Goal: Task Accomplishment & Management: Use online tool/utility

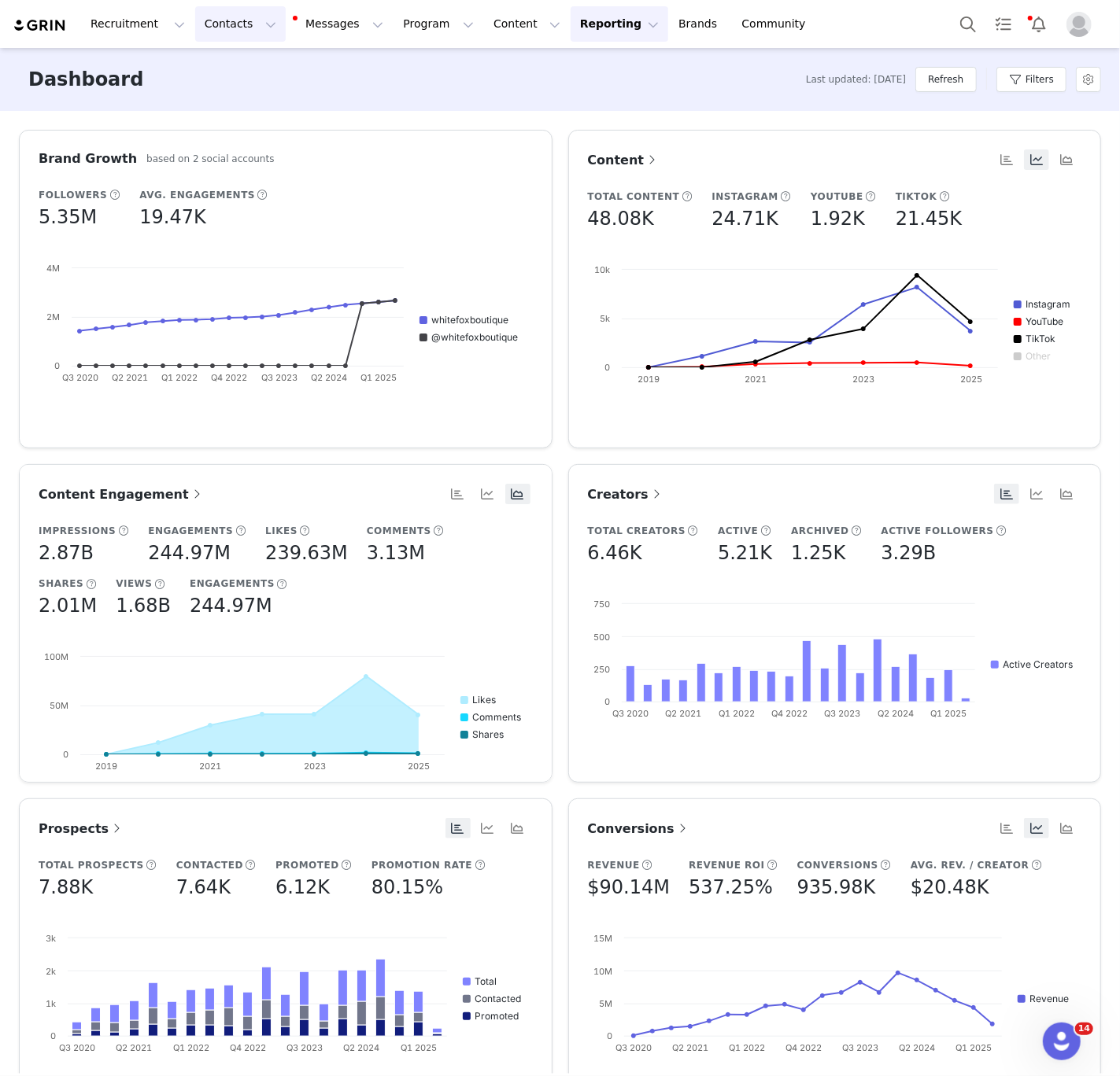
click at [235, 37] on button "Contacts Contacts" at bounding box center [241, 24] width 91 height 36
click at [236, 65] on p "Creators" at bounding box center [220, 69] width 47 height 17
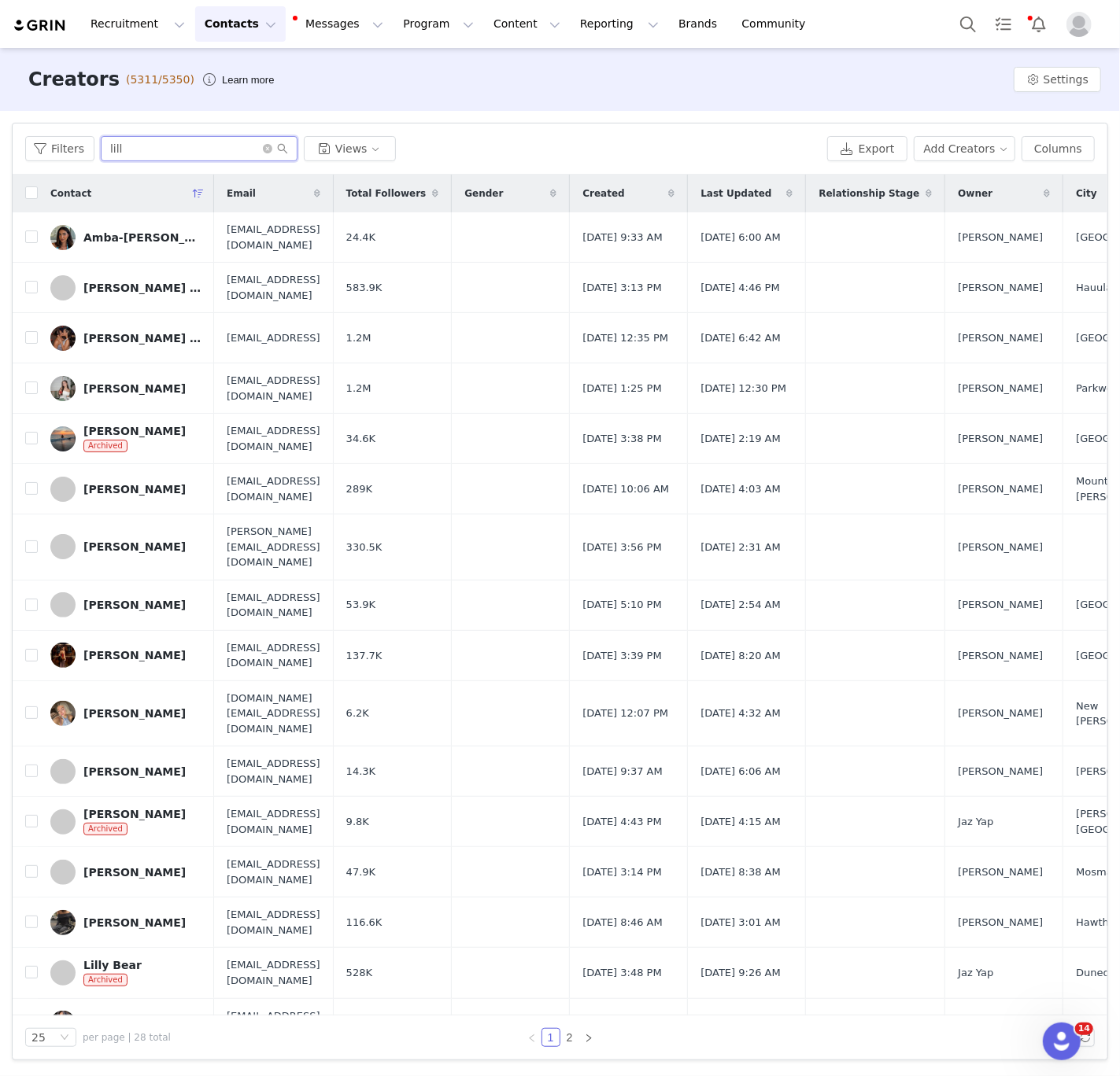
click at [153, 142] on input "lill" at bounding box center [199, 149] width 197 height 25
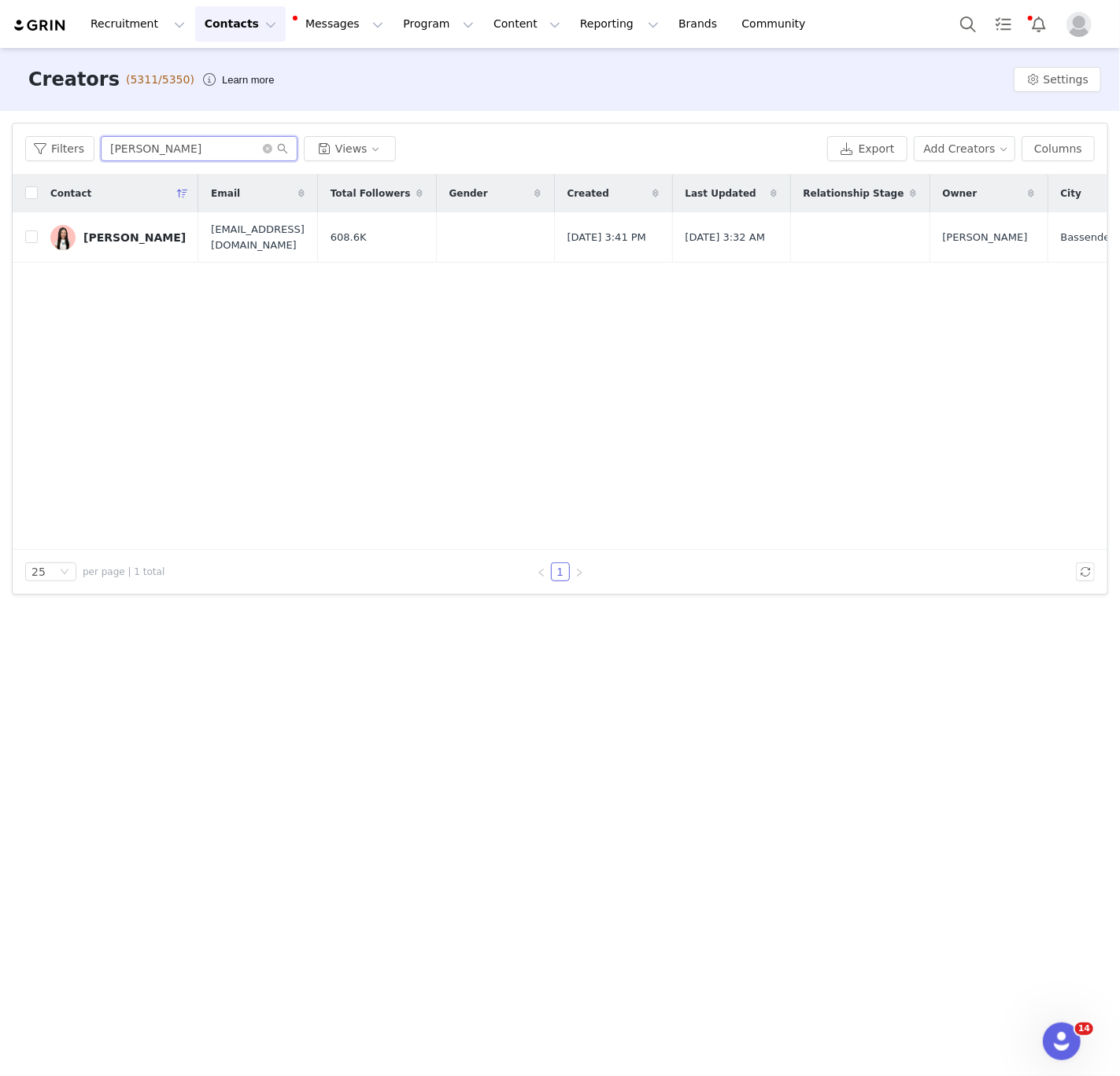
type input "[PERSON_NAME]"
click at [105, 237] on div "[PERSON_NAME]" at bounding box center [135, 238] width 102 height 12
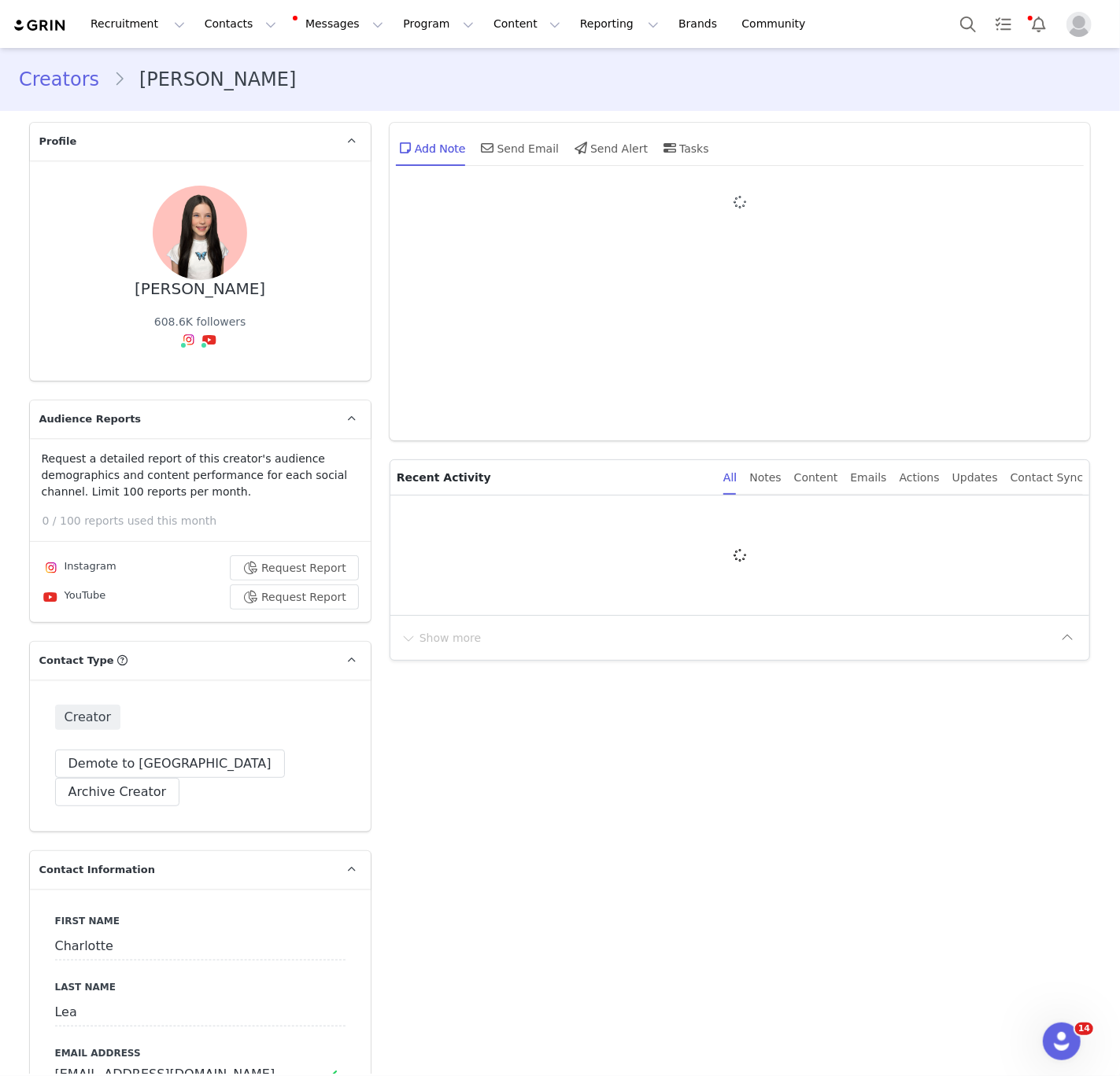
type input "+1 ([GEOGRAPHIC_DATA])"
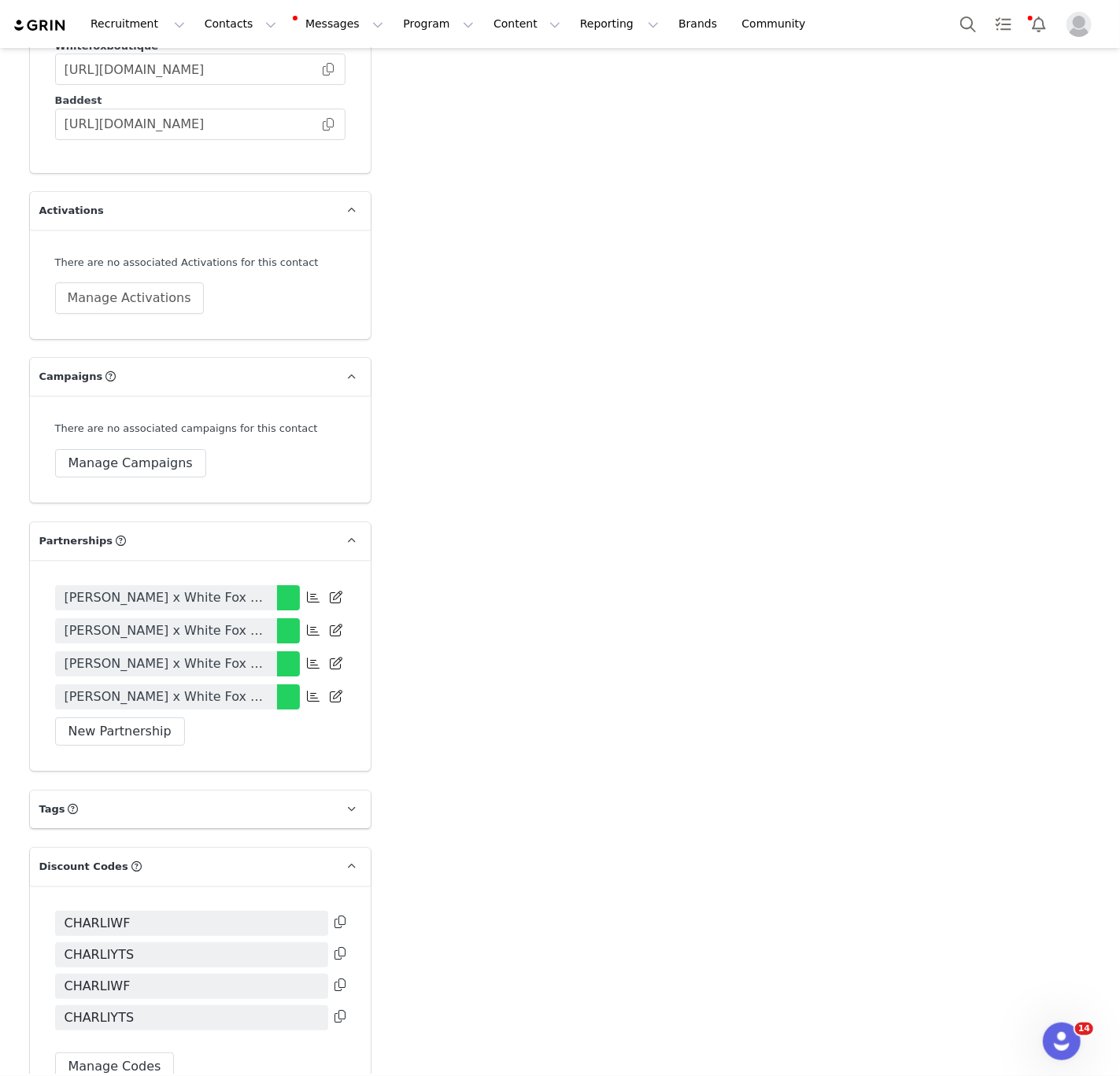
scroll to position [3331, 0]
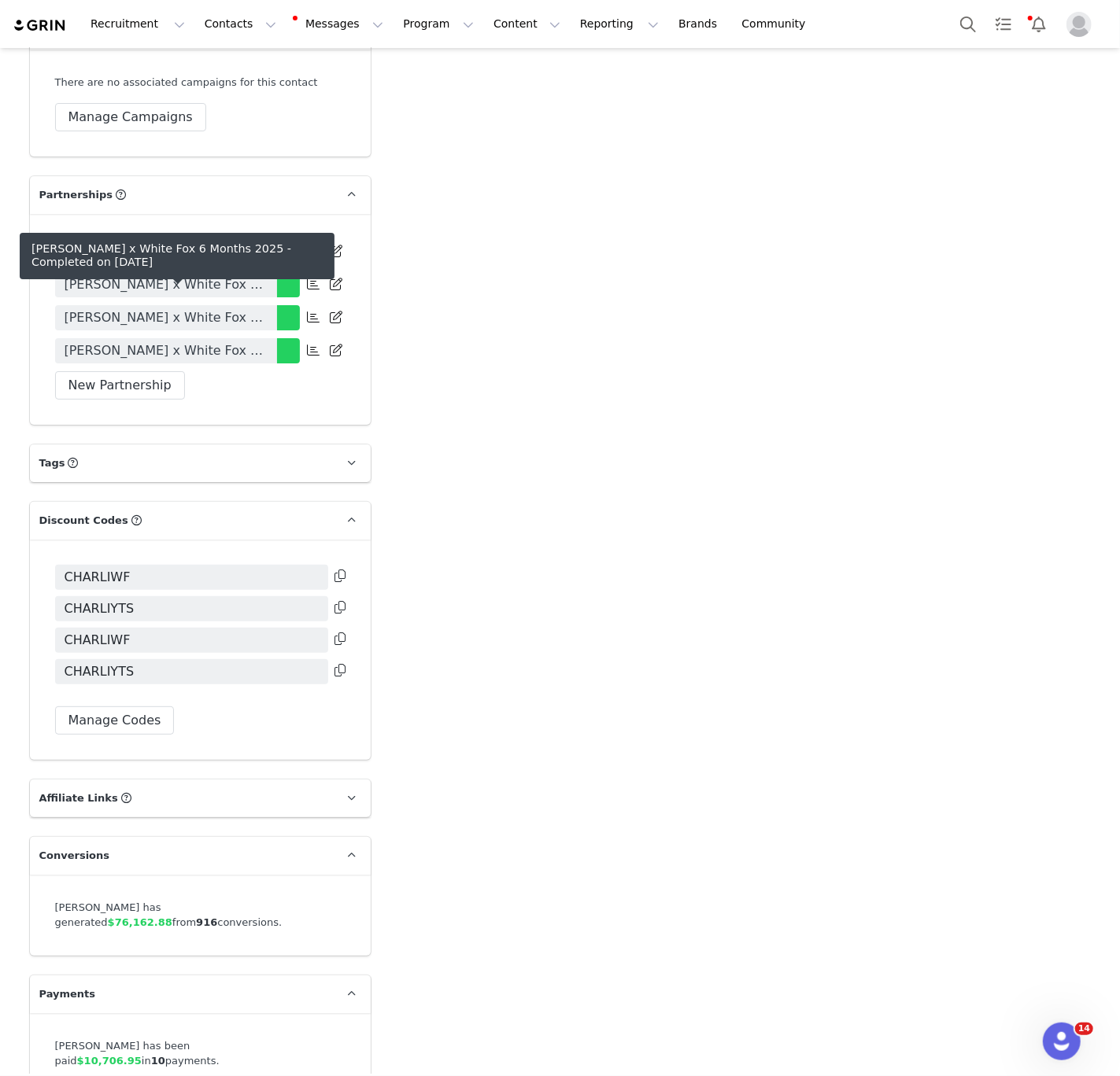
click at [196, 341] on span "[PERSON_NAME] x White Fox 6 Months 2025" at bounding box center [166, 350] width 203 height 19
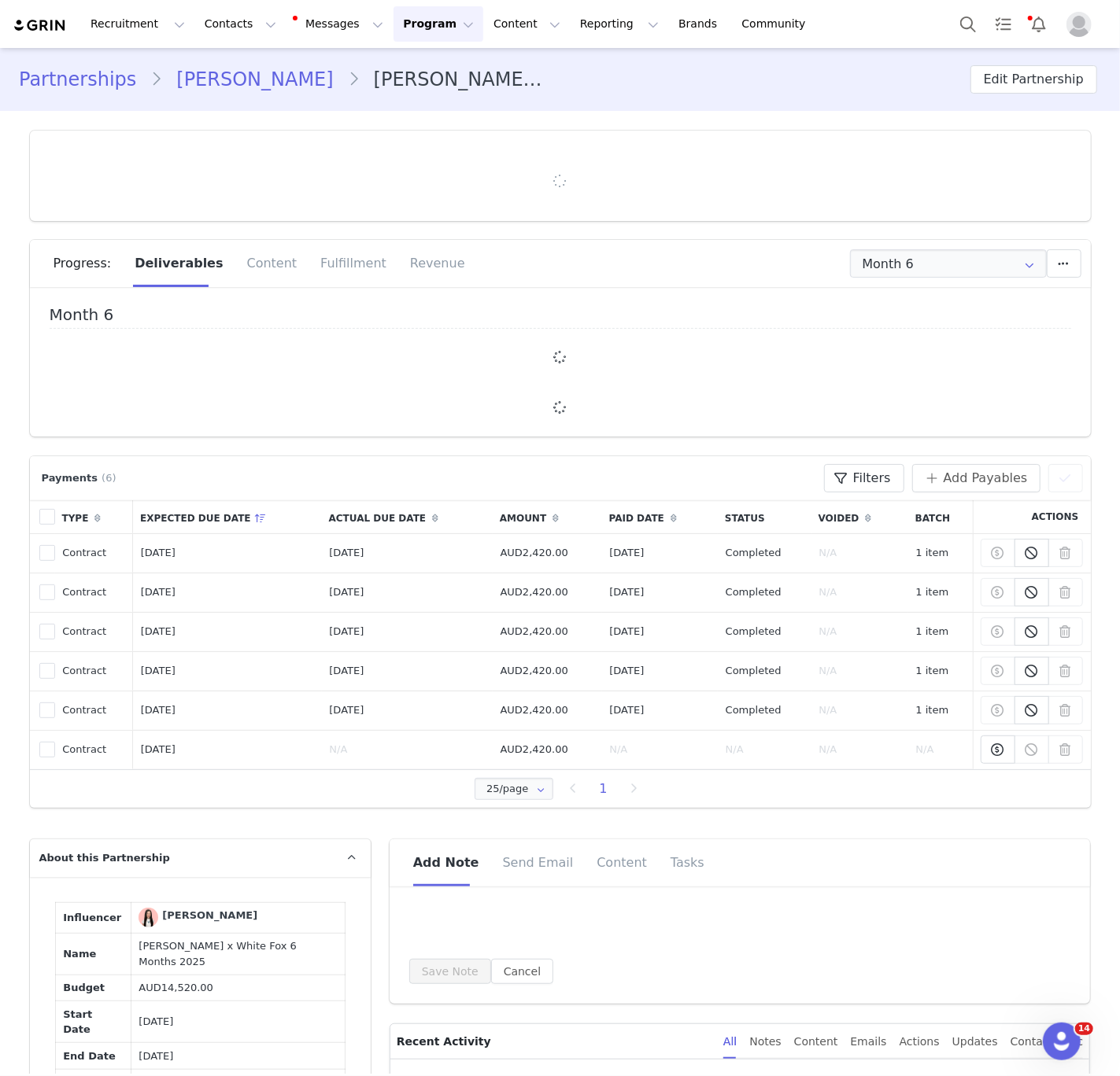
type input "+1 ([GEOGRAPHIC_DATA])"
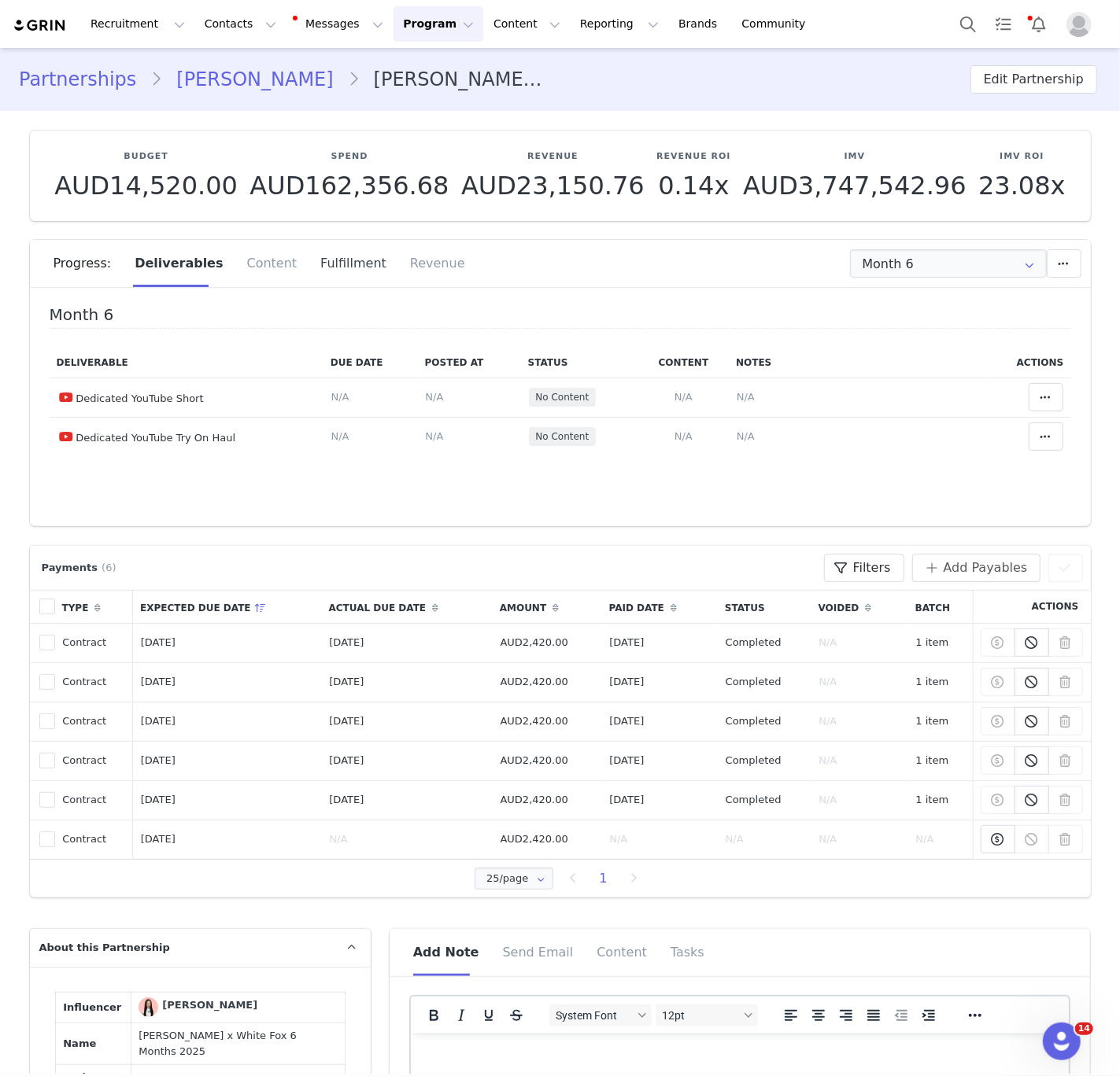
click at [322, 272] on div "Fulfillment" at bounding box center [353, 263] width 90 height 47
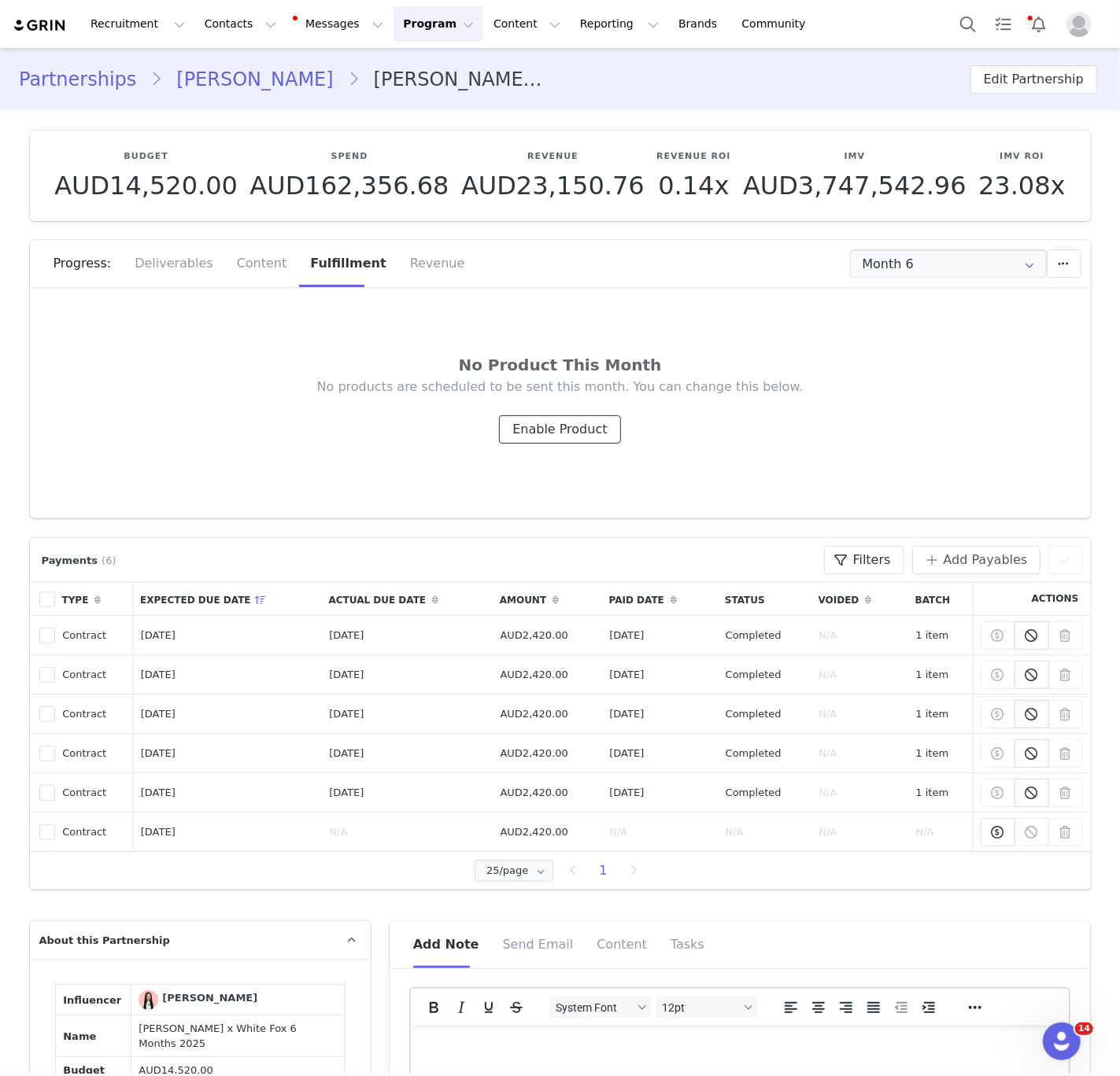
click at [562, 436] on button "Enable Product" at bounding box center [560, 429] width 121 height 29
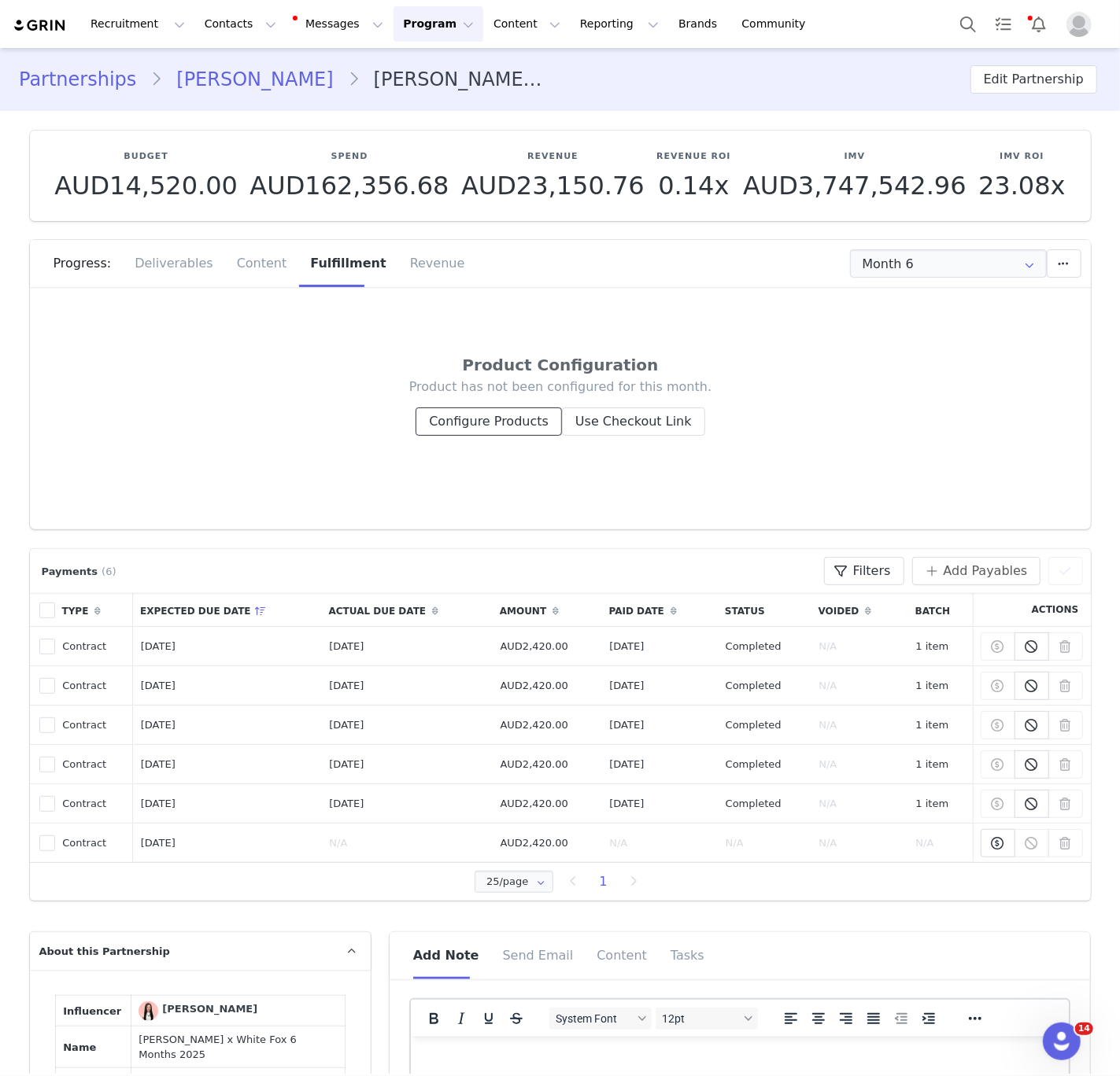
click at [534, 410] on button "Configure Products" at bounding box center [488, 421] width 146 height 29
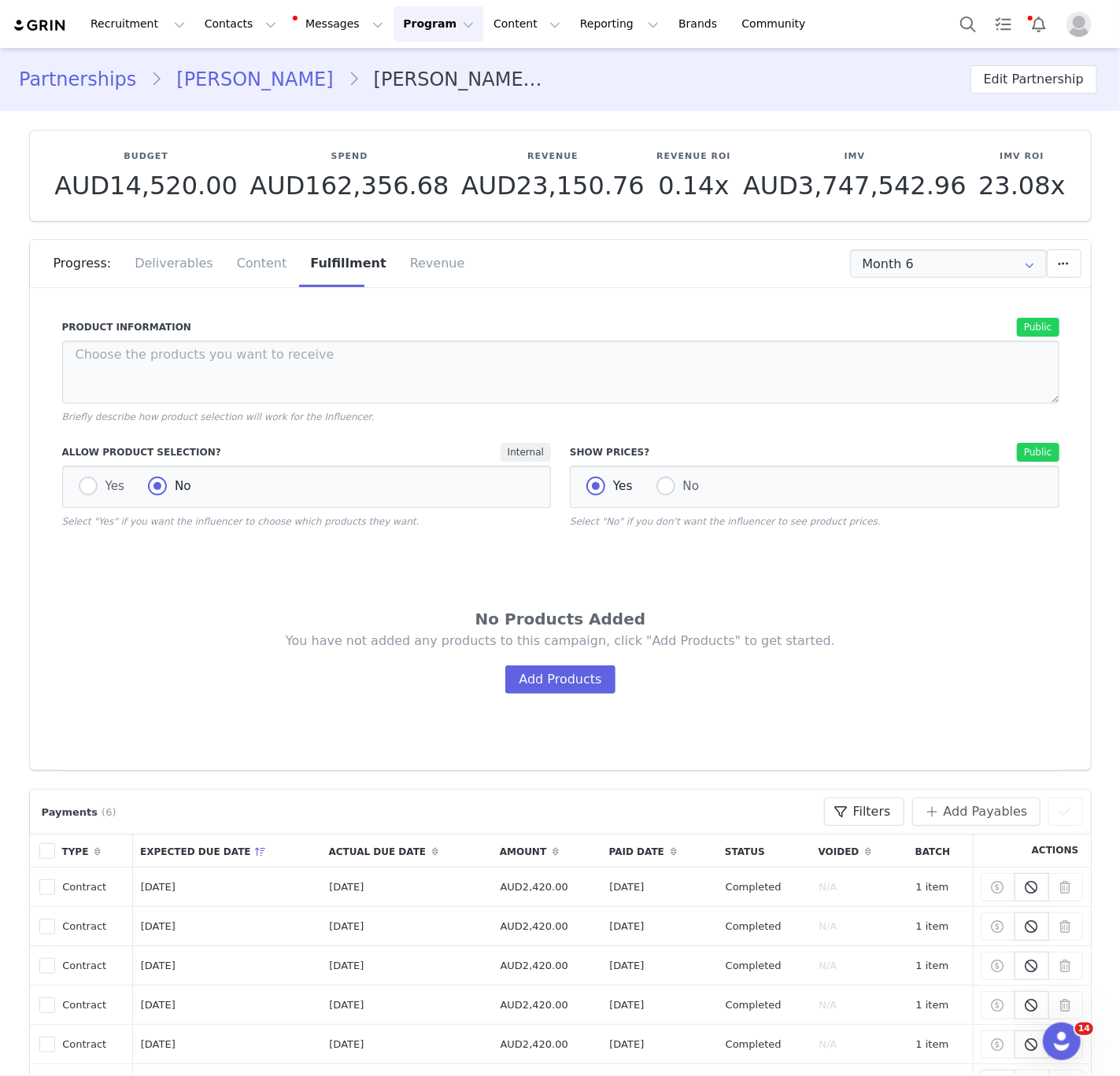
click at [74, 466] on div "Yes No" at bounding box center [307, 487] width 489 height 43
click at [86, 473] on div "Yes No" at bounding box center [307, 487] width 489 height 43
click at [84, 494] on span at bounding box center [87, 485] width 19 height 19
click at [84, 494] on input "Yes" at bounding box center [87, 486] width 19 height 20
radio input "true"
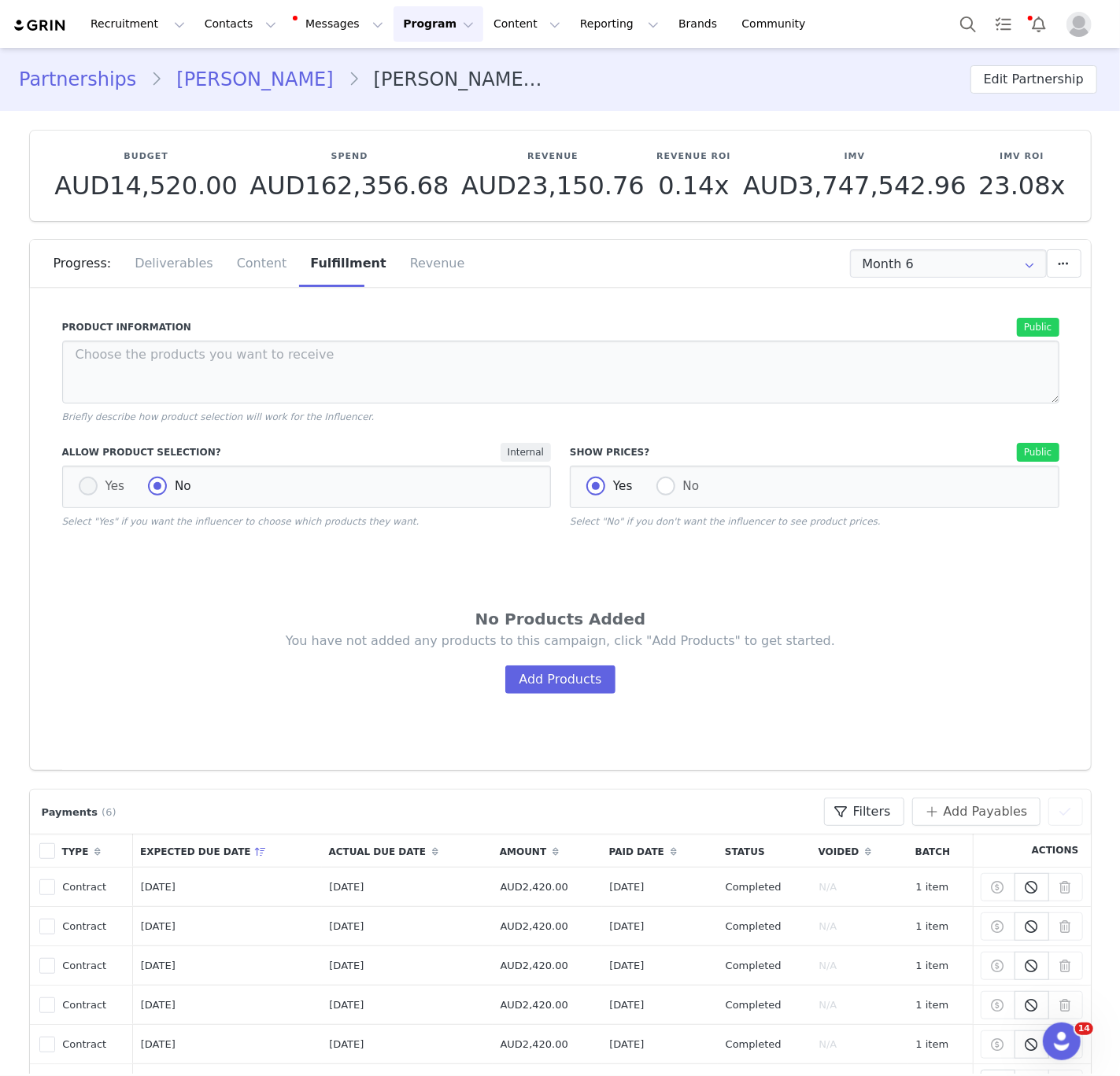
radio input "false"
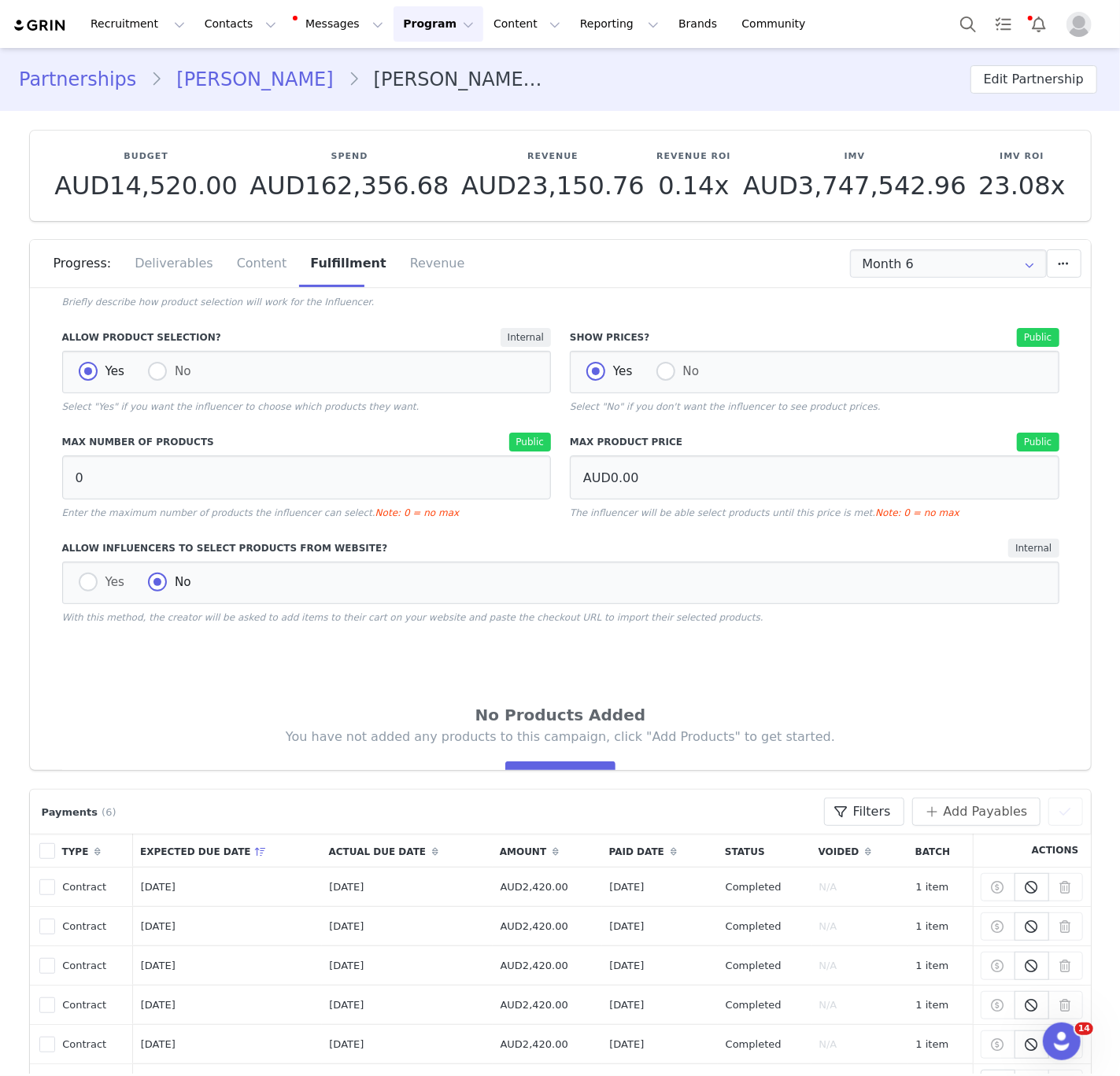
scroll to position [310, 0]
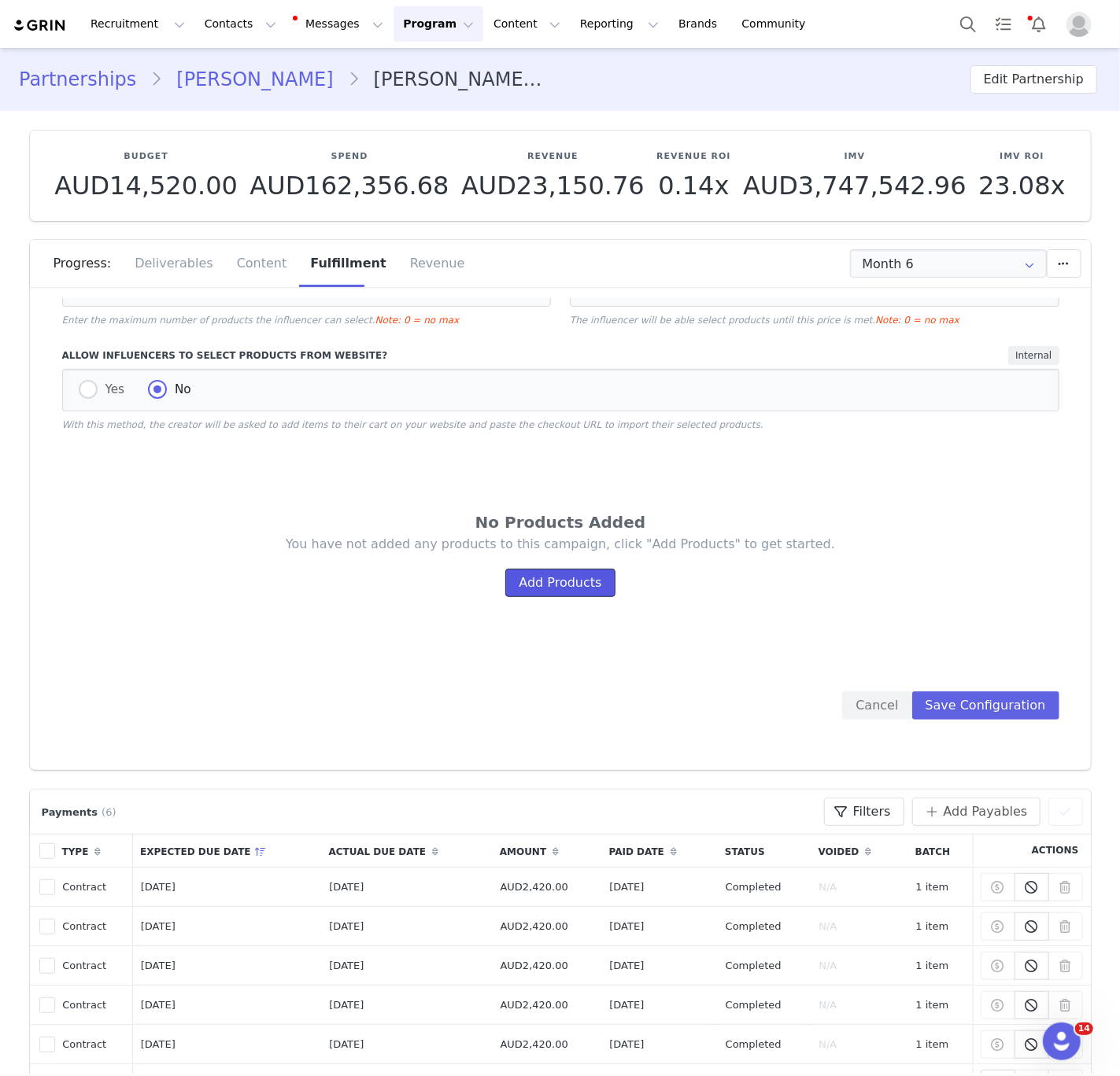
click at [561, 575] on button "Add Products" at bounding box center [560, 583] width 110 height 29
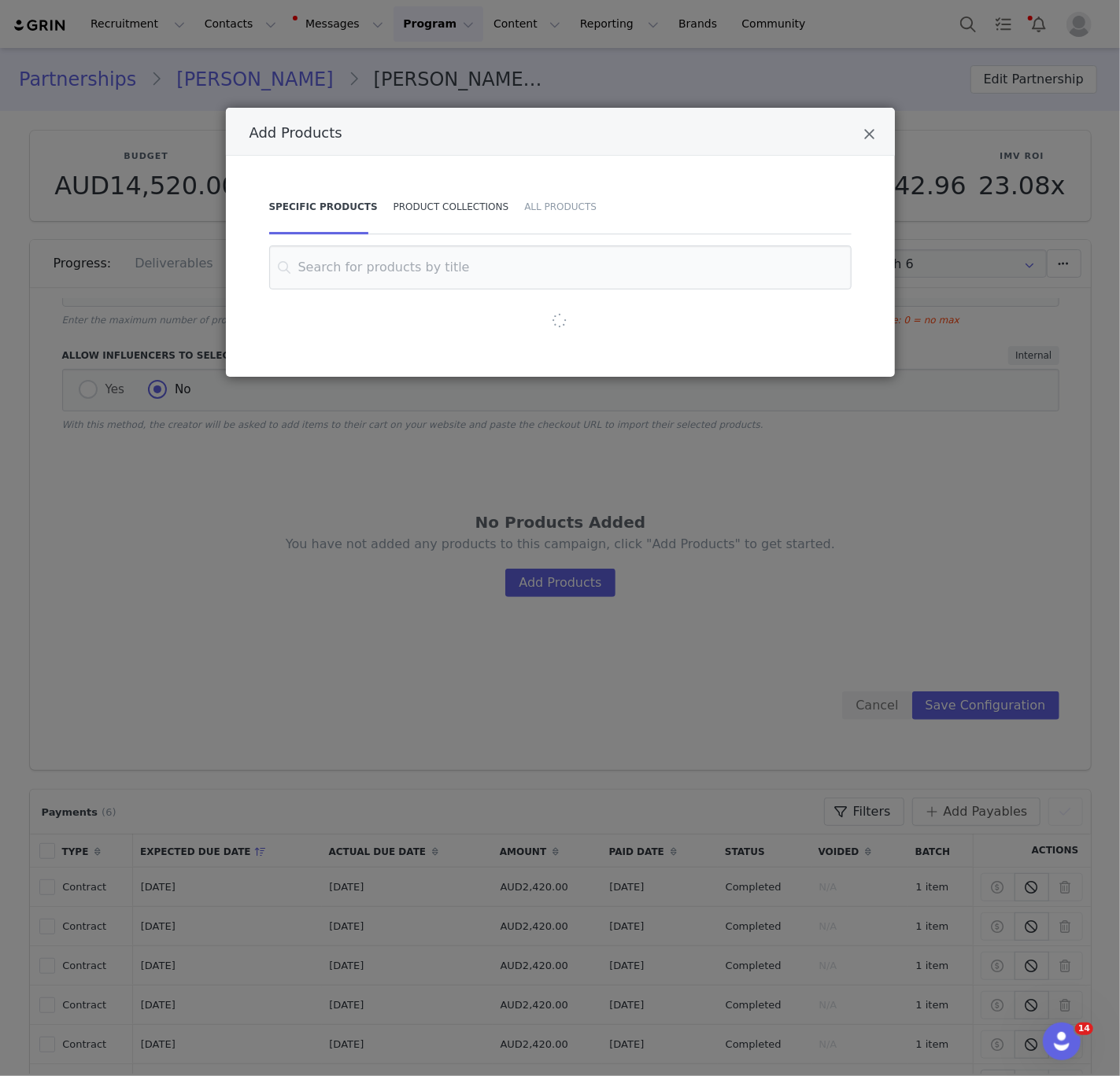
click at [442, 212] on div "Product Collections" at bounding box center [451, 207] width 131 height 55
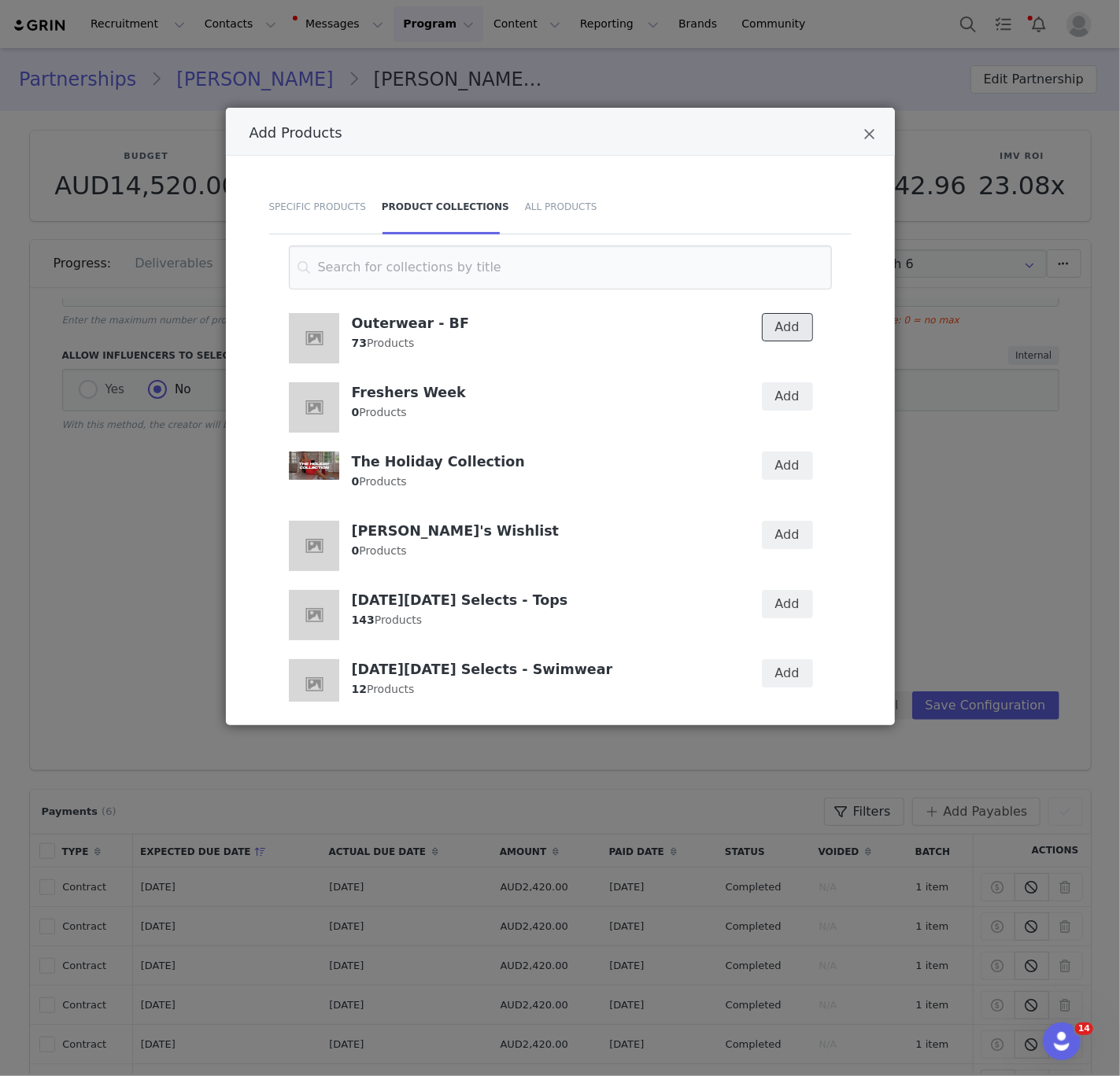
click at [777, 313] on button "Add" at bounding box center [787, 327] width 51 height 29
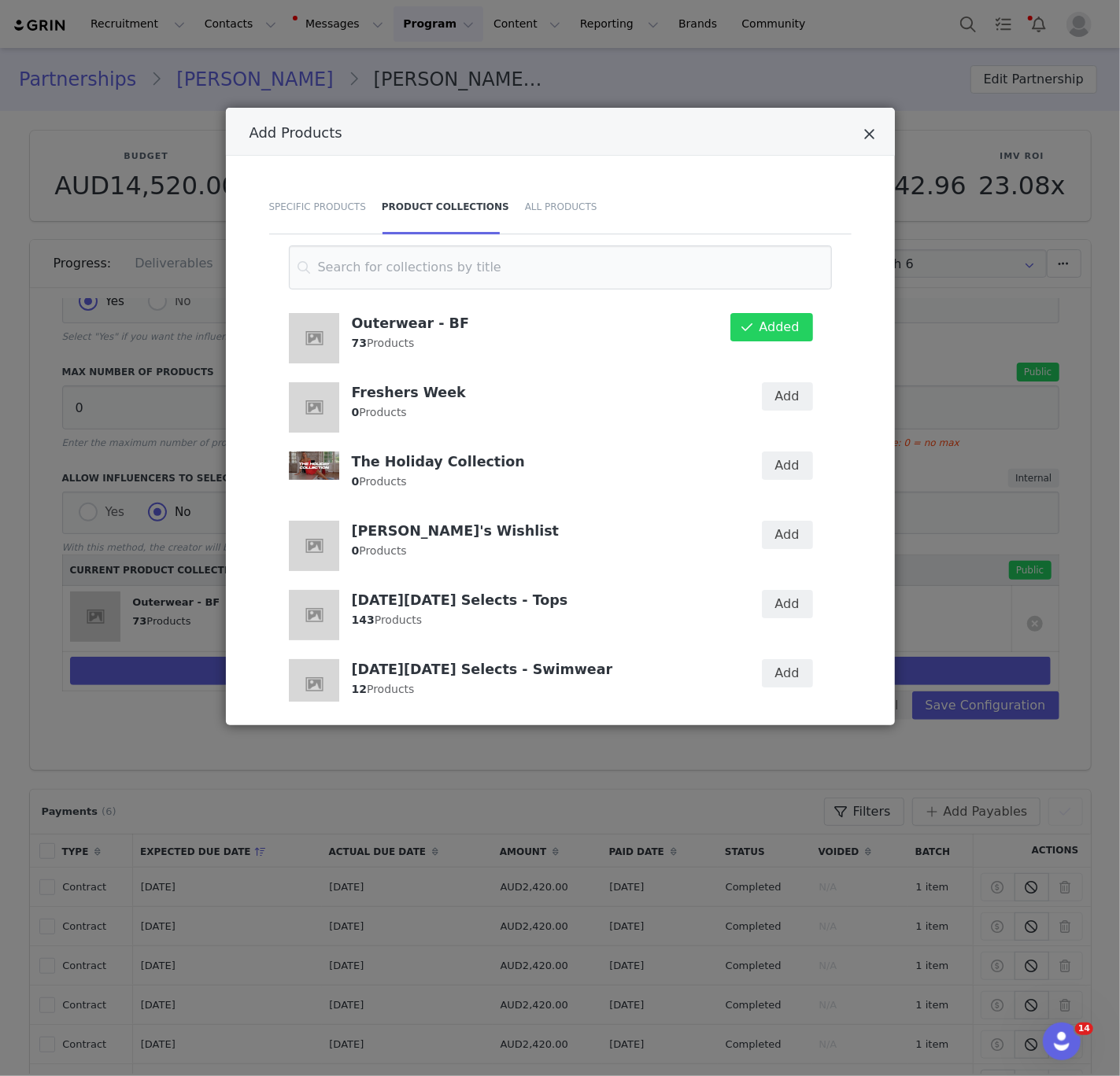
click at [870, 138] on icon "Close" at bounding box center [870, 134] width 12 height 16
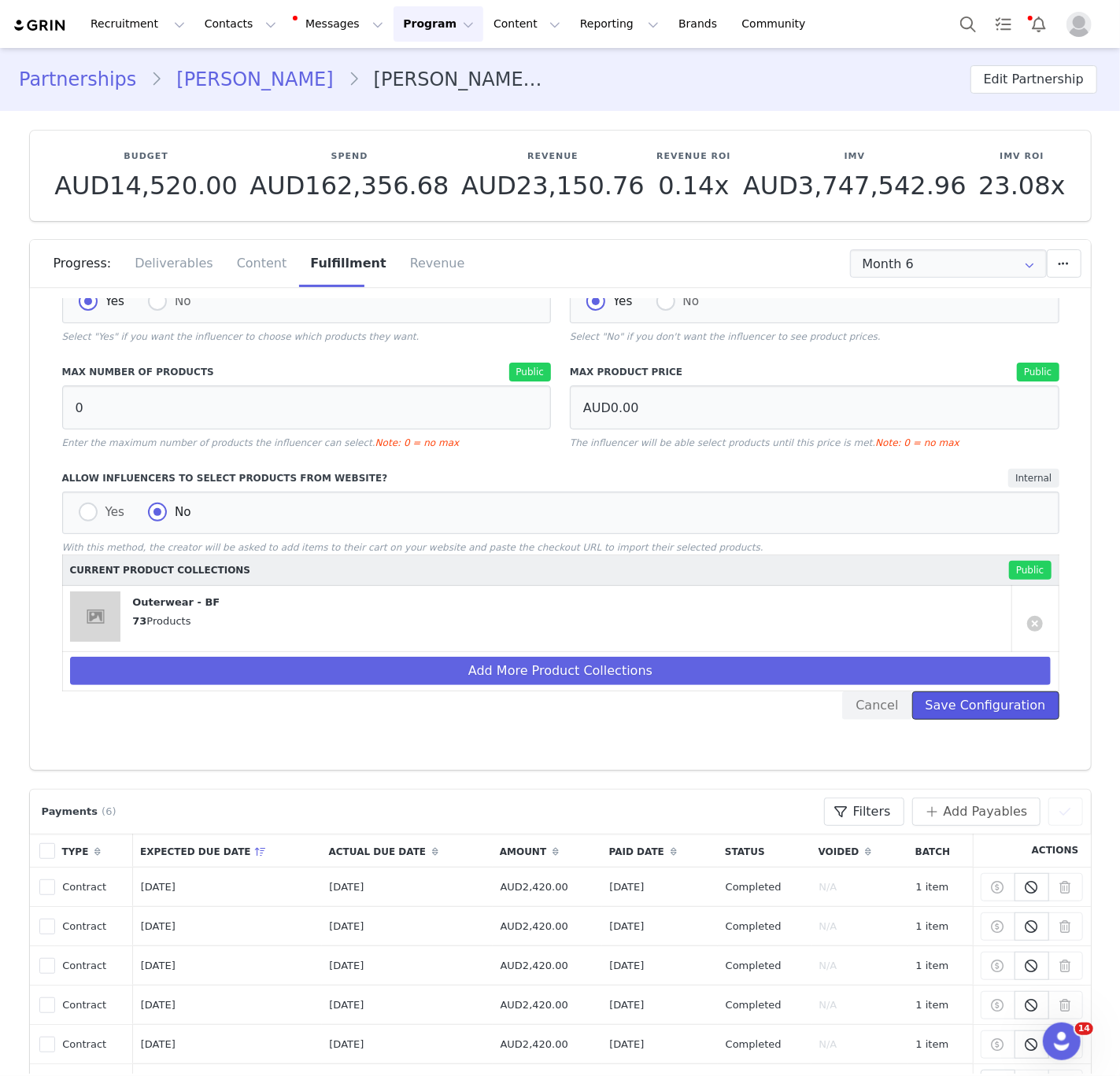
click at [1019, 704] on button "Save Configuration" at bounding box center [985, 705] width 147 height 29
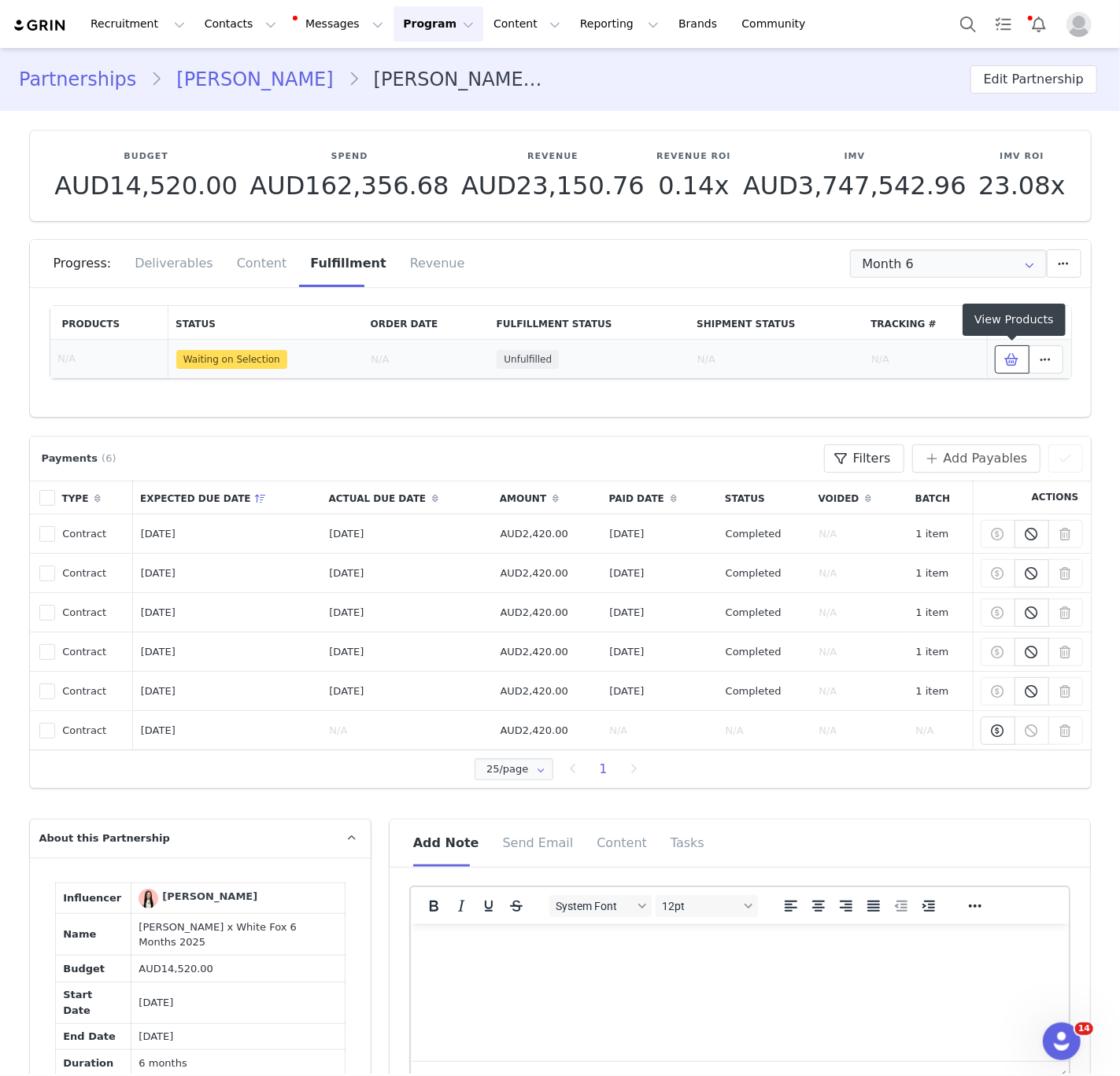
click at [1012, 363] on icon at bounding box center [1012, 359] width 14 height 12
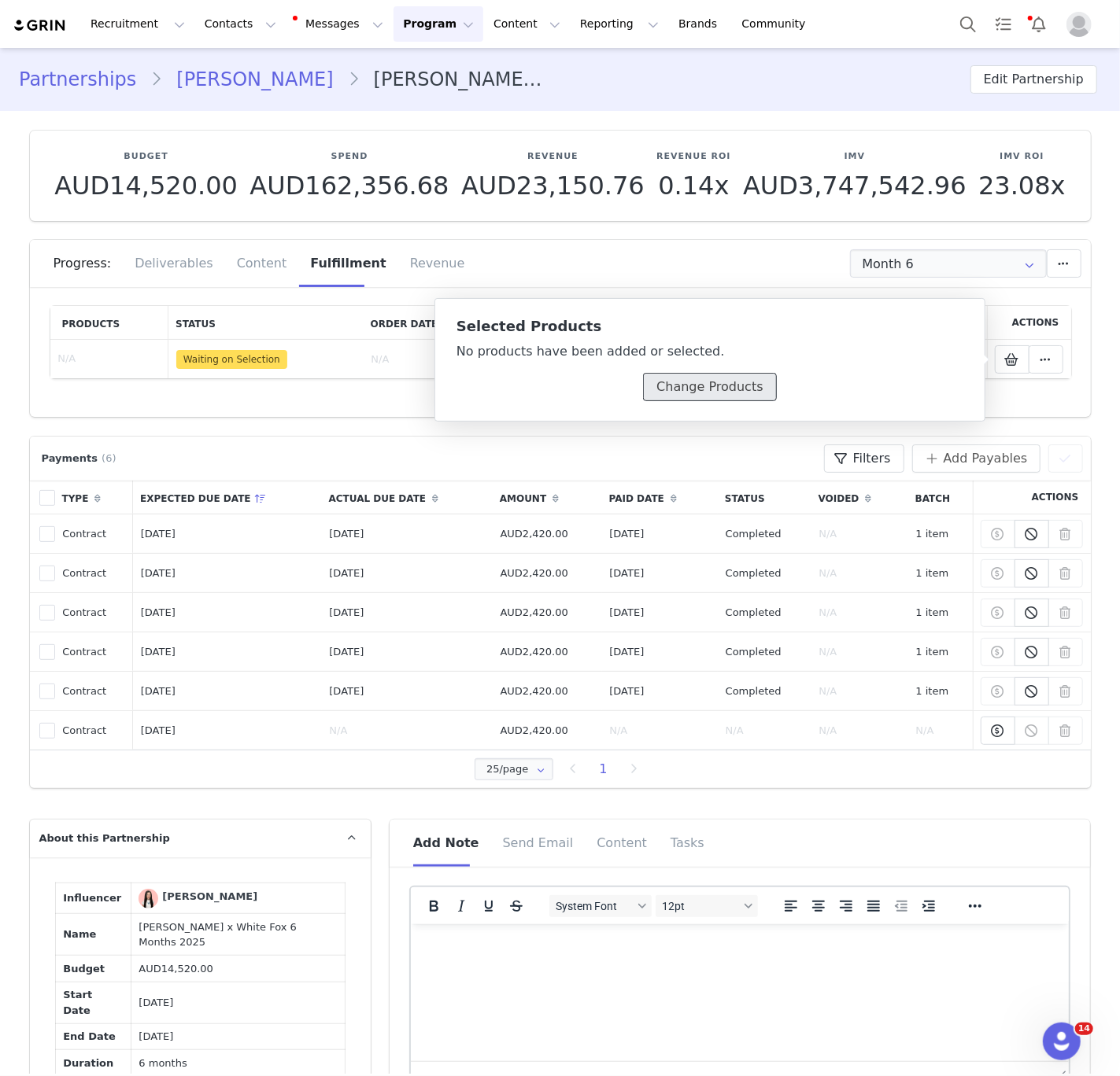
click at [744, 392] on button "Change Products" at bounding box center [708, 387] width 133 height 29
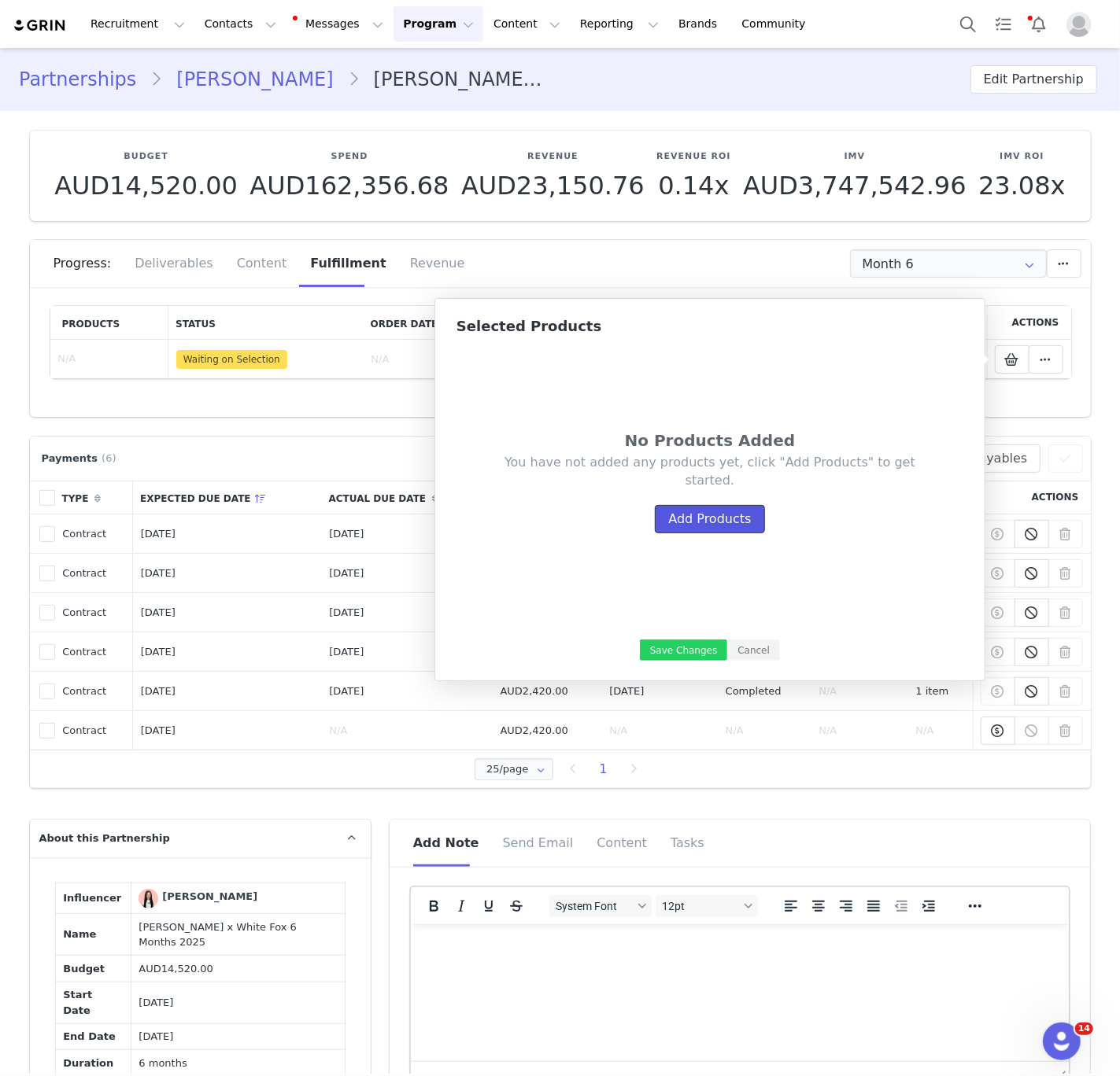
click at [723, 518] on button "Add Products" at bounding box center [709, 519] width 110 height 29
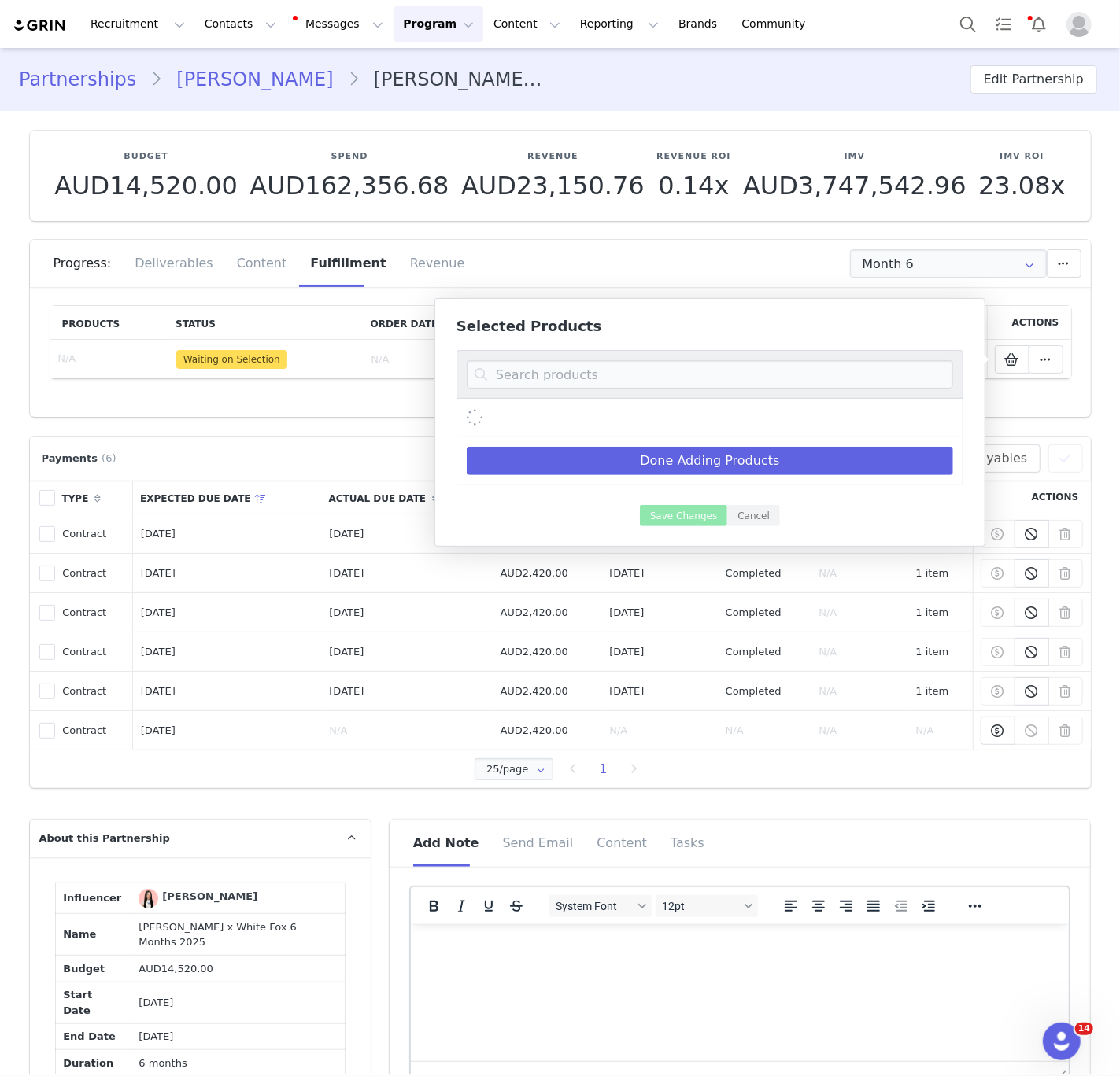
click at [689, 390] on div at bounding box center [709, 374] width 507 height 49
click at [669, 369] on input at bounding box center [710, 374] width 486 height 29
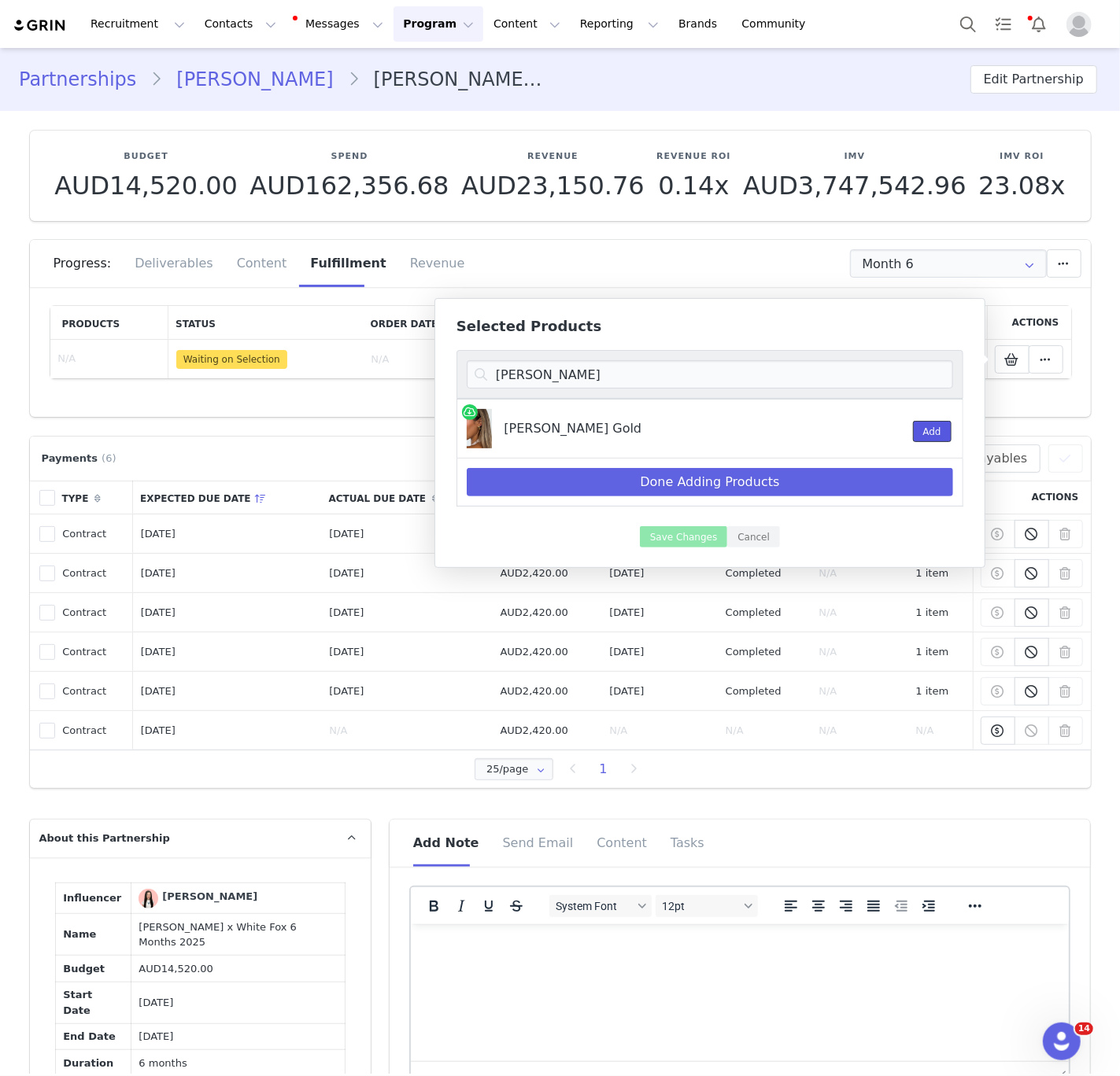
click at [949, 440] on button "Add" at bounding box center [931, 431] width 38 height 21
click at [617, 379] on input "[PERSON_NAME]" at bounding box center [710, 374] width 486 height 29
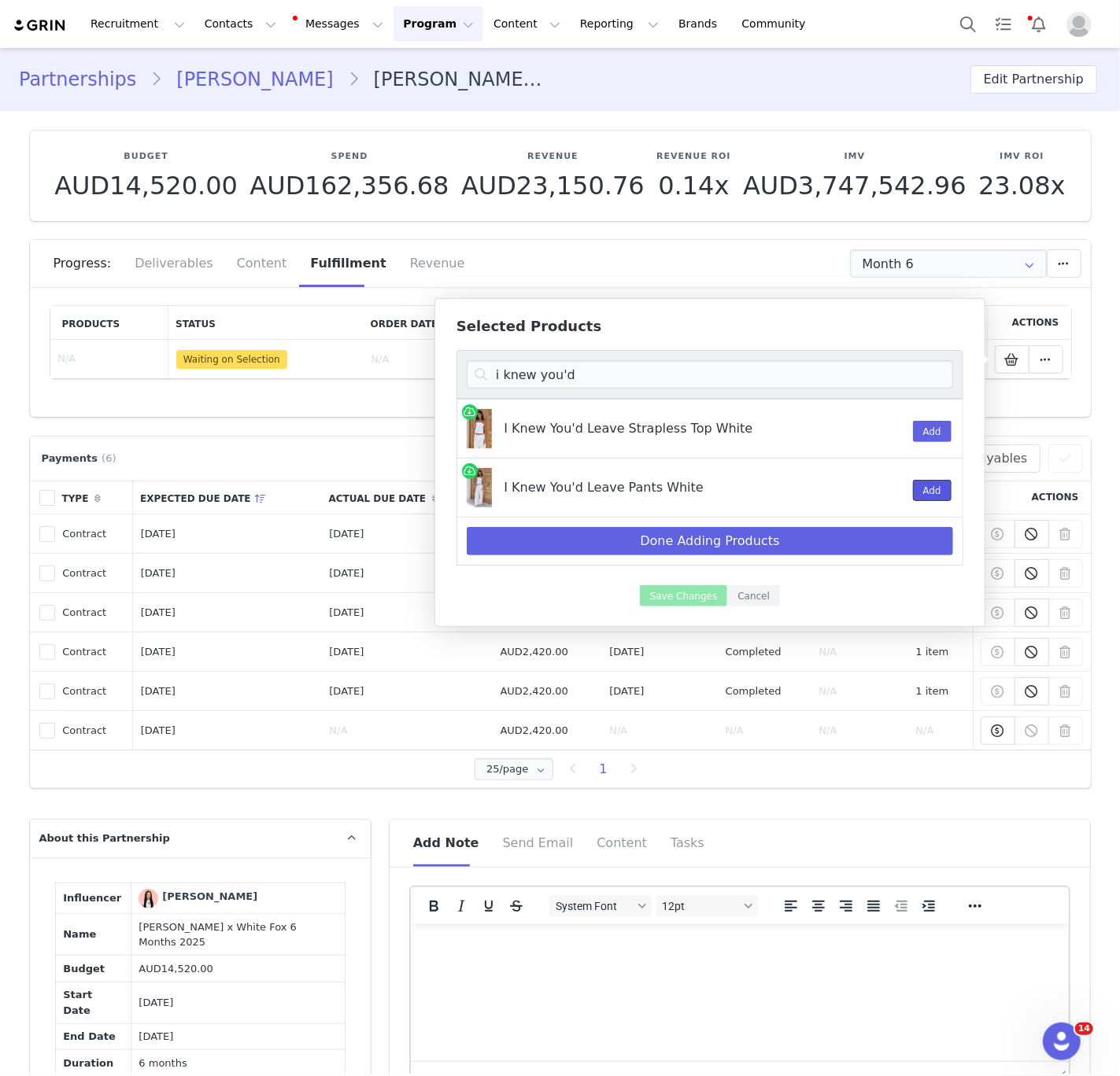
click at [923, 489] on button "Add" at bounding box center [931, 491] width 38 height 21
click at [924, 421] on button "Add" at bounding box center [931, 431] width 38 height 21
click at [648, 384] on input "i knew you'd" at bounding box center [710, 374] width 486 height 29
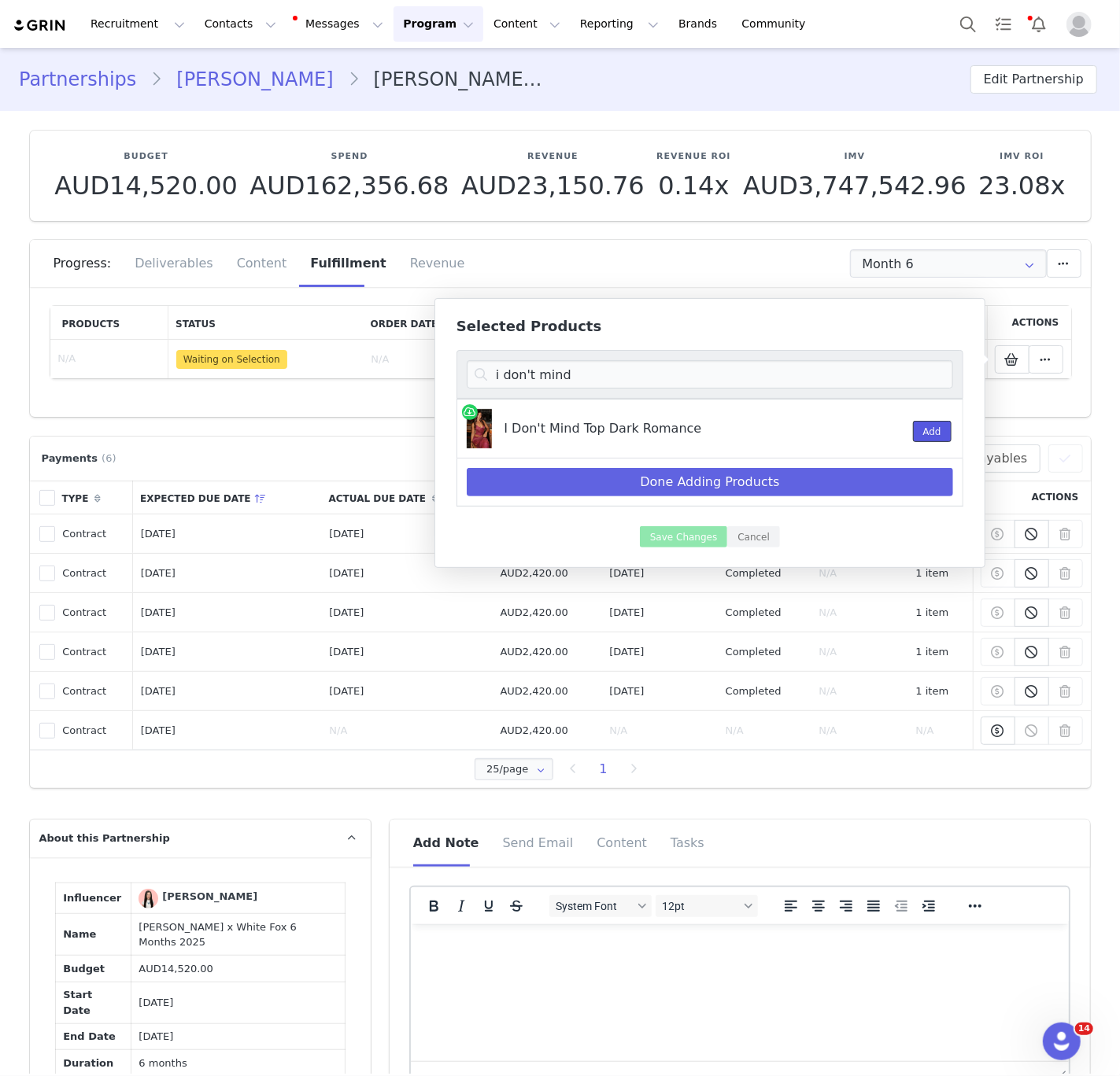
click at [942, 439] on button "Add" at bounding box center [931, 431] width 38 height 21
click at [781, 370] on input "i don't mind" at bounding box center [710, 374] width 486 height 29
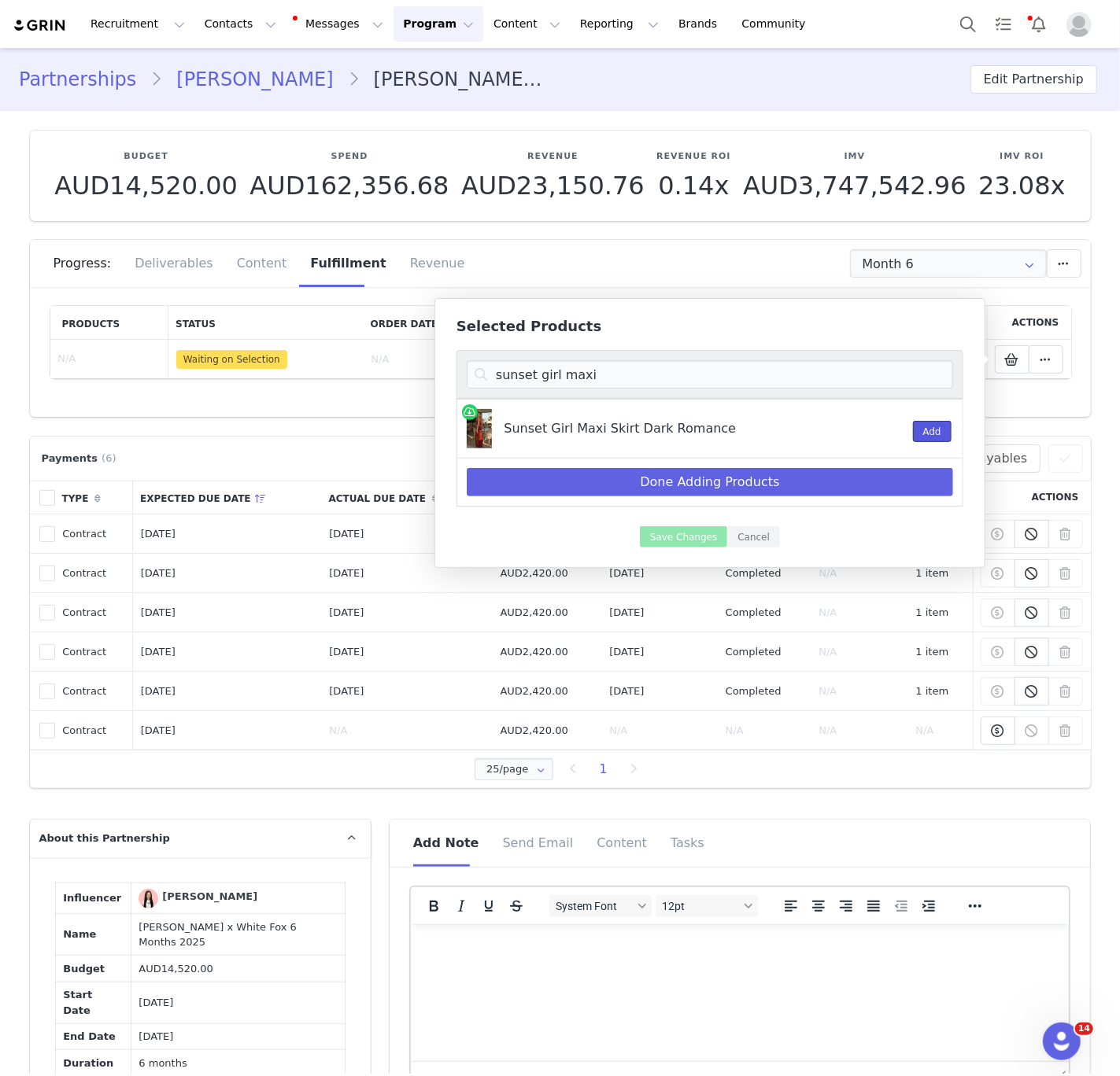
click at [923, 427] on button "Add" at bounding box center [931, 431] width 38 height 21
click at [709, 384] on input "sunset girl maxi" at bounding box center [710, 374] width 486 height 29
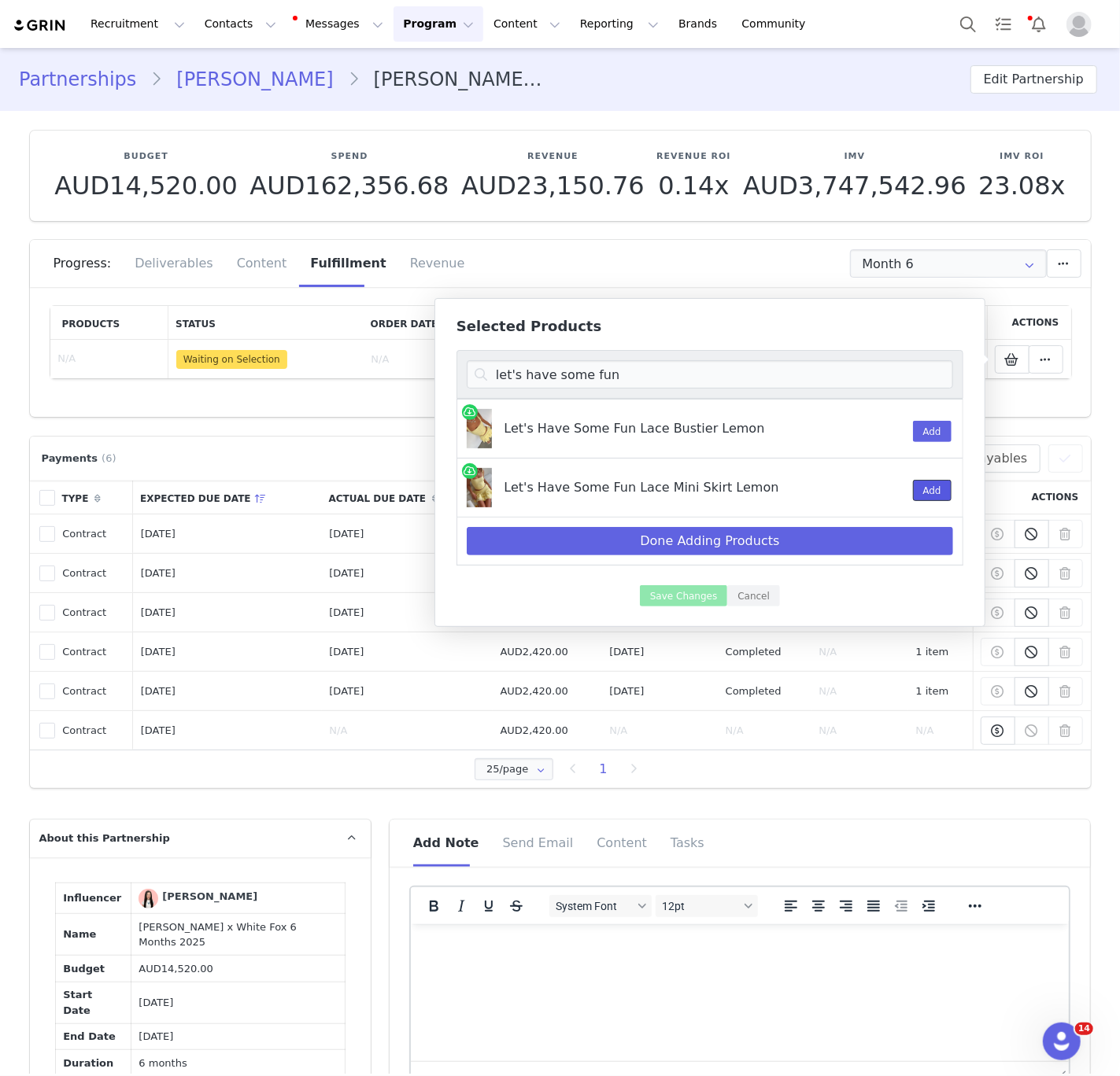
click at [925, 496] on button "Add" at bounding box center [931, 491] width 38 height 21
click at [922, 434] on button "Add" at bounding box center [931, 431] width 38 height 21
click at [728, 367] on input "let's have some fun" at bounding box center [710, 374] width 486 height 29
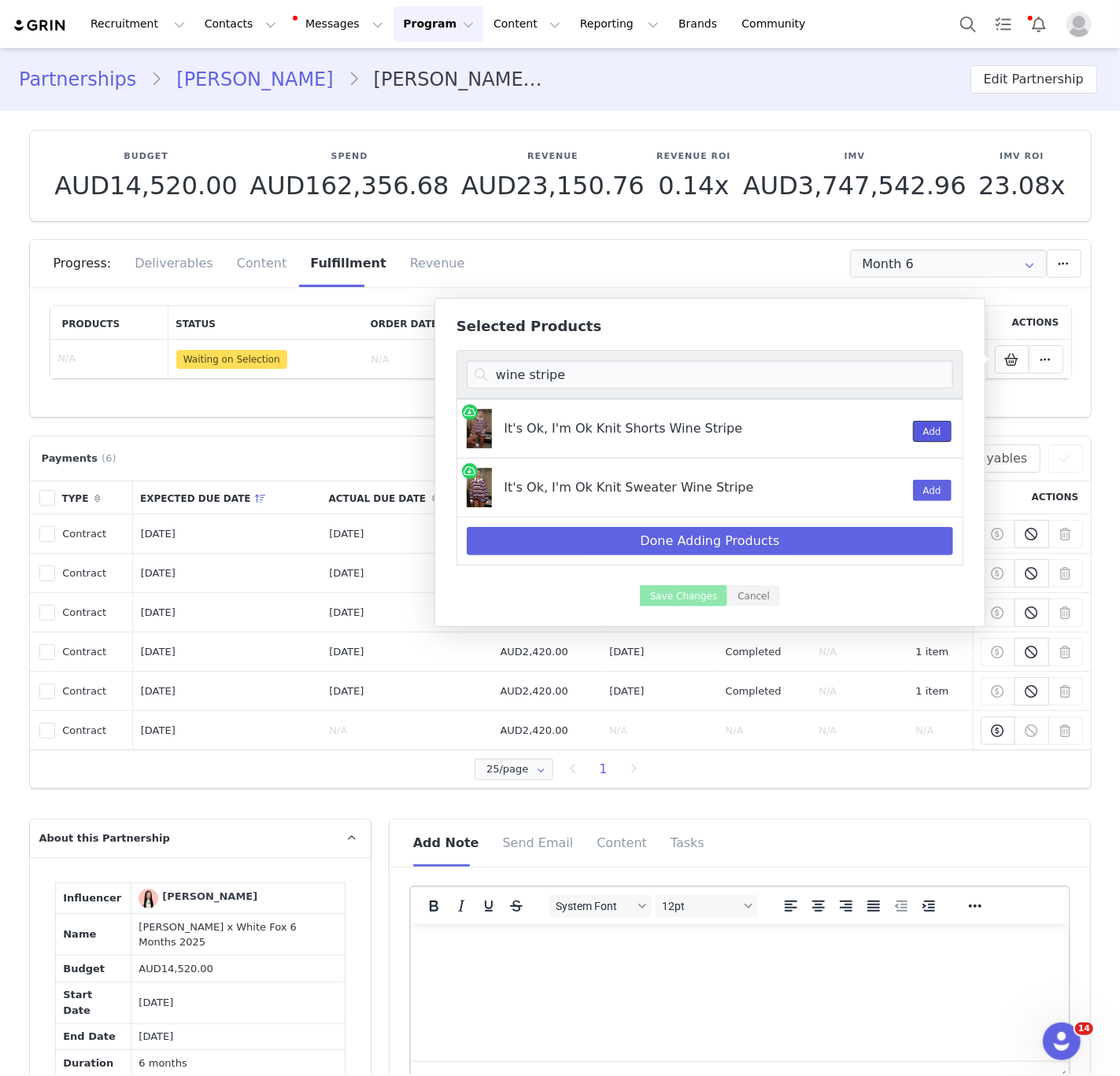
click at [931, 432] on button "Add" at bounding box center [931, 431] width 38 height 21
click at [931, 496] on button "Add" at bounding box center [931, 491] width 38 height 21
click at [665, 378] on input "wine stripe" at bounding box center [710, 374] width 486 height 29
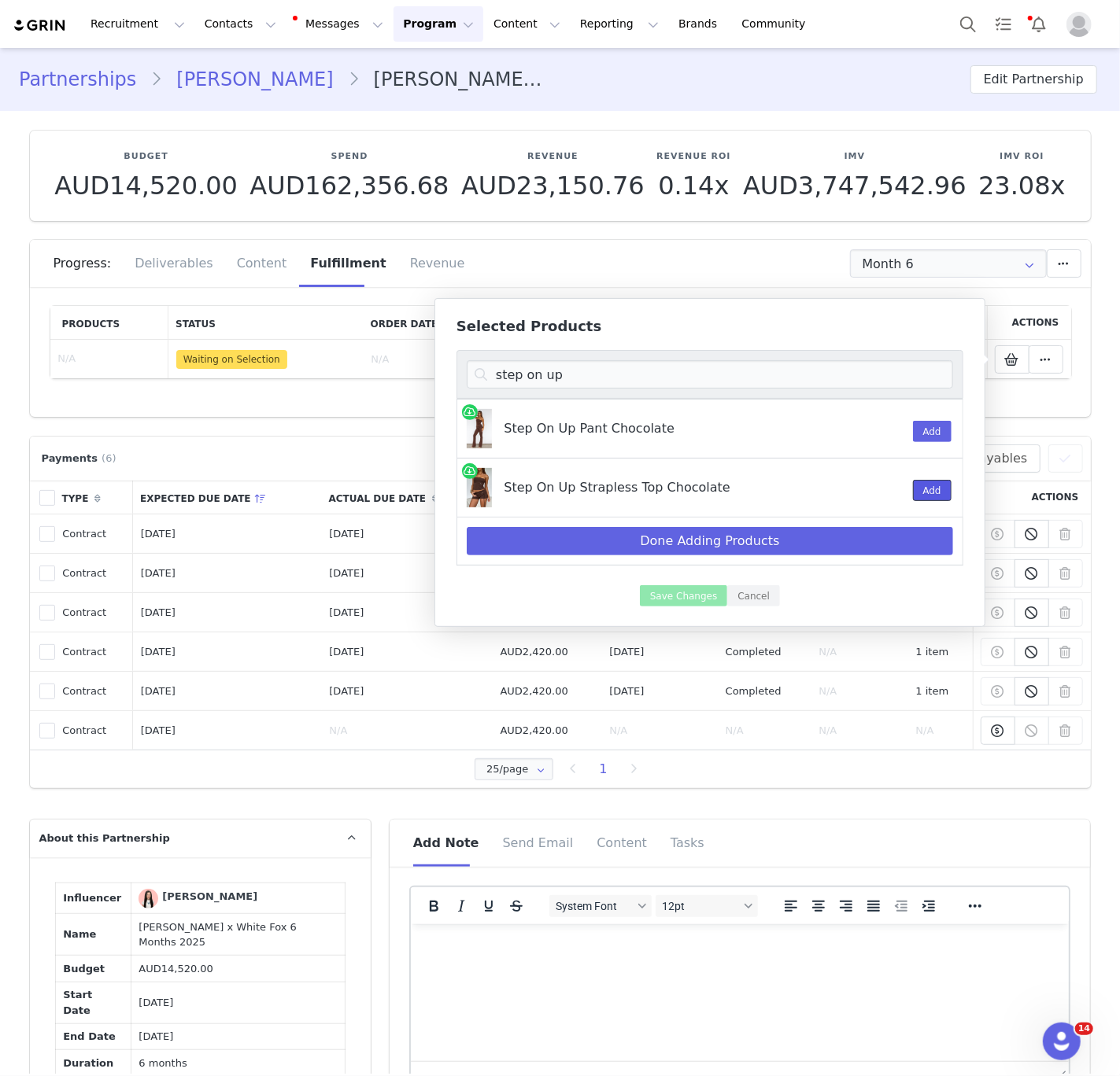
click at [919, 490] on button "Add" at bounding box center [931, 491] width 38 height 21
click at [515, 379] on input "step on up" at bounding box center [710, 374] width 486 height 29
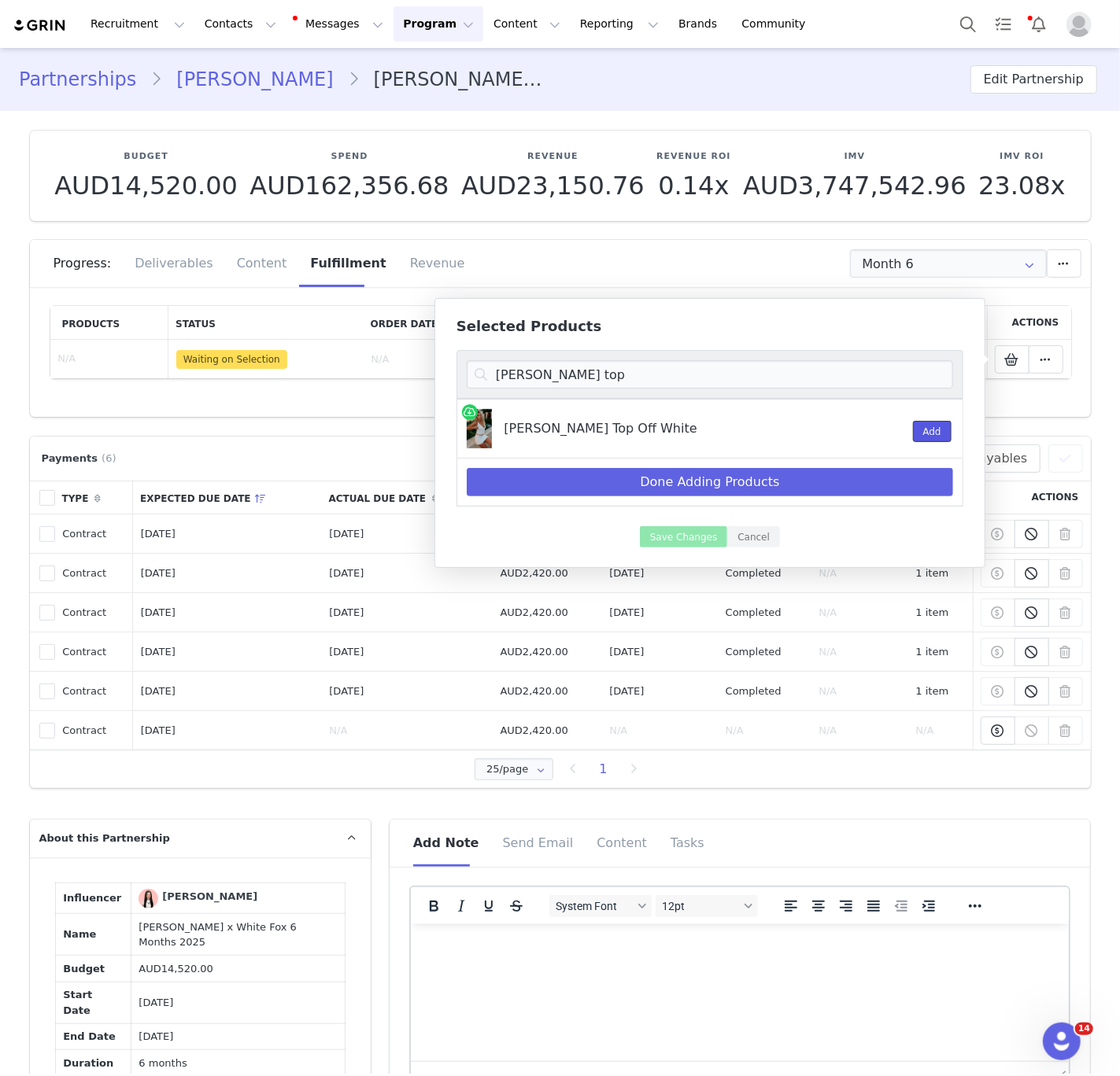
click at [931, 438] on button "Add" at bounding box center [931, 431] width 38 height 21
click at [567, 372] on input "[PERSON_NAME] top" at bounding box center [710, 374] width 486 height 29
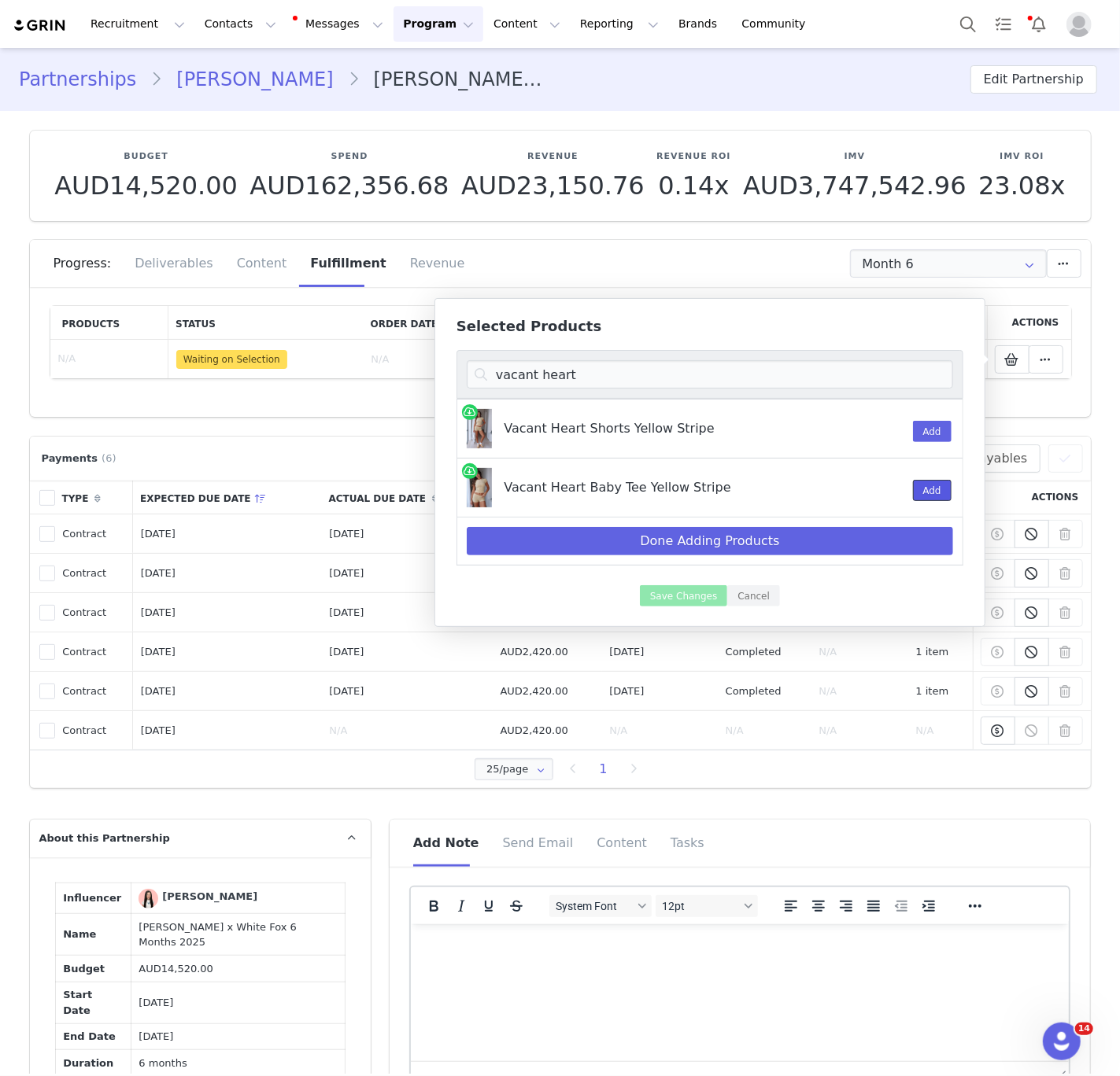
click at [940, 491] on button "Add" at bounding box center [931, 491] width 38 height 21
click at [939, 422] on button "Add" at bounding box center [931, 431] width 38 height 21
click at [625, 379] on input "vacant heart" at bounding box center [710, 374] width 486 height 29
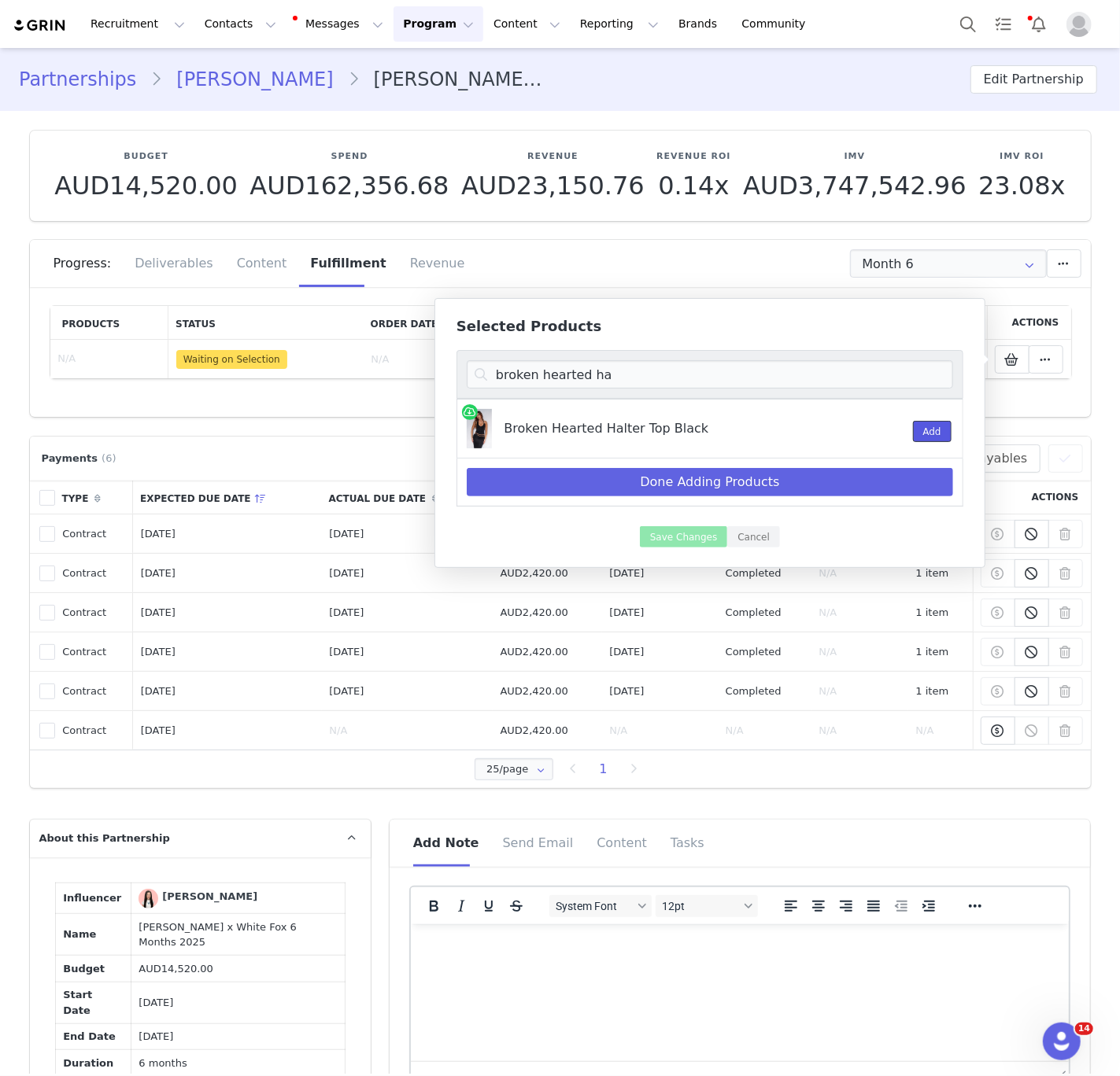
click at [919, 429] on button "Add" at bounding box center [931, 431] width 38 height 21
click at [699, 413] on div "Broken Hearted Halter Top Black" at bounding box center [669, 423] width 331 height 29
click at [607, 382] on input "broken hearted ha" at bounding box center [710, 374] width 486 height 29
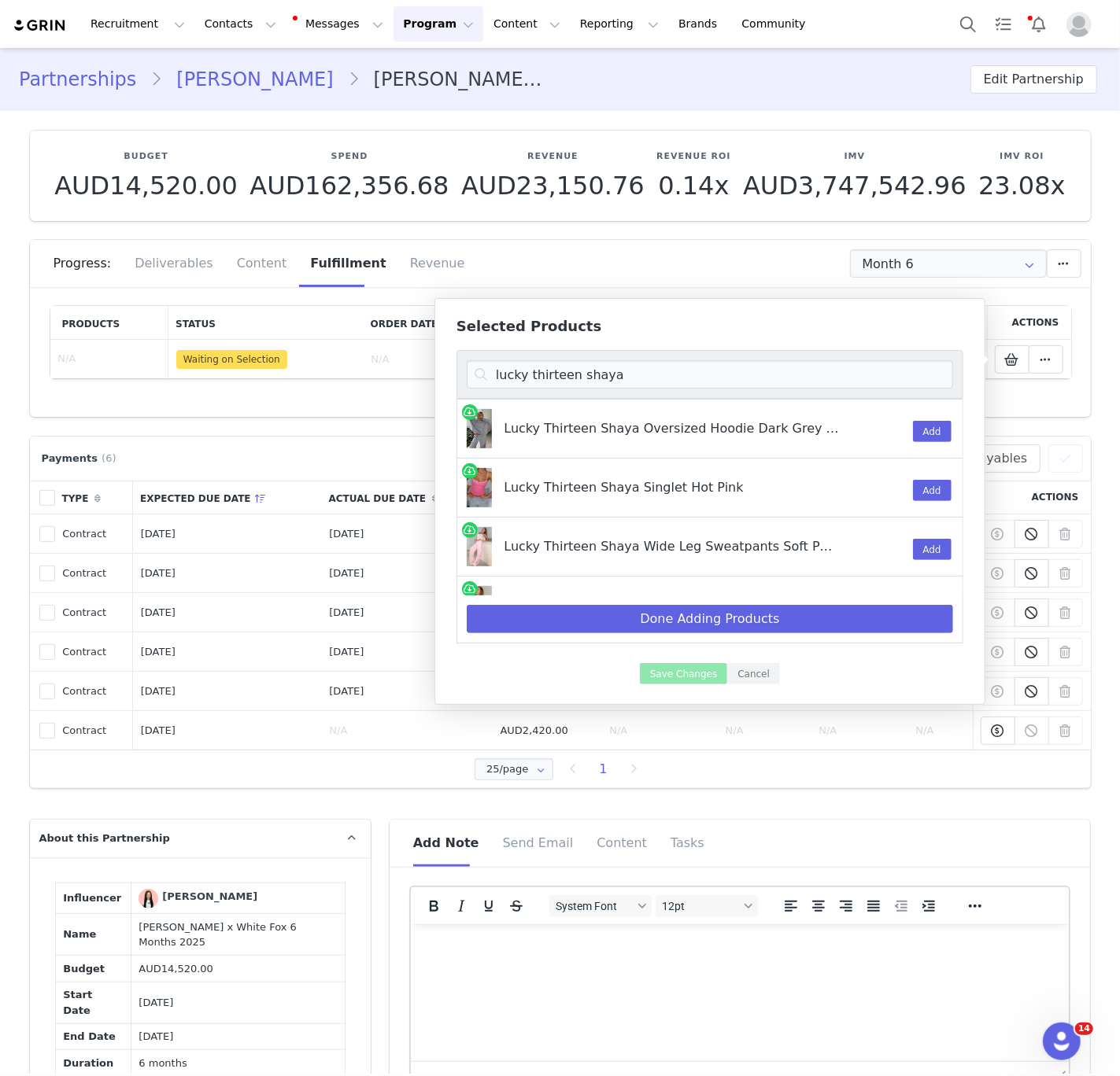
click at [646, 487] on div "Lucky Thirteen Shaya Singlet Hot Pink" at bounding box center [669, 482] width 331 height 29
click at [906, 495] on div "Add" at bounding box center [924, 487] width 41 height 58
click at [928, 494] on button "Add" at bounding box center [931, 491] width 38 height 21
click at [593, 372] on input "lucky thirteen shaya" at bounding box center [710, 374] width 486 height 29
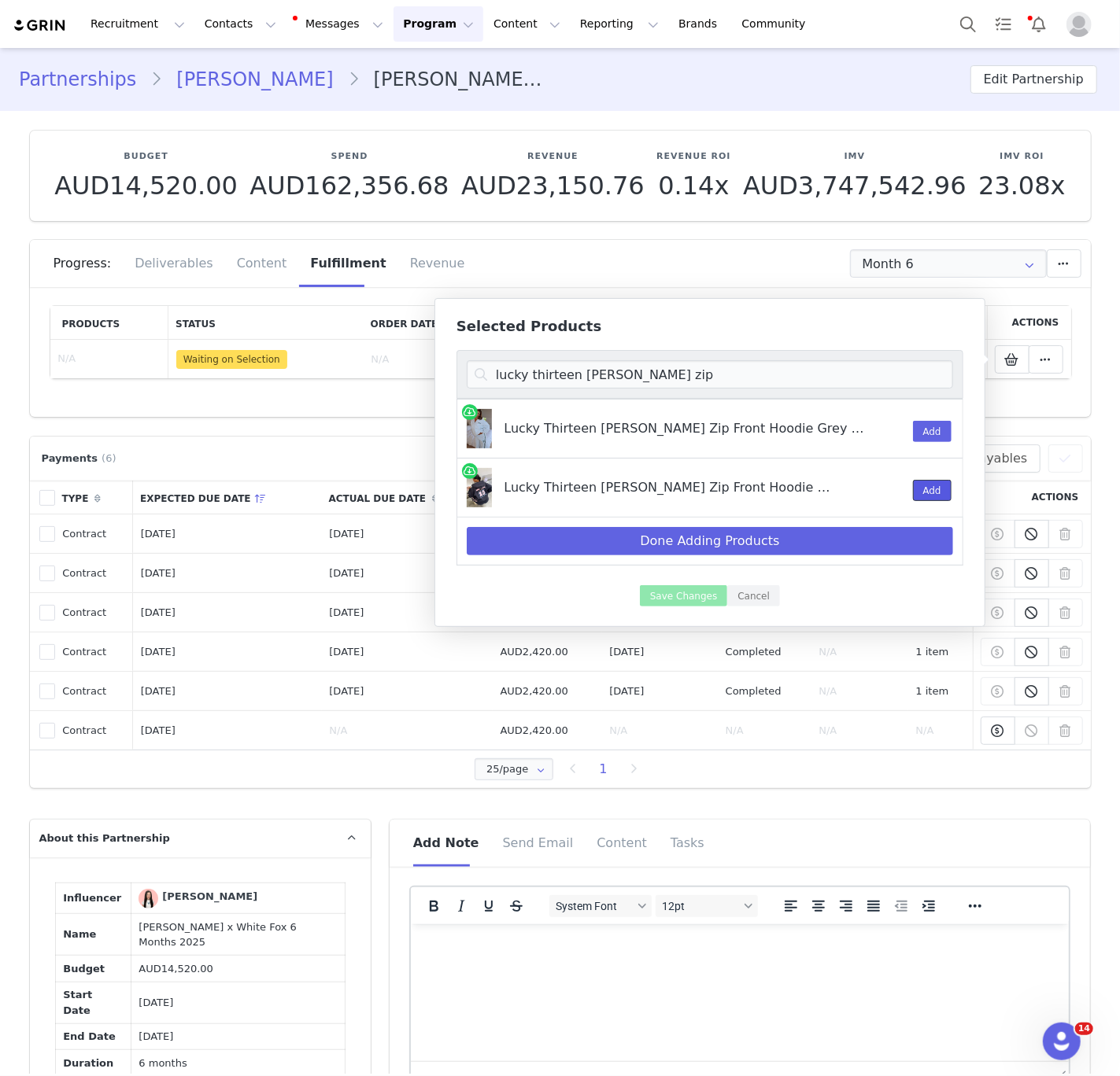
click at [927, 493] on button "Add" at bounding box center [931, 491] width 38 height 21
click at [600, 367] on input "lucky thirteen [PERSON_NAME] zip" at bounding box center [710, 374] width 486 height 29
click at [634, 368] on input "lucky thirteen [PERSON_NAME] zip" at bounding box center [710, 374] width 486 height 29
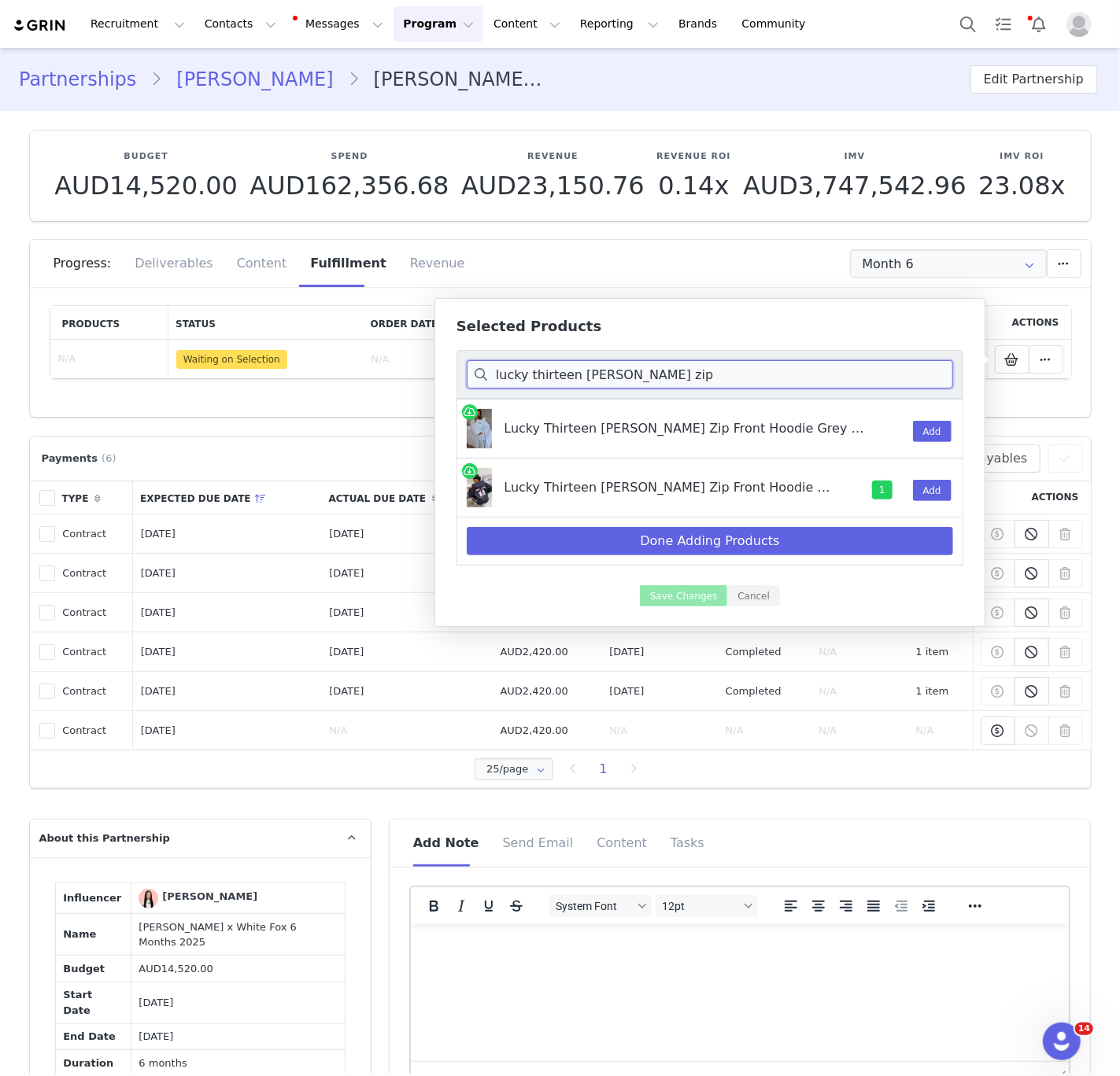
click at [616, 375] on input "lucky thirteen [PERSON_NAME] zip" at bounding box center [710, 374] width 486 height 29
click at [625, 375] on input "lucky thirteen [PERSON_NAME] zip" at bounding box center [710, 374] width 486 height 29
click at [916, 441] on button "Add" at bounding box center [931, 431] width 38 height 21
click at [675, 374] on input "lucky thirteen [PERSON_NAME] wide" at bounding box center [710, 374] width 486 height 29
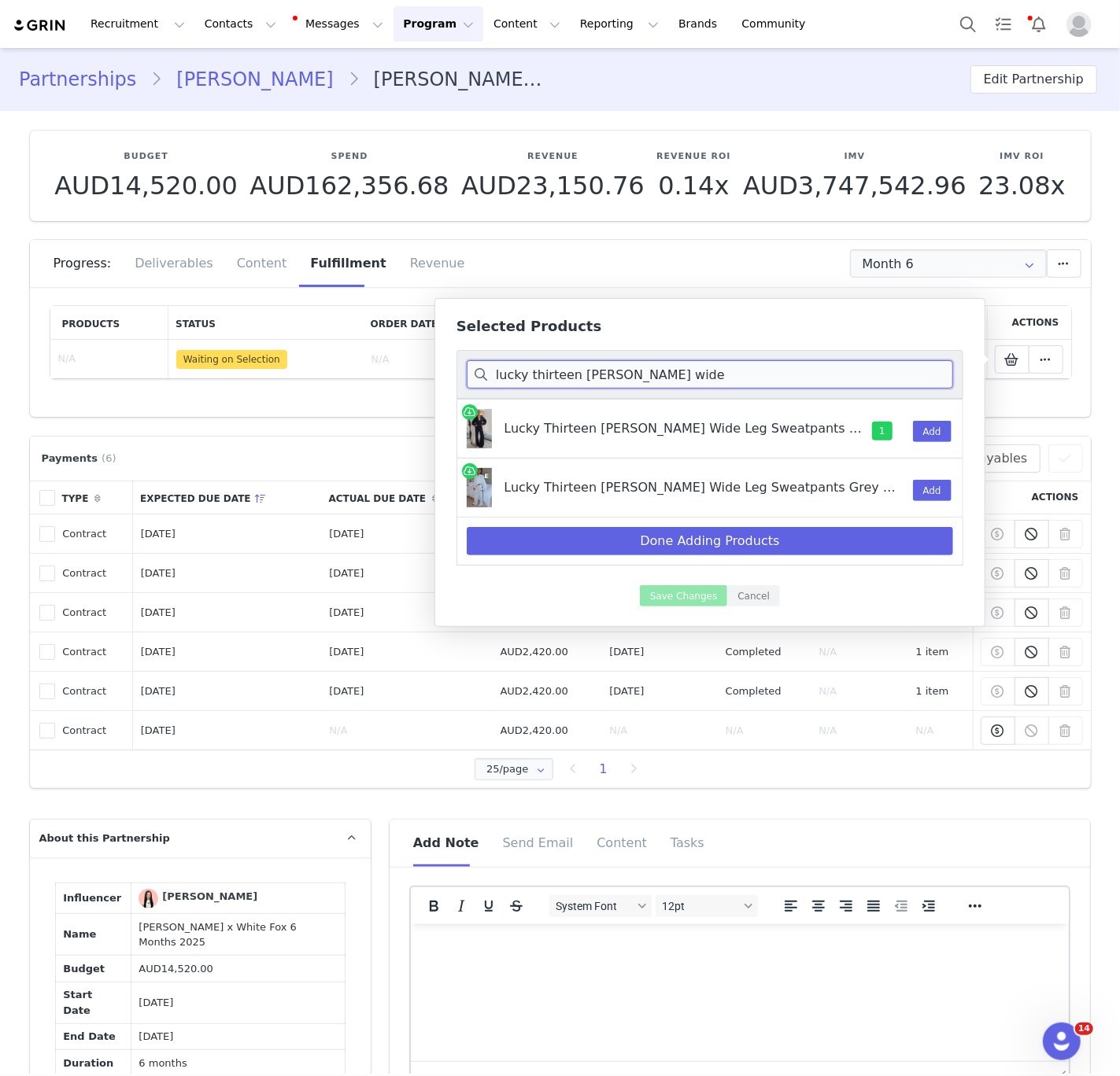
click at [675, 374] on input "lucky thirteen [PERSON_NAME] wide" at bounding box center [710, 374] width 486 height 29
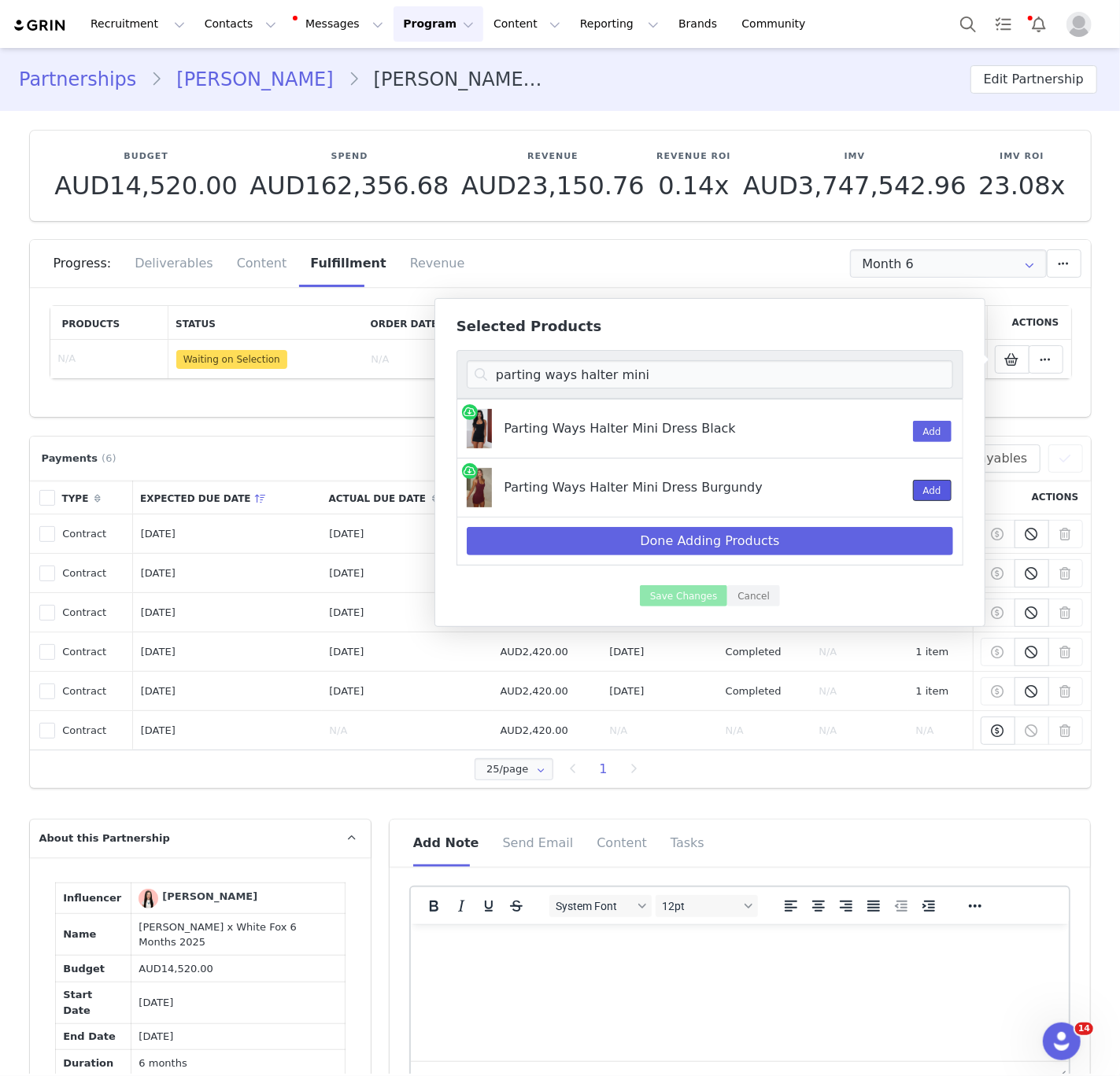
click at [928, 491] on button "Add" at bounding box center [931, 491] width 38 height 21
click at [573, 360] on div "parting ways halter mini" at bounding box center [709, 374] width 507 height 49
click at [577, 376] on input "parting ways halter mini" at bounding box center [710, 374] width 486 height 29
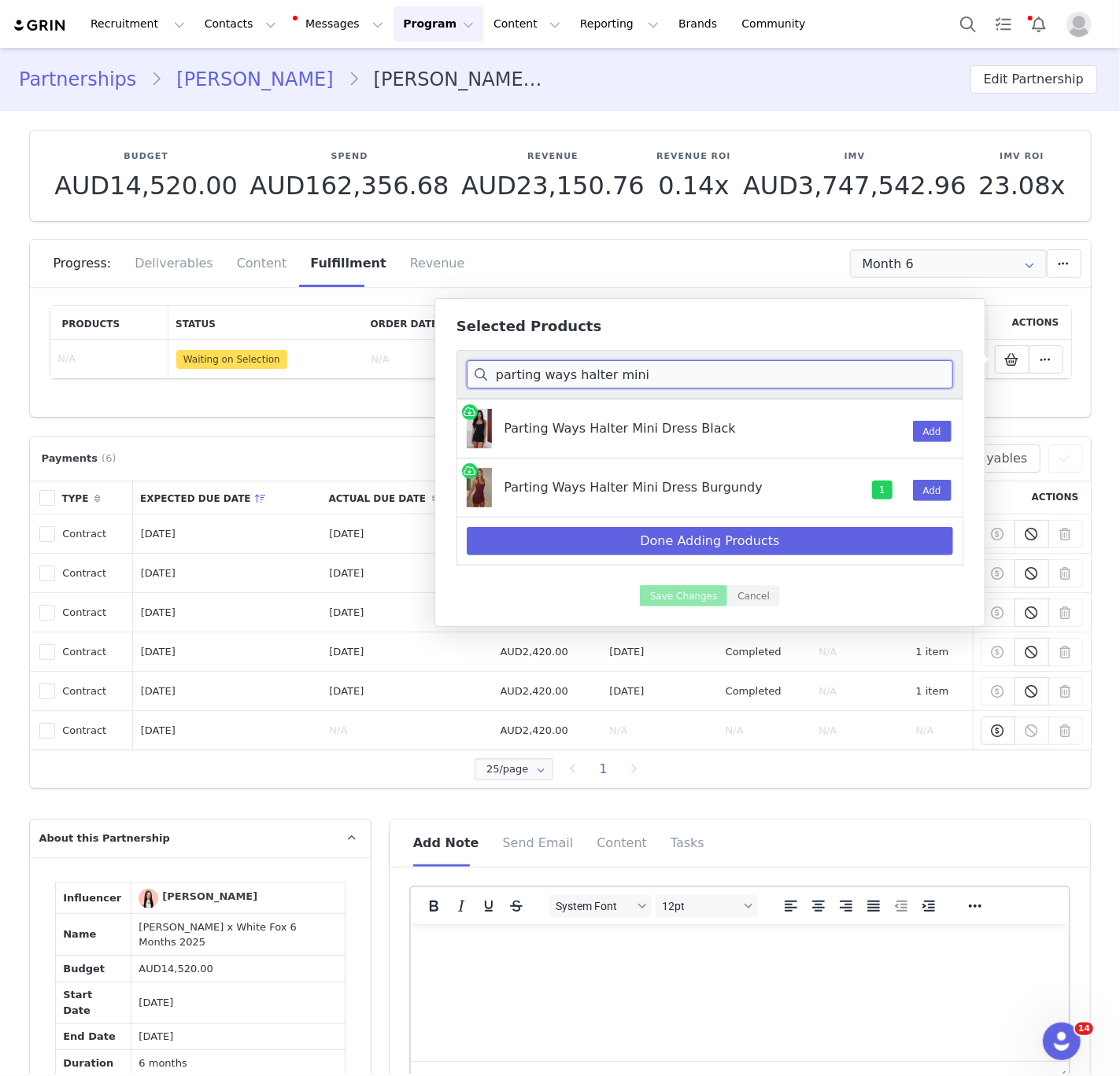
click at [576, 376] on input "parting ways halter mini" at bounding box center [710, 374] width 486 height 29
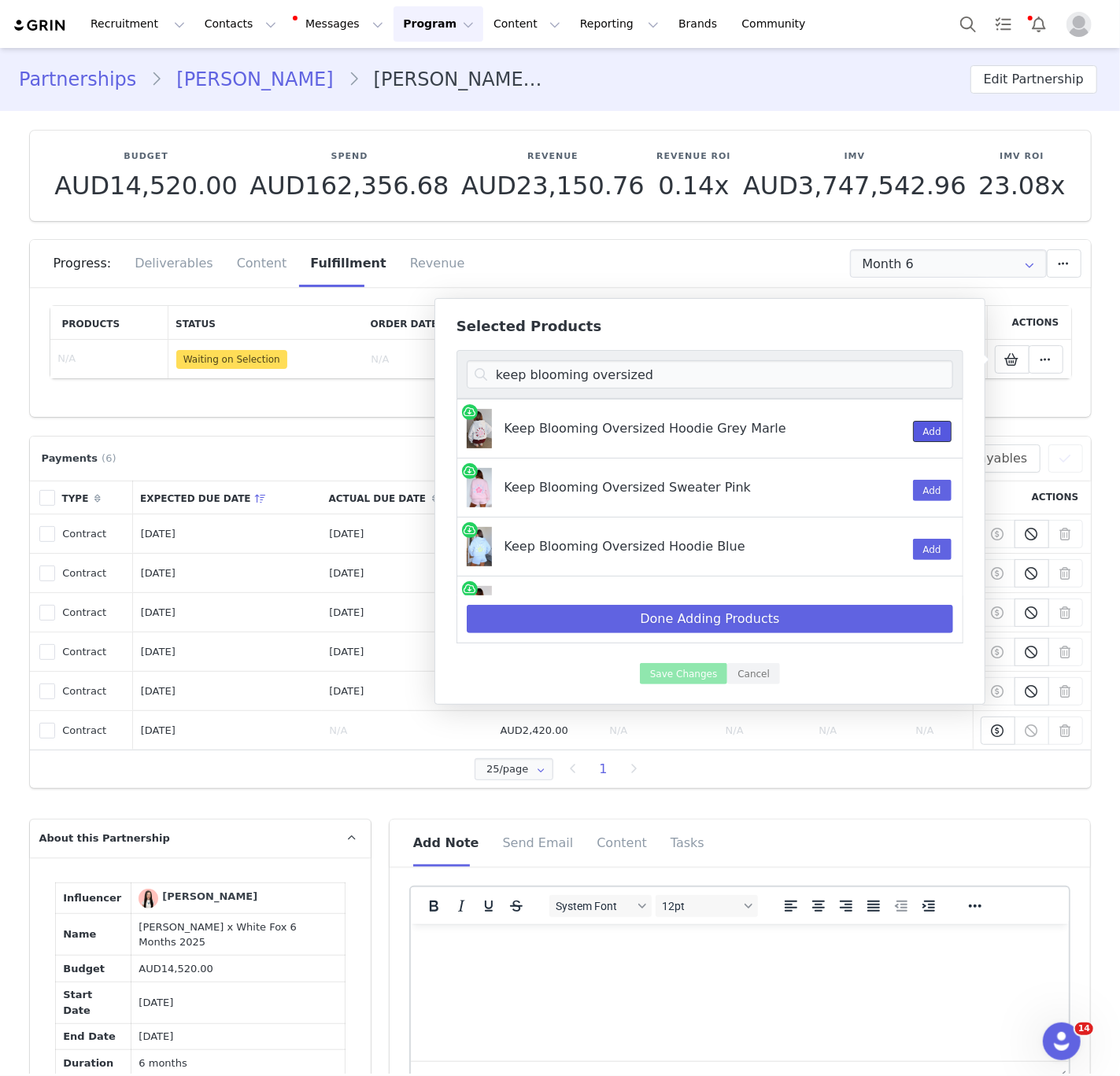
click at [931, 432] on button "Add" at bounding box center [931, 431] width 38 height 21
click at [528, 366] on input "keep blooming oversized" at bounding box center [710, 374] width 486 height 29
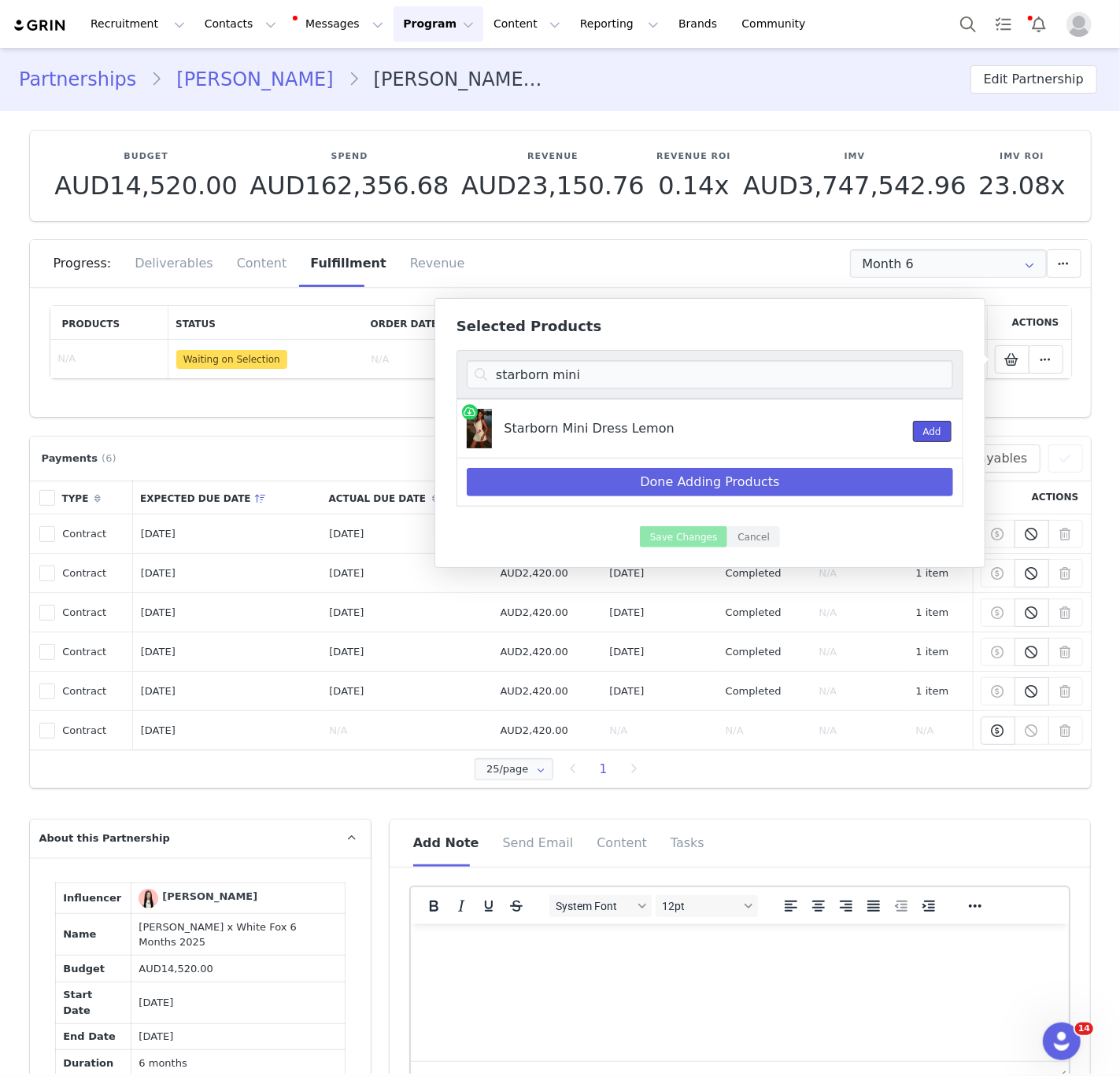
click at [935, 436] on button "Add" at bounding box center [931, 431] width 38 height 21
click at [546, 377] on input "starborn mini" at bounding box center [710, 374] width 486 height 29
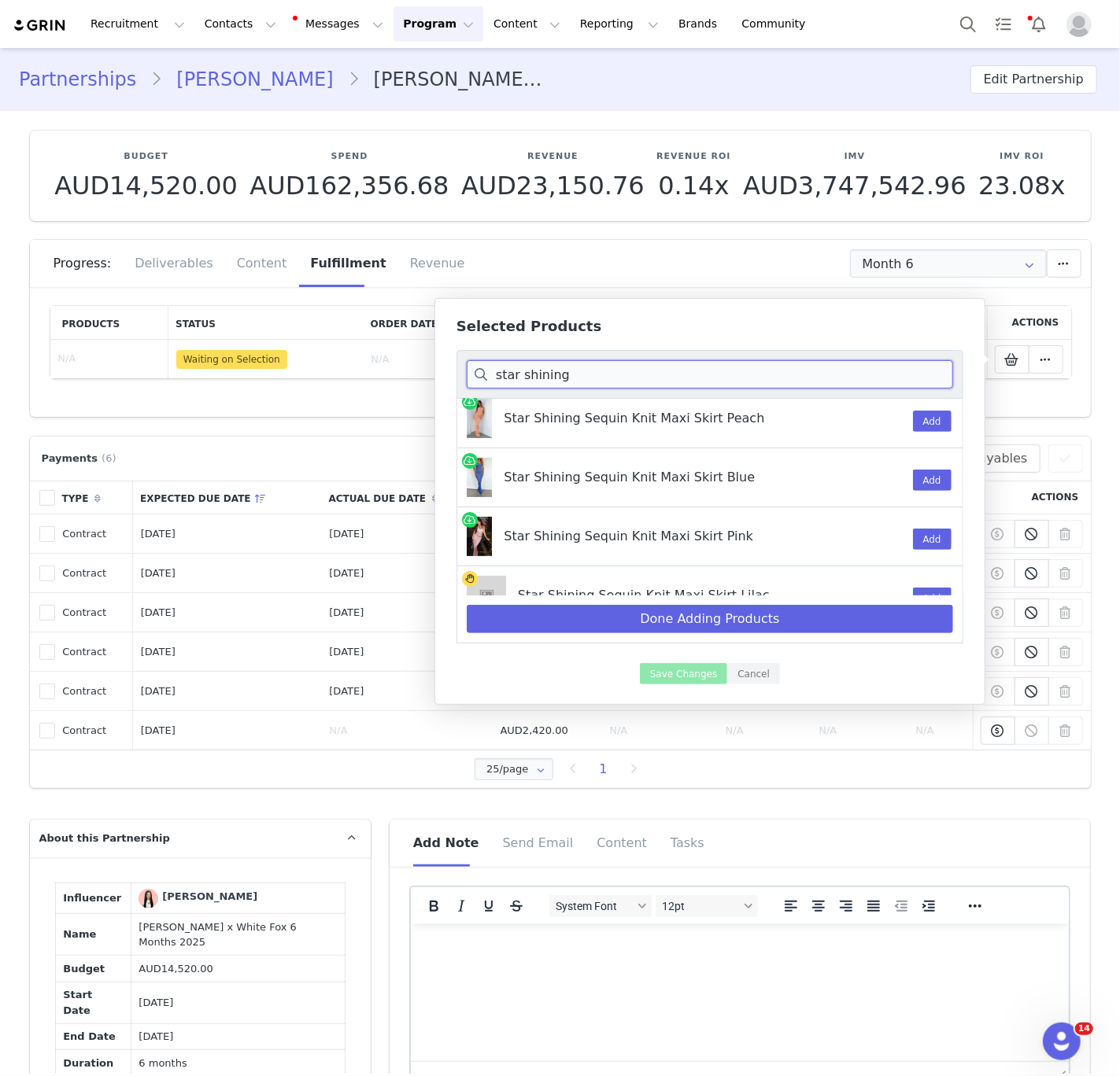
scroll to position [336, 0]
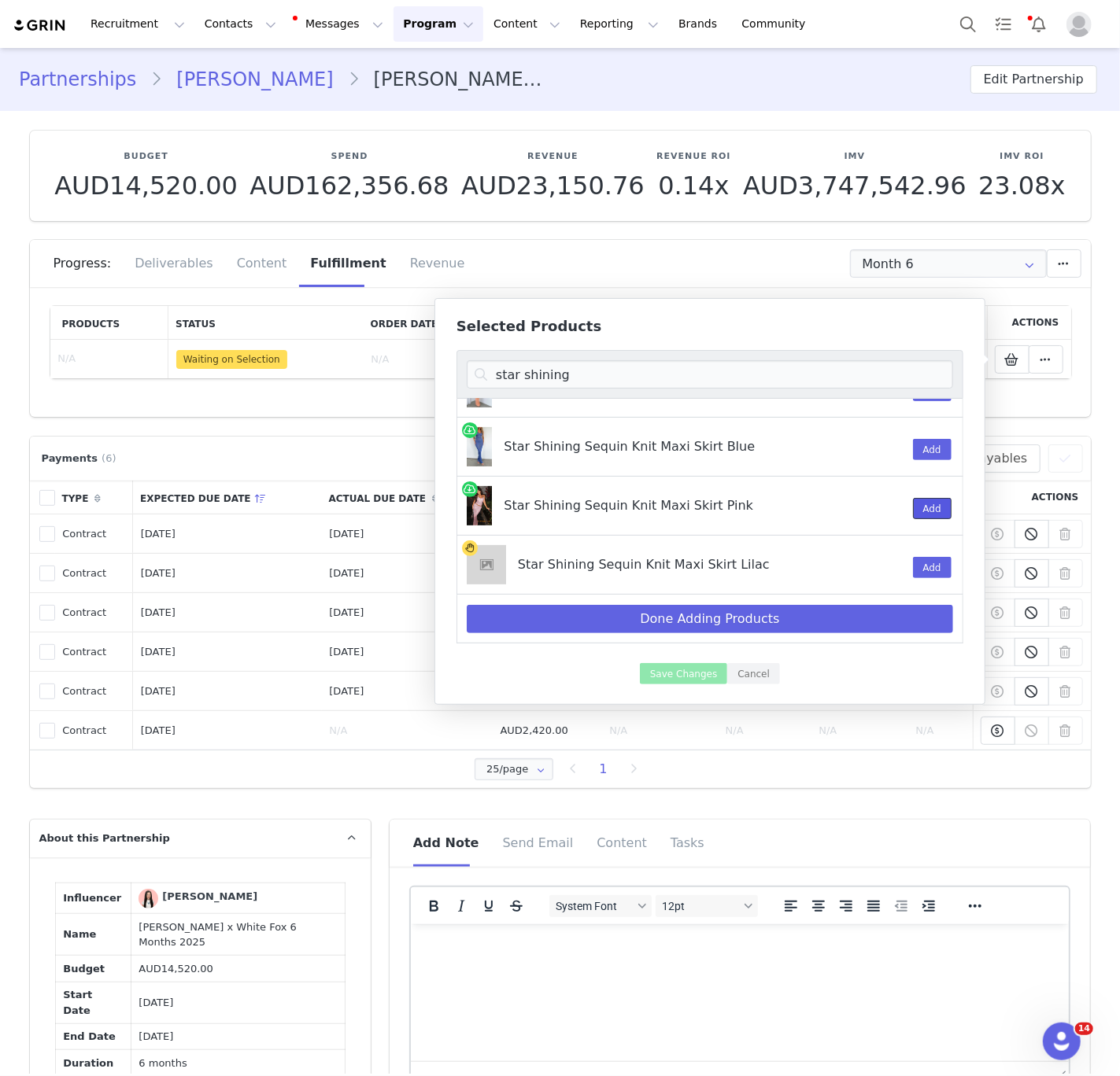
click at [921, 509] on button "Add" at bounding box center [931, 509] width 38 height 21
click at [575, 371] on input "star shining" at bounding box center [710, 374] width 486 height 29
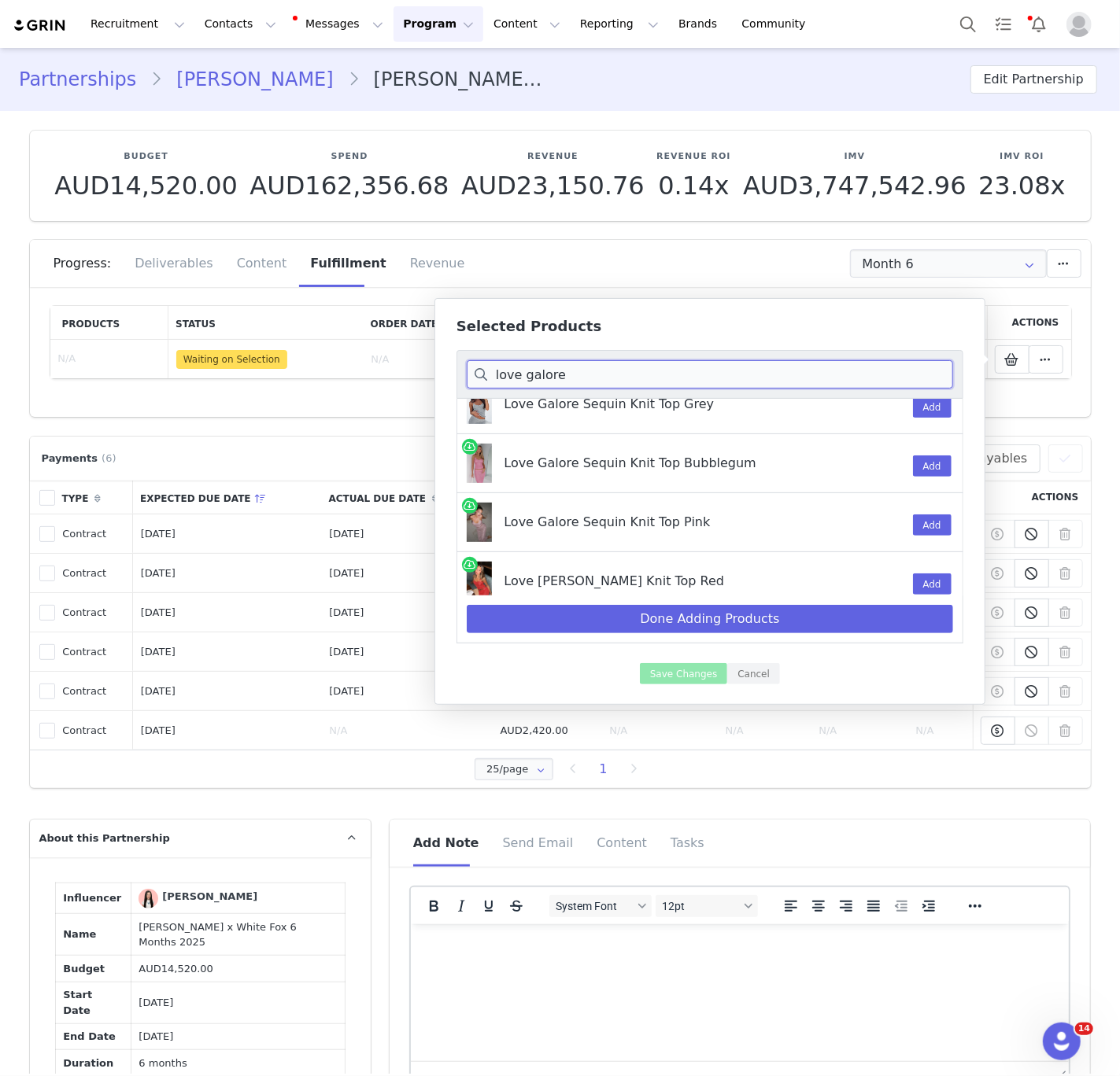
scroll to position [71, 0]
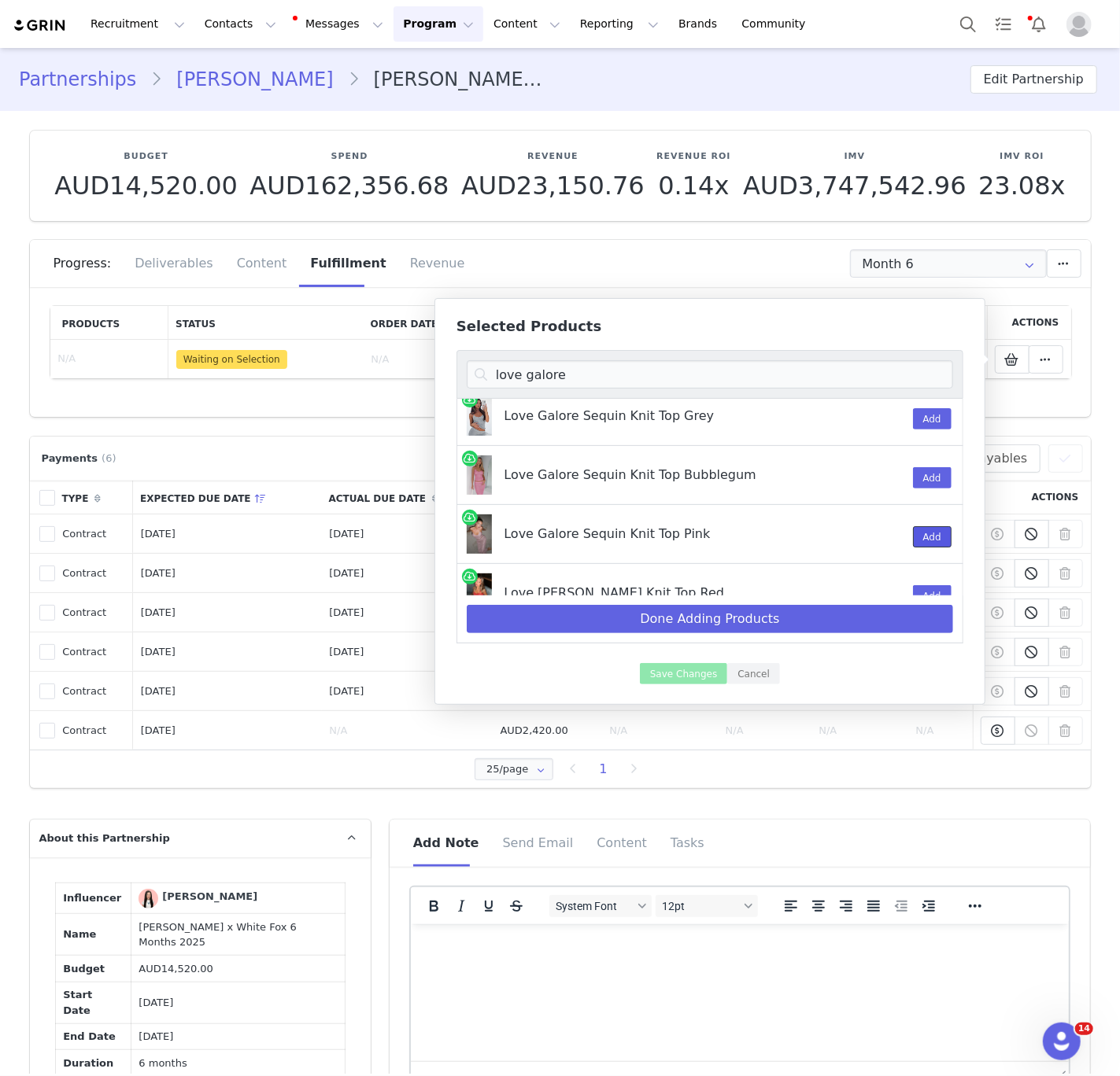
click at [938, 542] on button "Add" at bounding box center [931, 537] width 38 height 21
click at [606, 371] on input "love galore" at bounding box center [710, 374] width 486 height 29
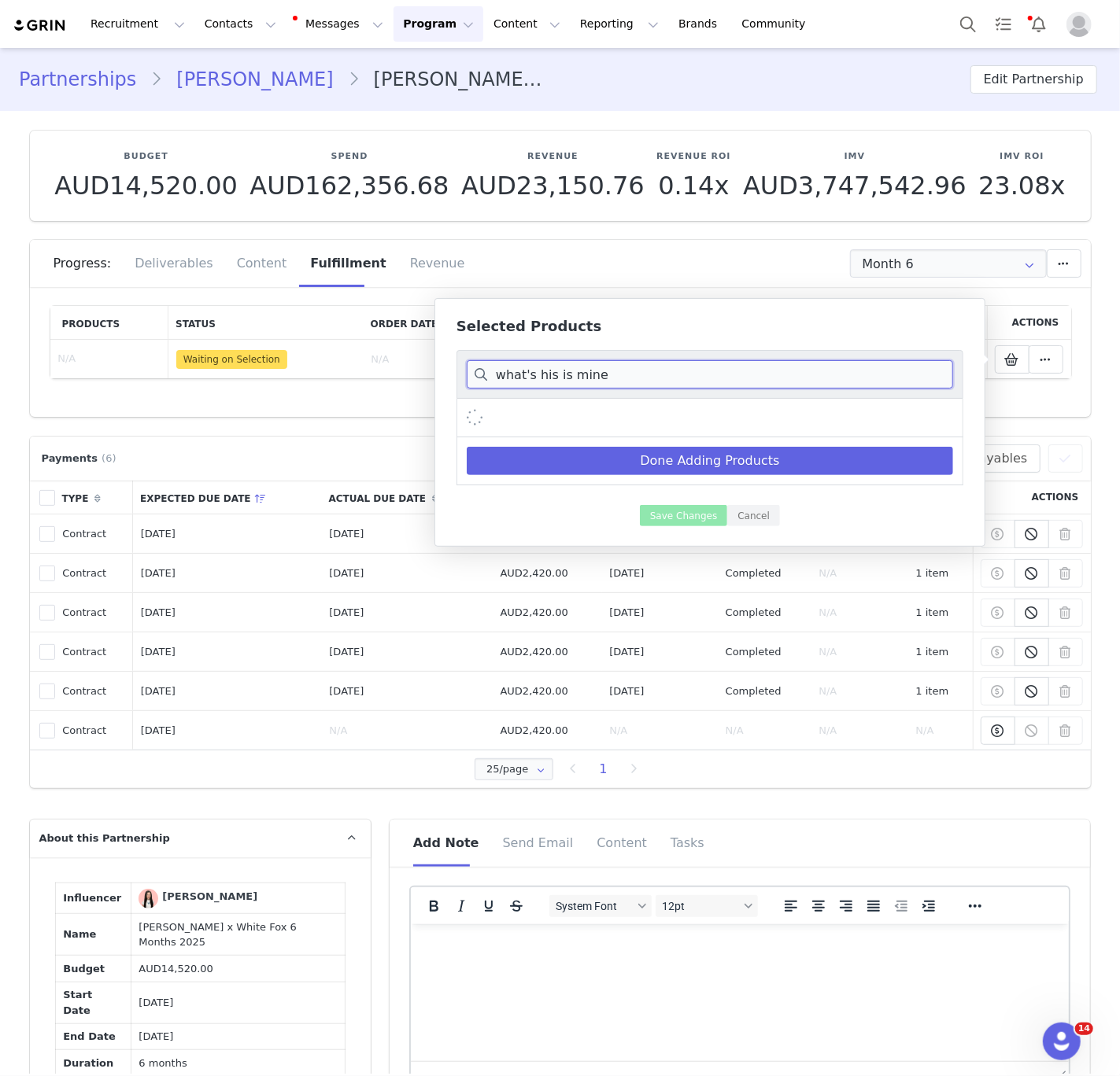
scroll to position [0, 0]
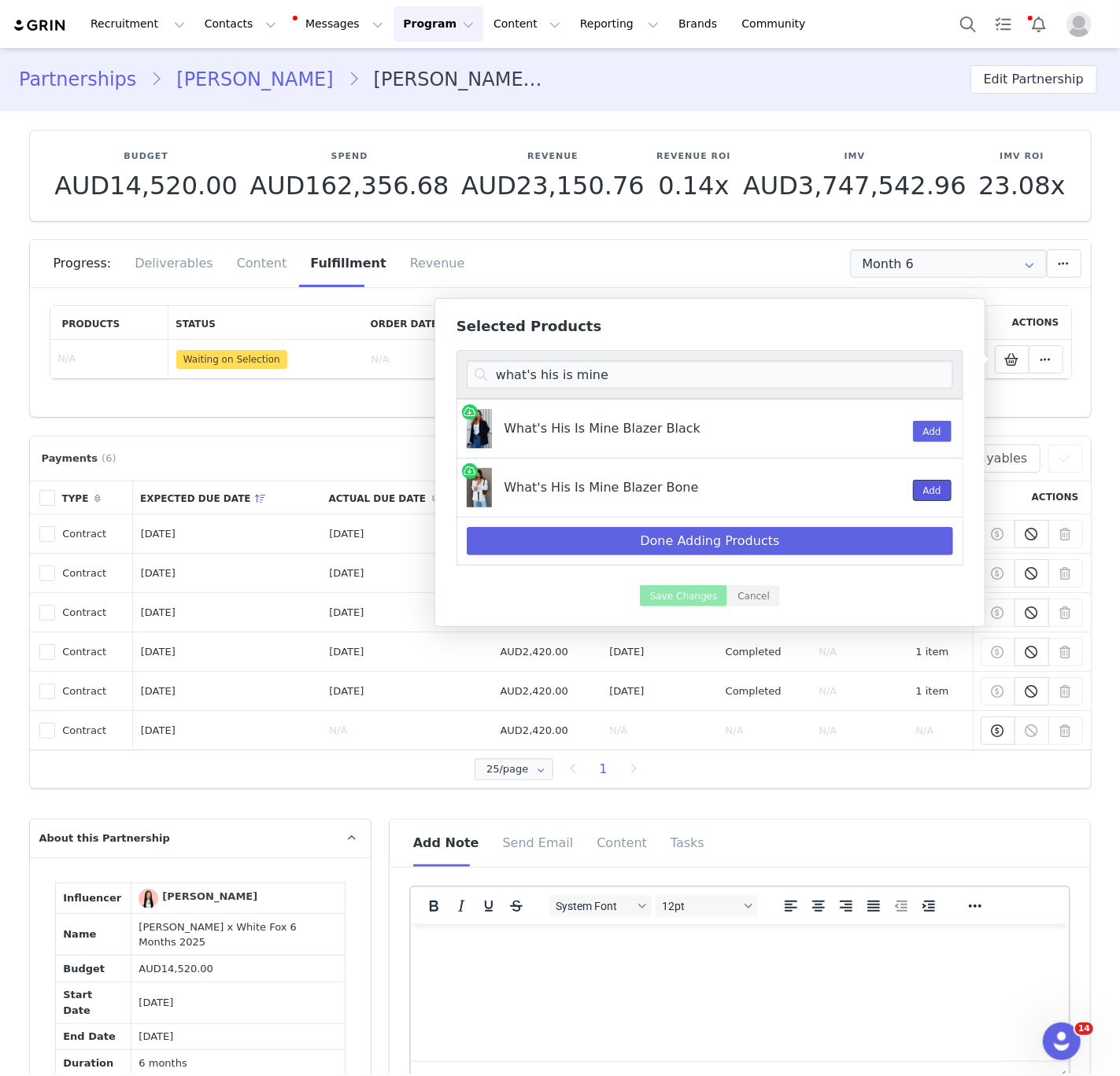
click at [926, 494] on button "Add" at bounding box center [931, 491] width 38 height 21
click at [548, 371] on input "what's his is mine" at bounding box center [710, 374] width 486 height 29
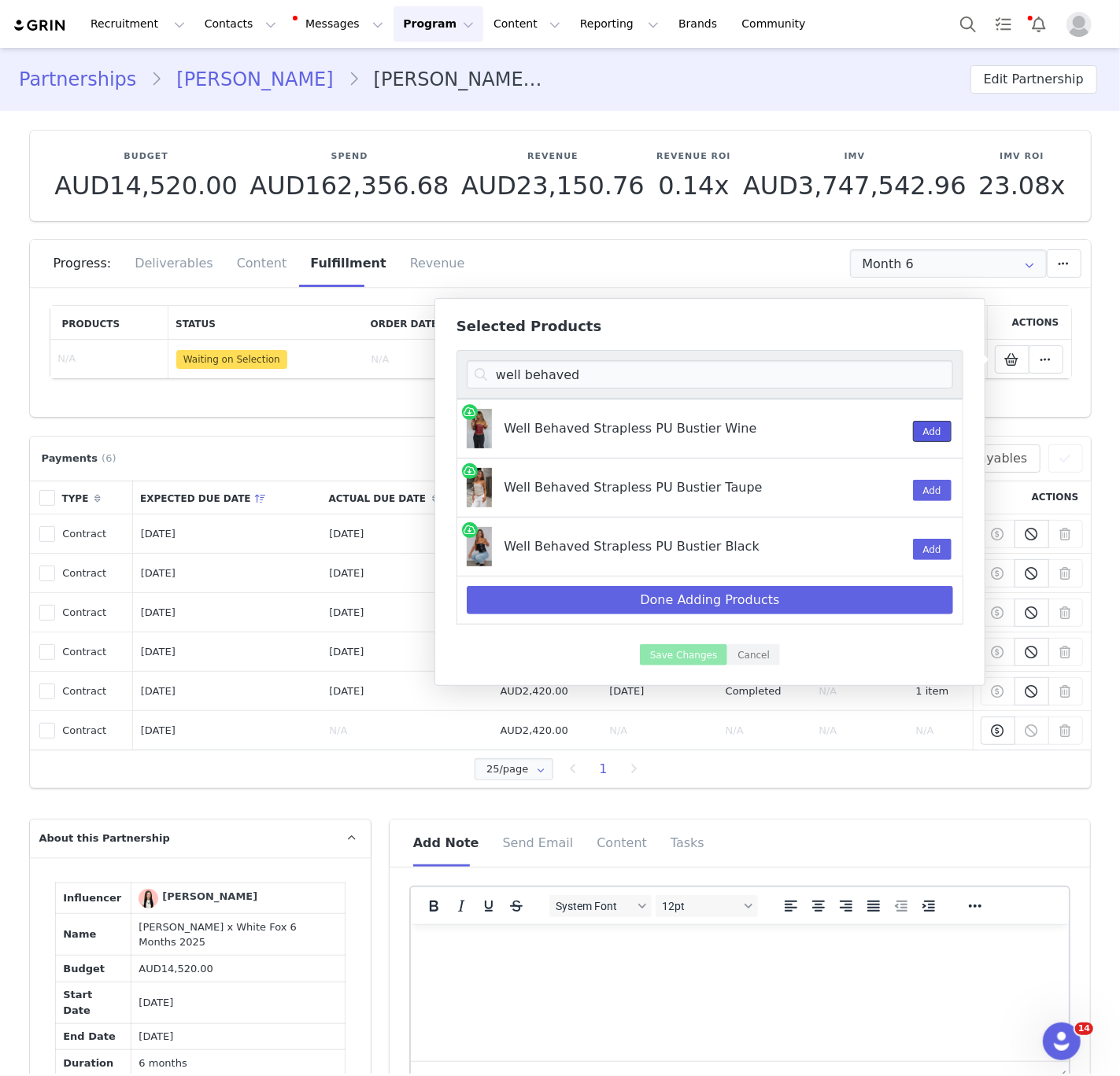
click at [925, 427] on button "Add" at bounding box center [931, 431] width 38 height 21
click at [586, 376] on input "well behaved" at bounding box center [710, 374] width 486 height 29
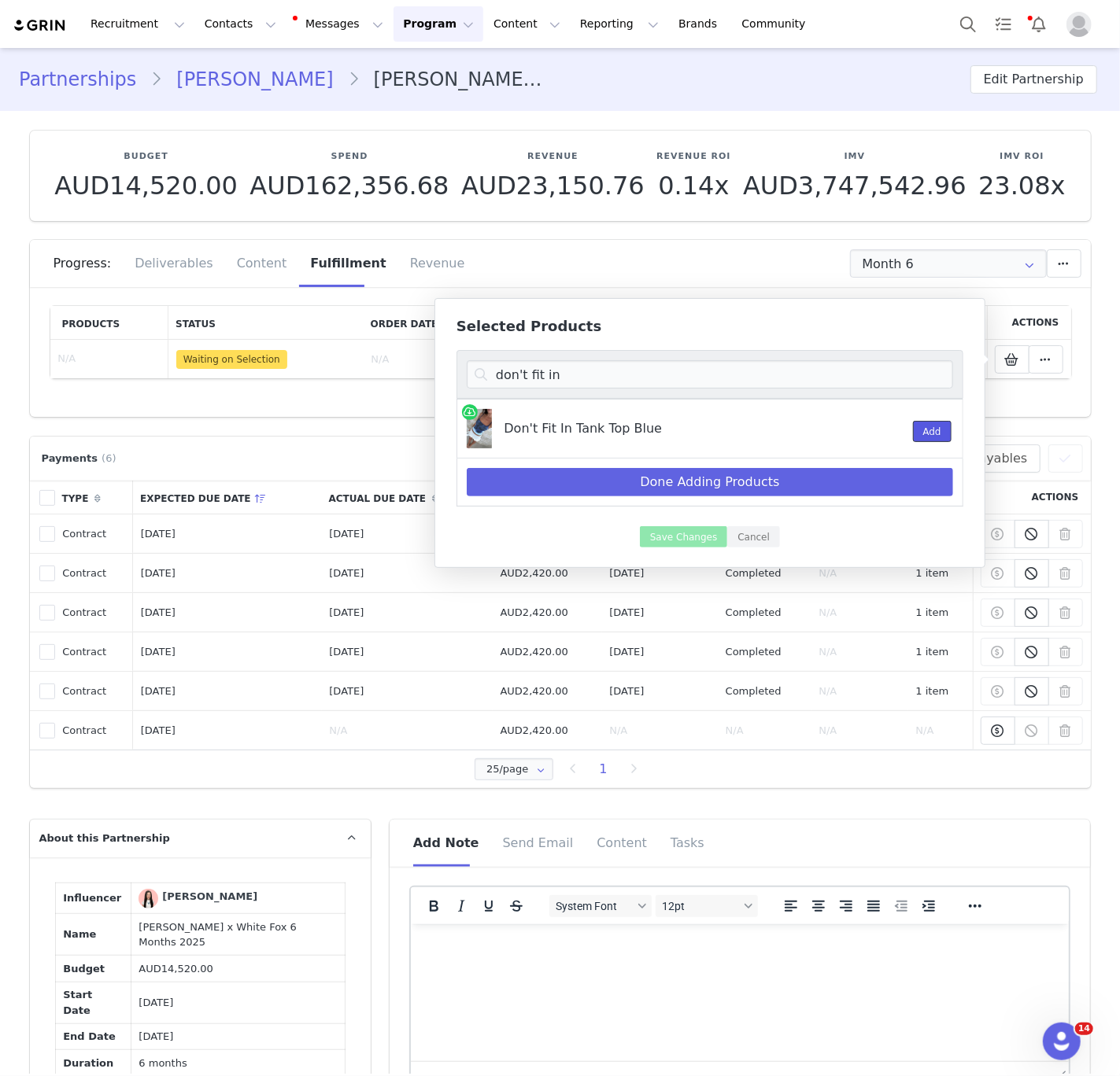
click at [945, 432] on button "Add" at bounding box center [931, 431] width 38 height 21
drag, startPoint x: 622, startPoint y: 434, endPoint x: 497, endPoint y: 433, distance: 125.0
click at [498, 433] on div "Don't Fit In Tank Top Blue" at bounding box center [660, 428] width 387 height 39
copy div "Don't Fit In Tank Top"
click at [729, 401] on div "Don't Fit In Tank Top Blue" at bounding box center [659, 428] width 405 height 58
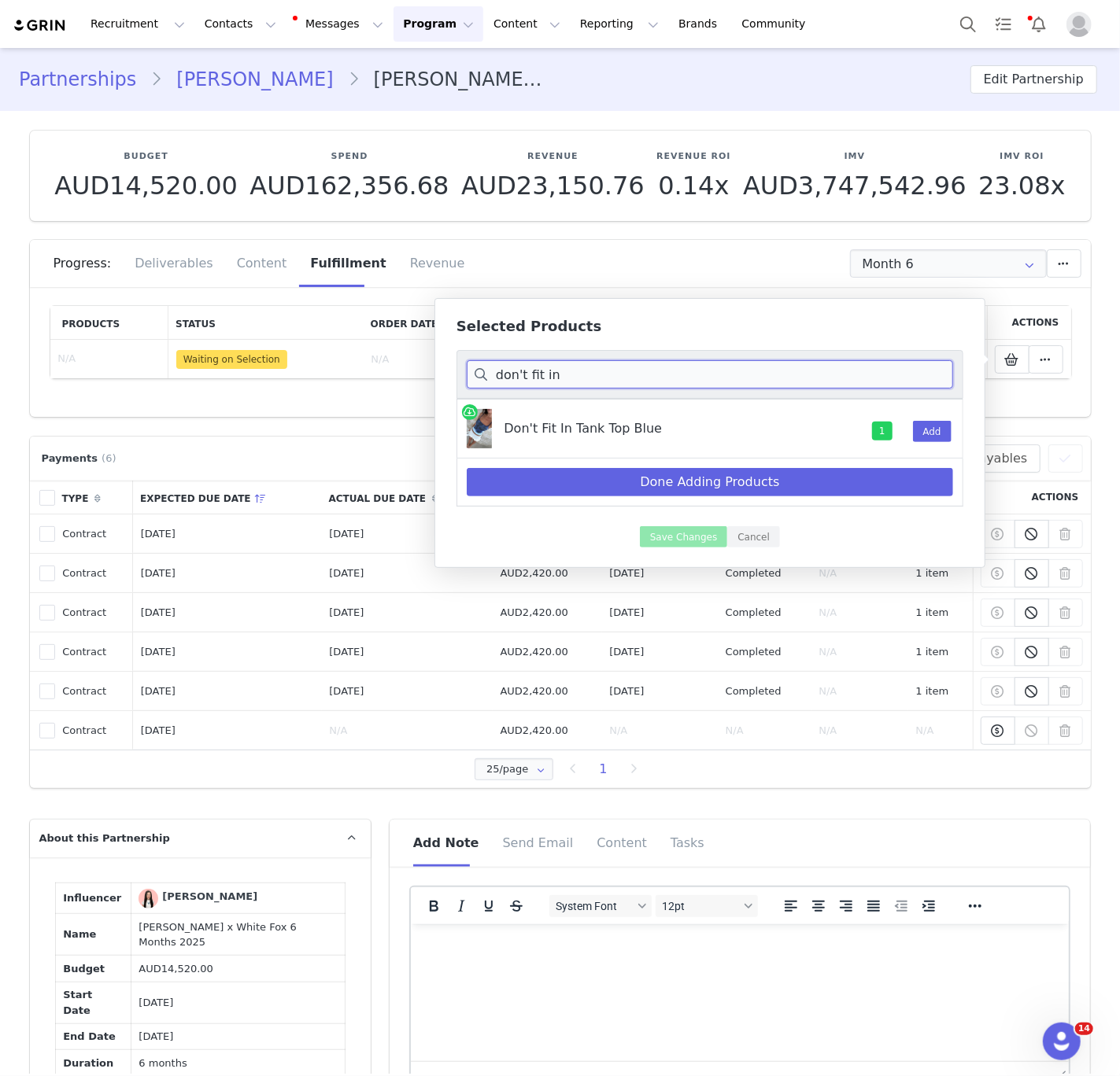
click at [585, 373] on input "don't fit in" at bounding box center [710, 374] width 486 height 29
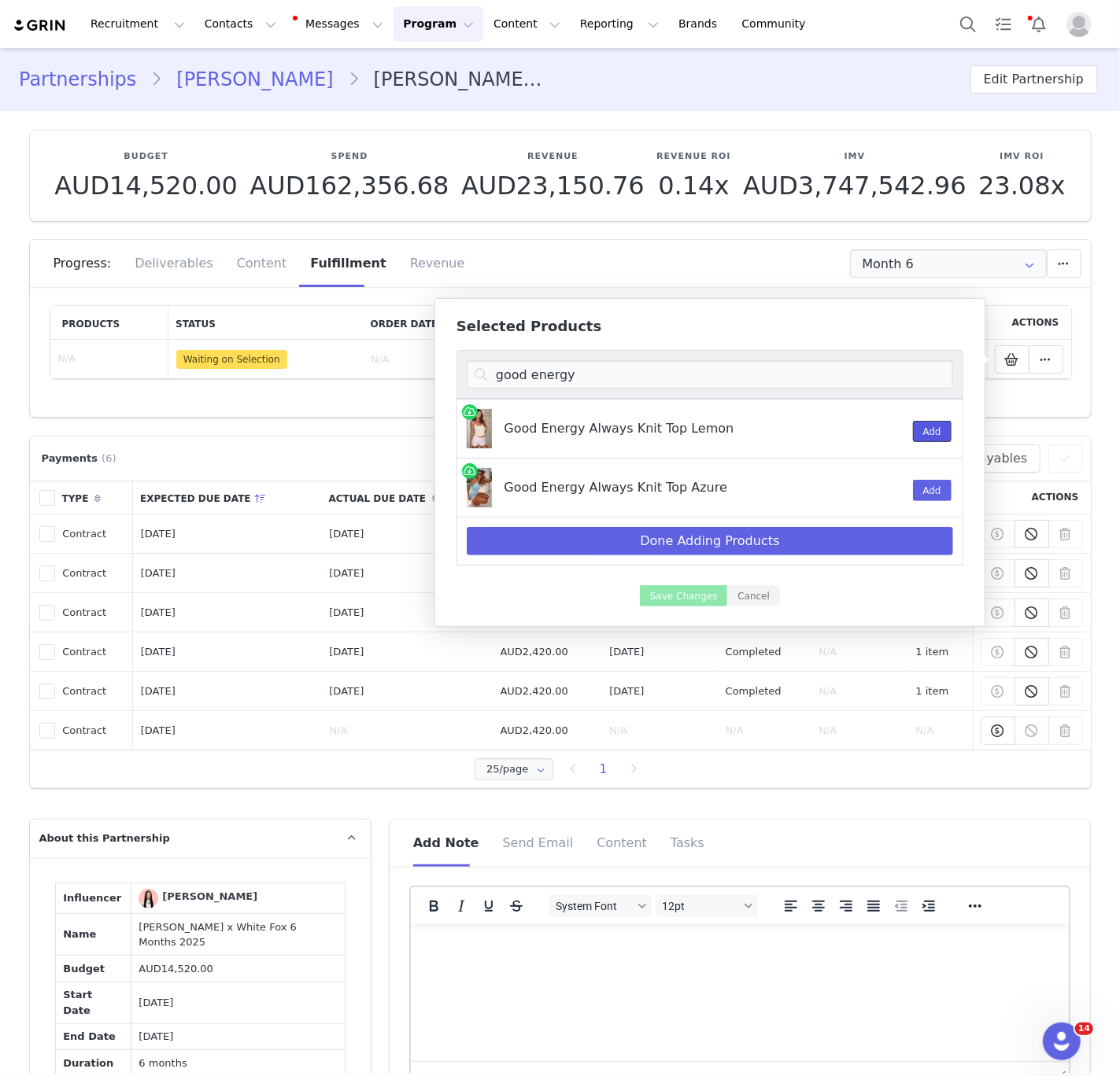
click at [918, 428] on button "Add" at bounding box center [931, 431] width 38 height 21
click at [663, 377] on input "good energy" at bounding box center [710, 374] width 486 height 29
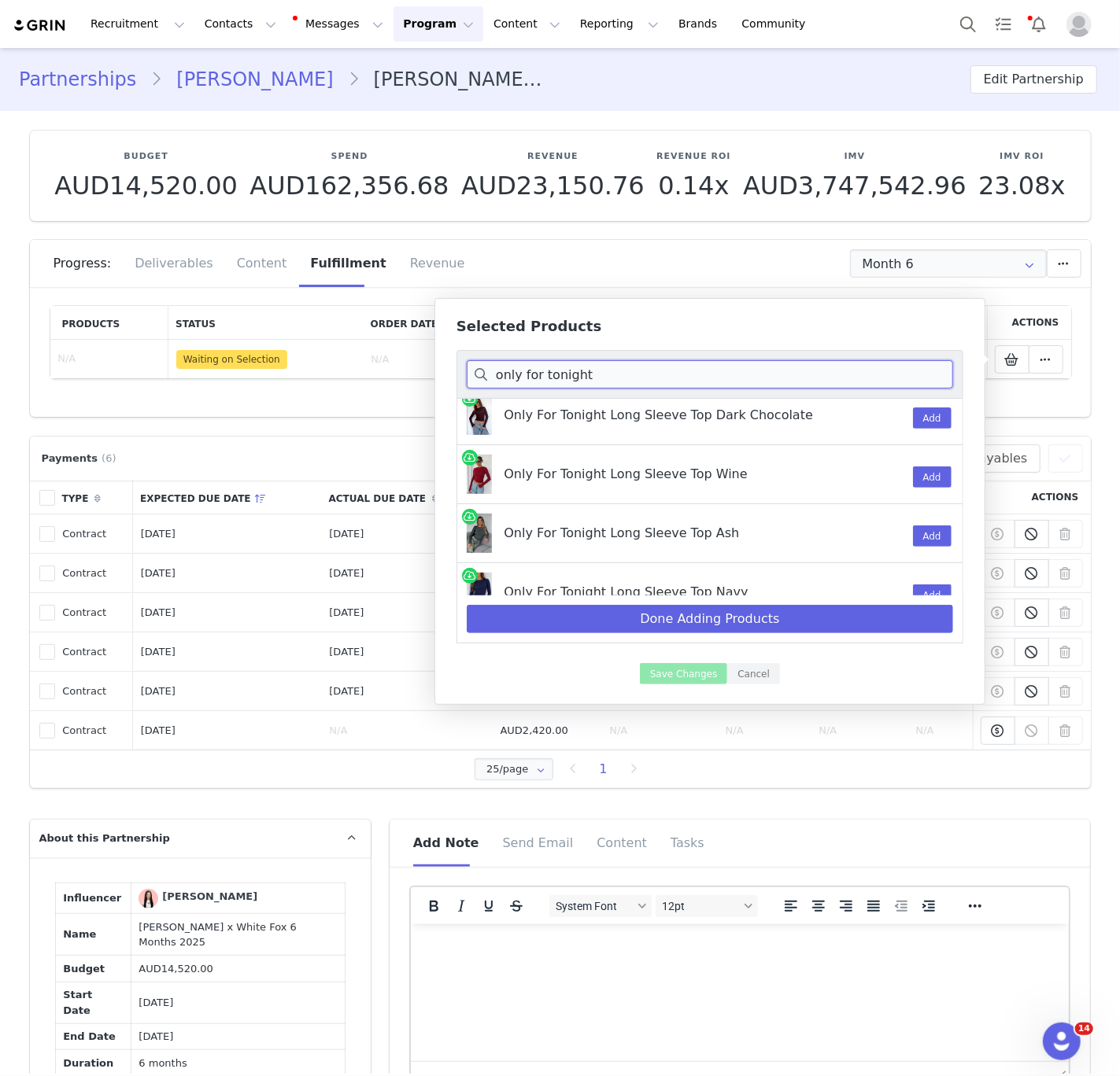
scroll to position [808, 0]
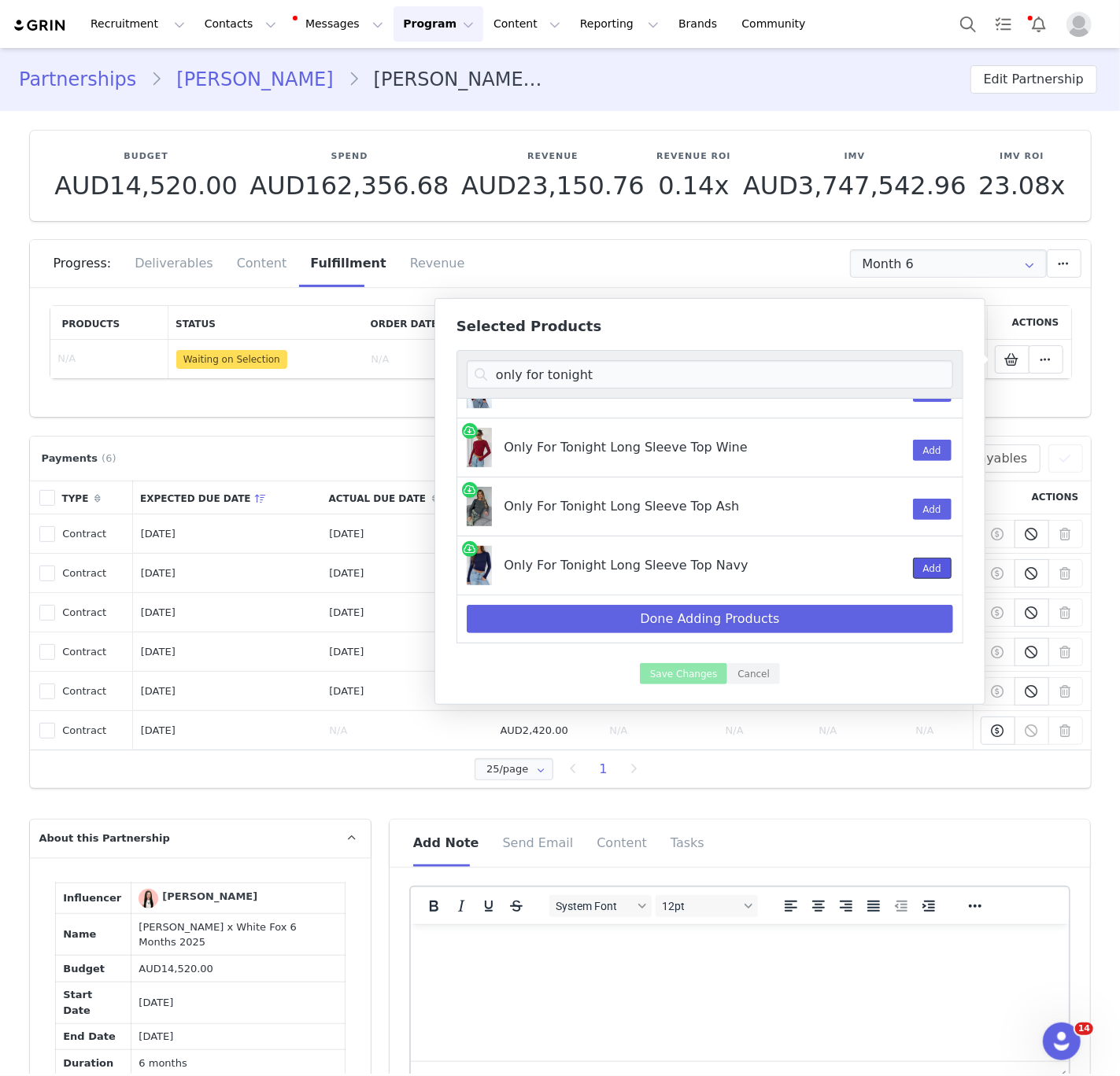
click at [929, 567] on button "Add" at bounding box center [931, 568] width 38 height 21
click at [617, 380] on input "only for tonight" at bounding box center [710, 374] width 486 height 29
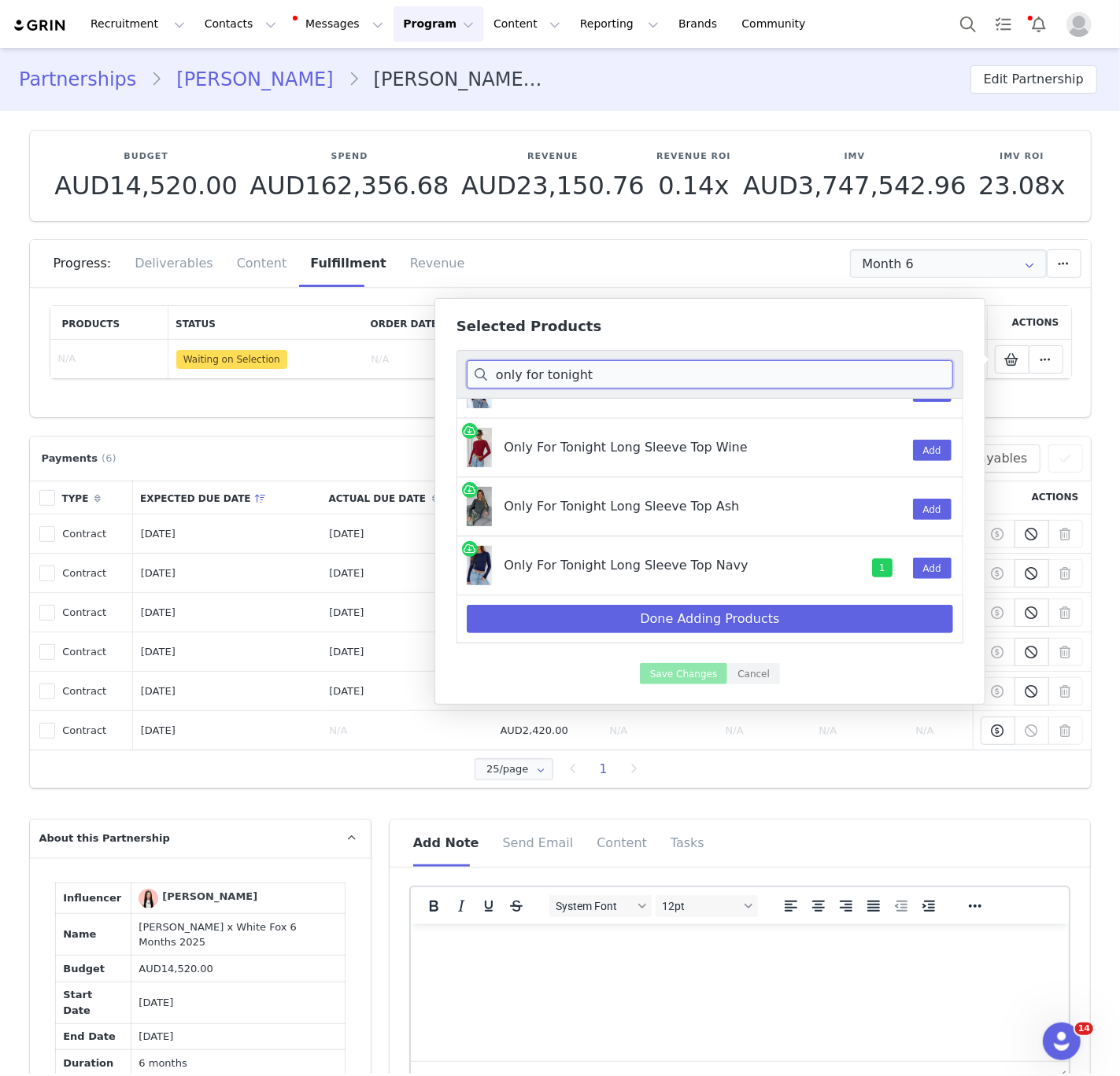
click at [616, 380] on input "only for tonight" at bounding box center [710, 374] width 486 height 29
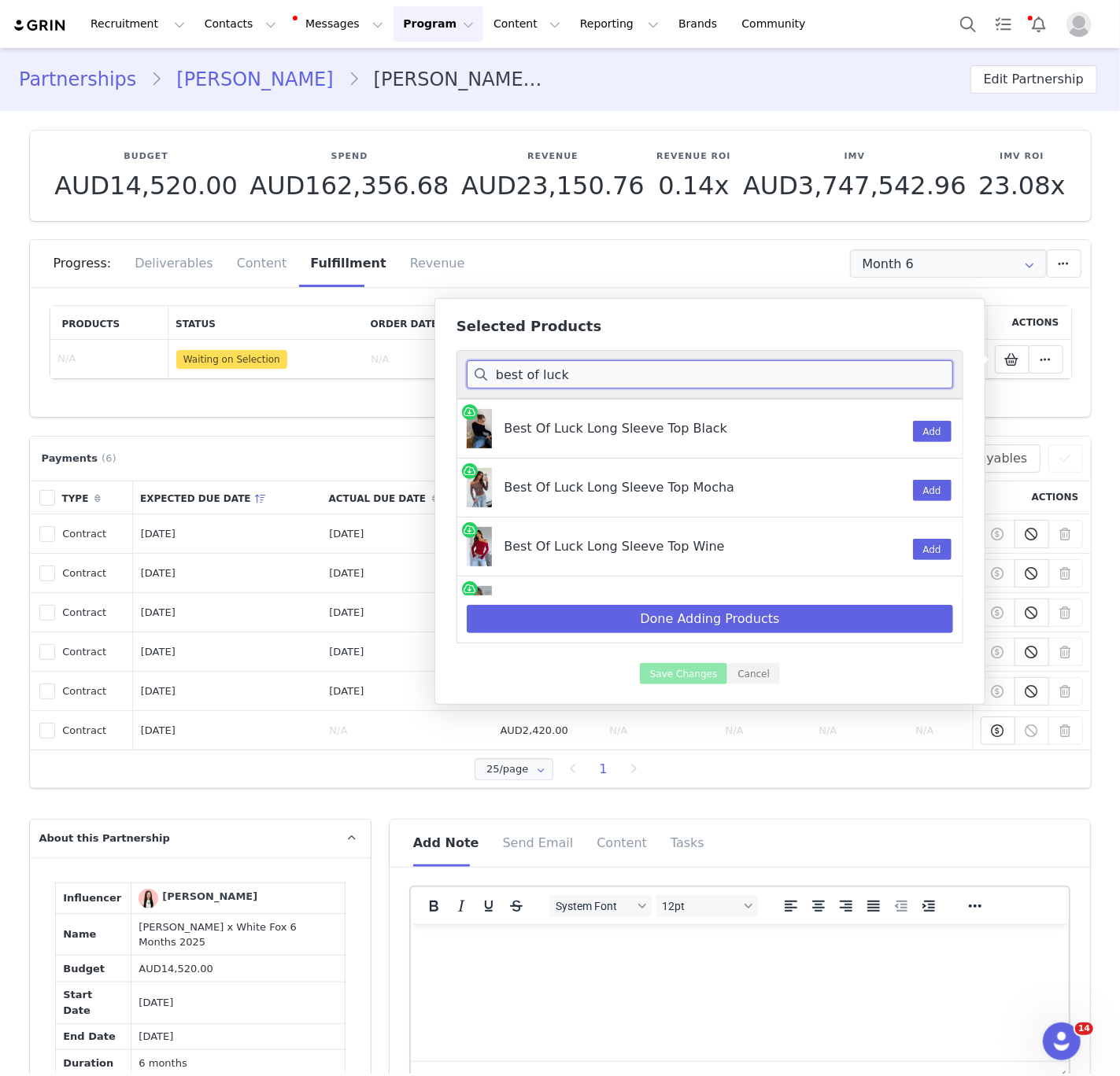
scroll to position [93, 0]
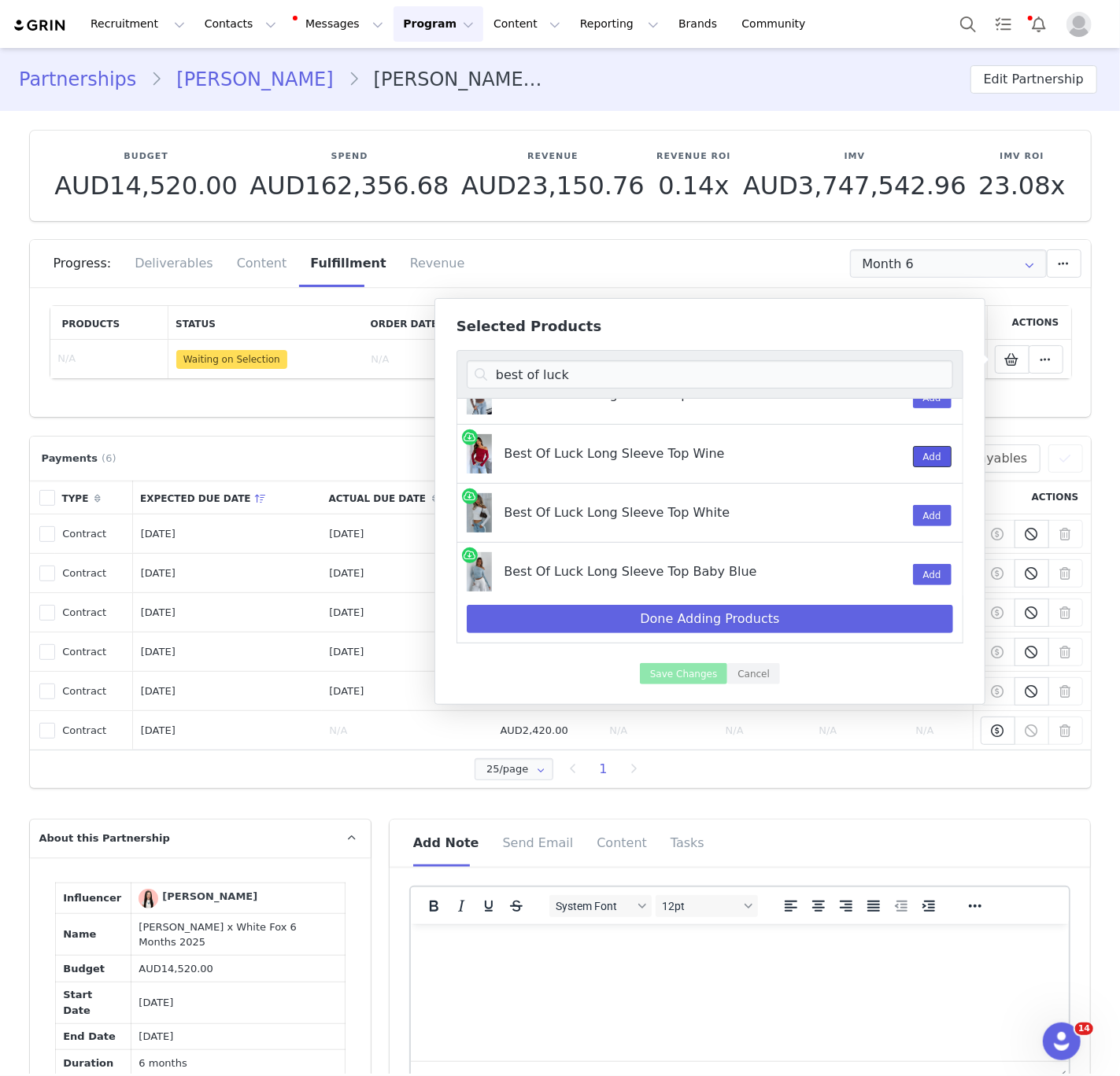
click at [933, 458] on button "Add" at bounding box center [931, 457] width 38 height 21
click at [582, 373] on input "best of luck" at bounding box center [710, 374] width 486 height 29
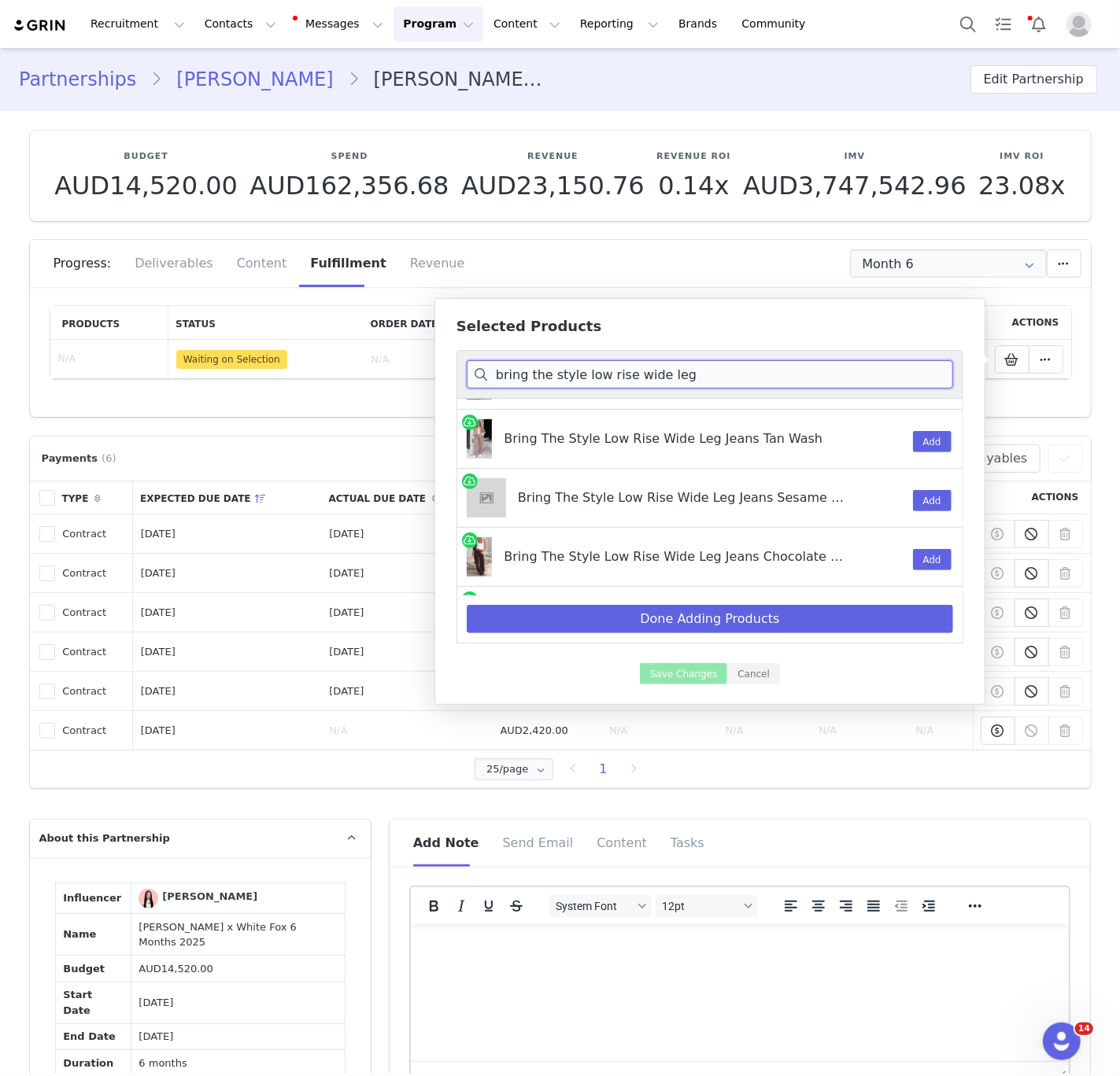
scroll to position [808, 0]
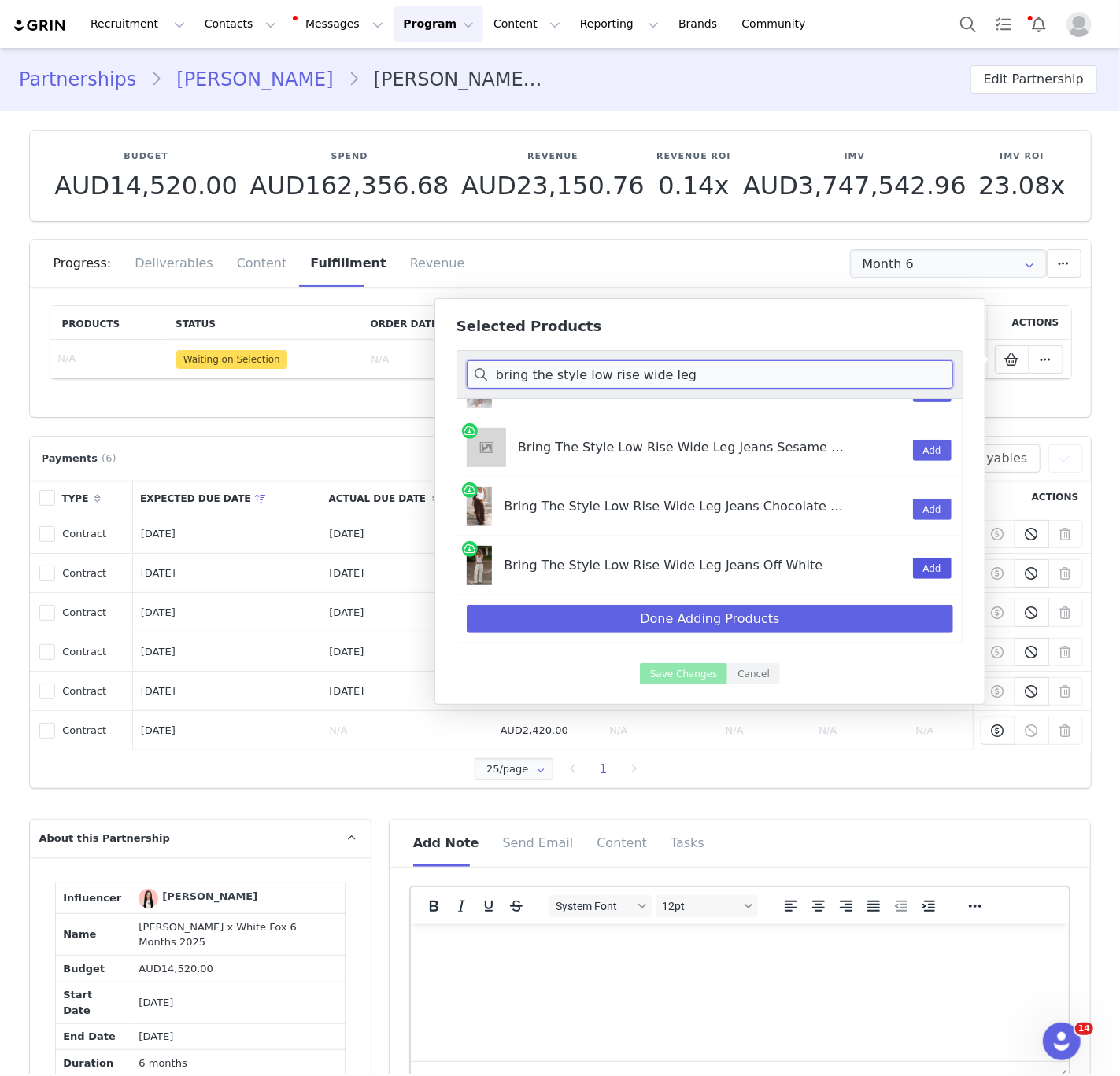
type input "bring the style low rise wide leg"
click at [936, 571] on button "Add" at bounding box center [931, 568] width 38 height 21
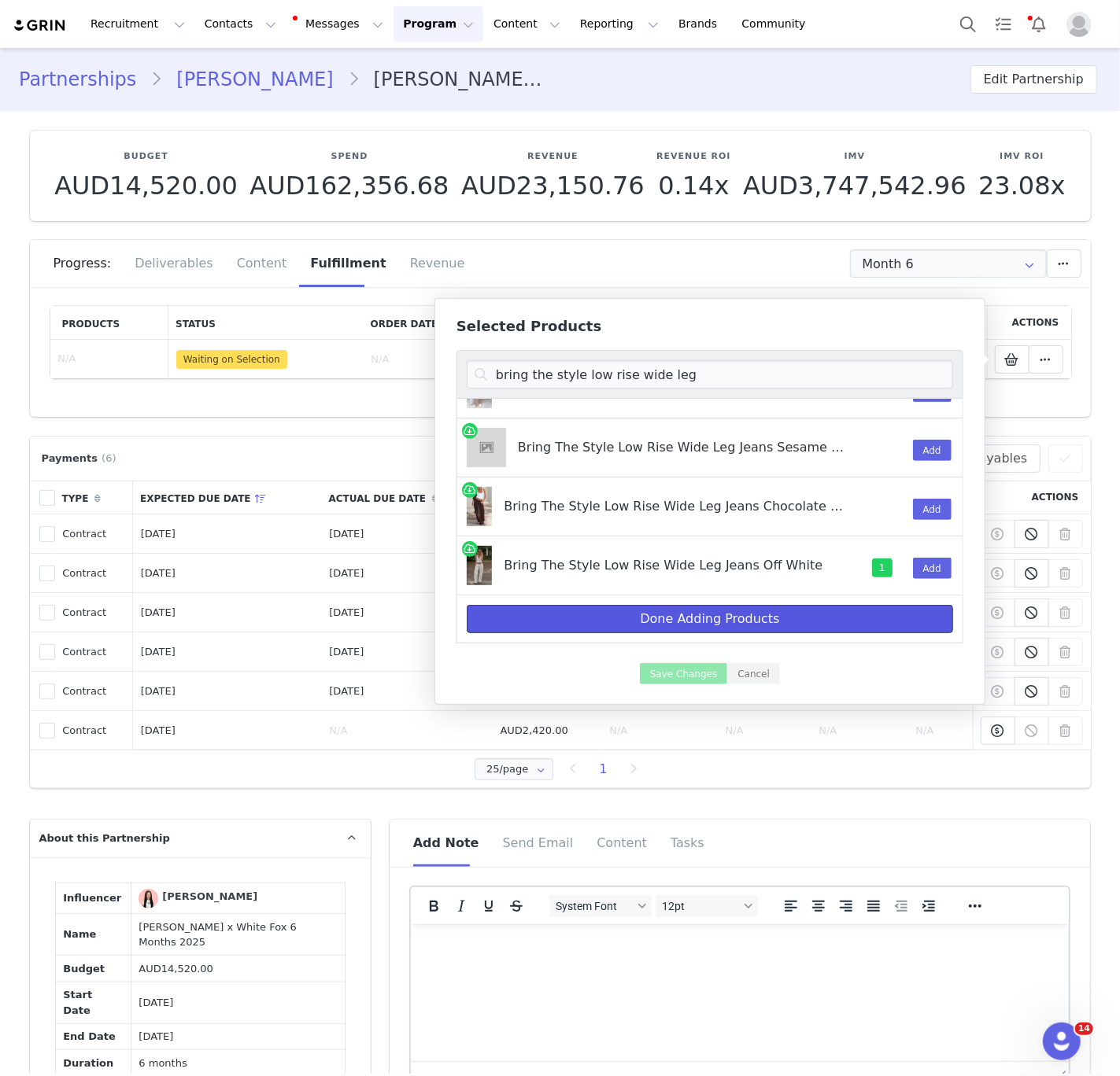
click at [729, 622] on button "Done Adding Products" at bounding box center [710, 619] width 486 height 29
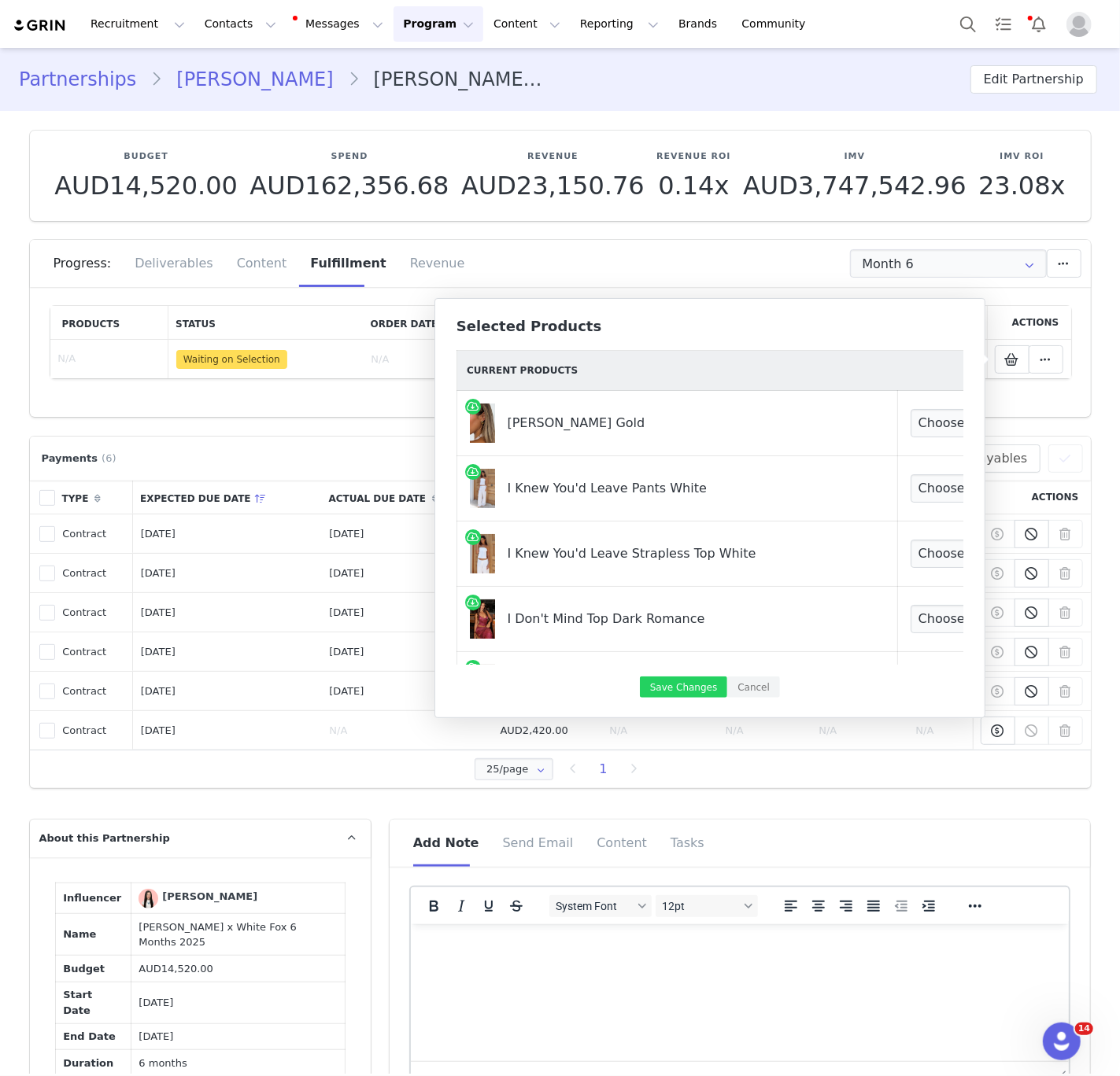
click at [897, 418] on td "Choose Size One Size" at bounding box center [969, 423] width 143 height 65
click at [911, 427] on select "Choose Size One Size" at bounding box center [969, 423] width 117 height 29
select select "27447944"
click at [911, 409] on select "Choose Size One Size" at bounding box center [969, 423] width 117 height 29
click at [911, 488] on select "Choose Size XXS XS S M L XL" at bounding box center [969, 488] width 117 height 29
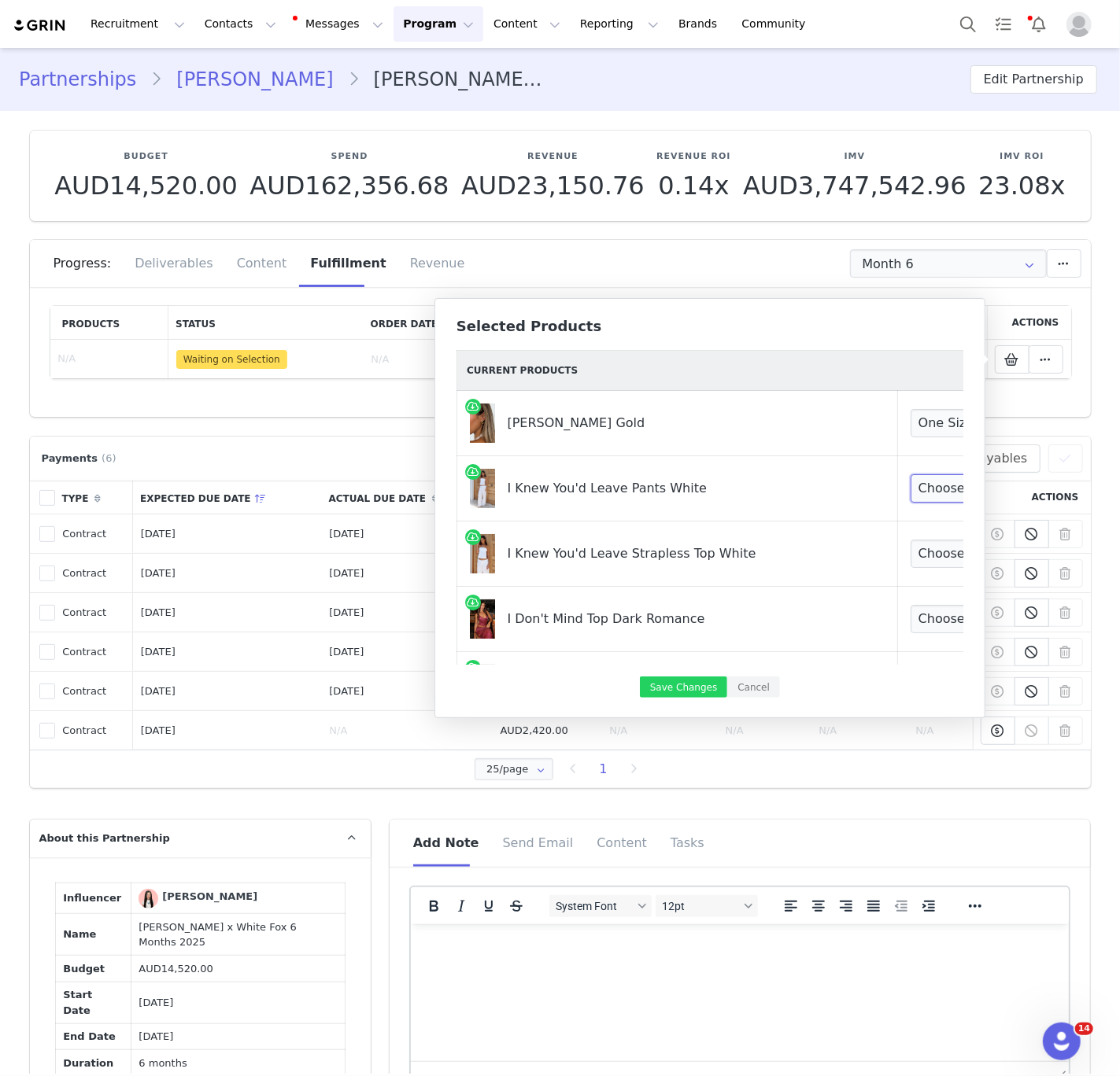
select select "26125512"
click at [911, 474] on select "Choose Size XXS XS S M L XL" at bounding box center [969, 488] width 117 height 29
drag, startPoint x: 900, startPoint y: 488, endPoint x: 885, endPoint y: 551, distance: 64.8
click at [911, 551] on select "Choose Size XXS XS S M L XL" at bounding box center [969, 554] width 117 height 29
select select "26125434"
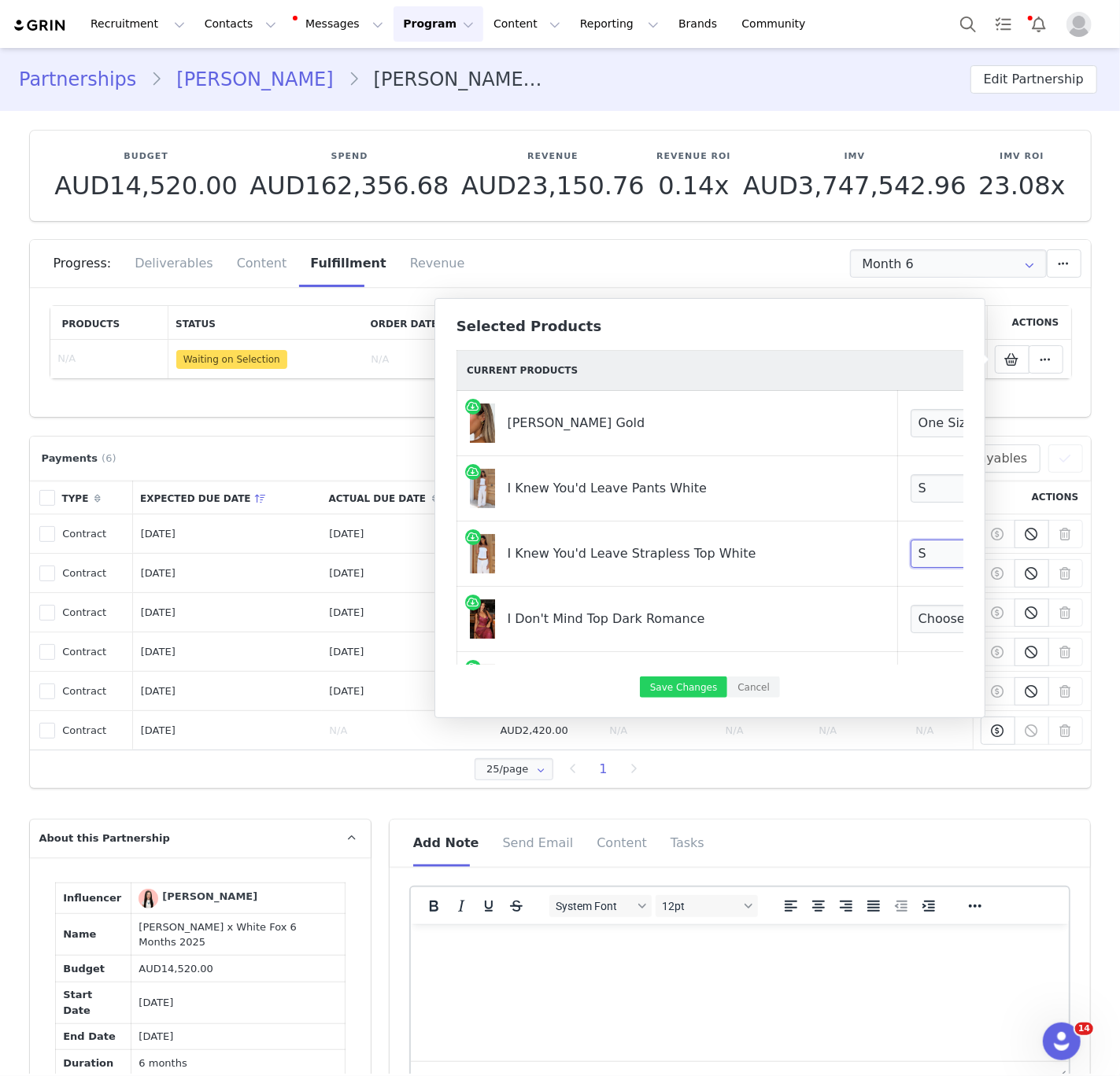
click at [911, 540] on select "Choose Size XXS XS S M L XL" at bounding box center [969, 554] width 117 height 29
click at [911, 618] on select "Choose Size XXS XS S M L XL" at bounding box center [969, 619] width 117 height 29
select select "24587242"
click at [911, 605] on select "Choose Size XXS XS S M L XL" at bounding box center [969, 619] width 117 height 29
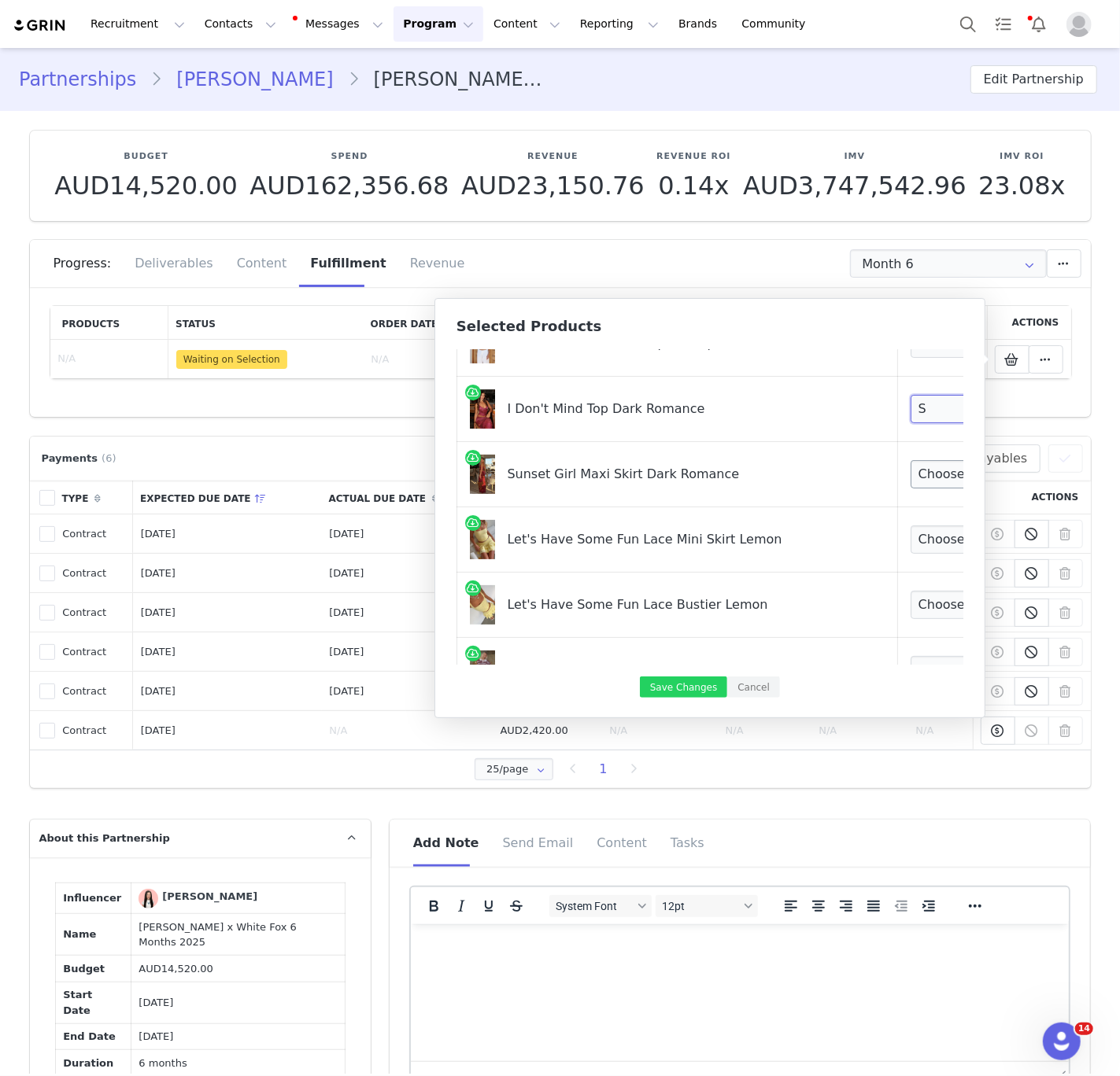
scroll to position [212, 0]
click at [911, 461] on select "Choose Size XXS XS S M L XL" at bounding box center [969, 472] width 117 height 29
select select "24596004"
click at [911, 458] on select "Choose Size XXS XS S M L XL" at bounding box center [969, 472] width 117 height 29
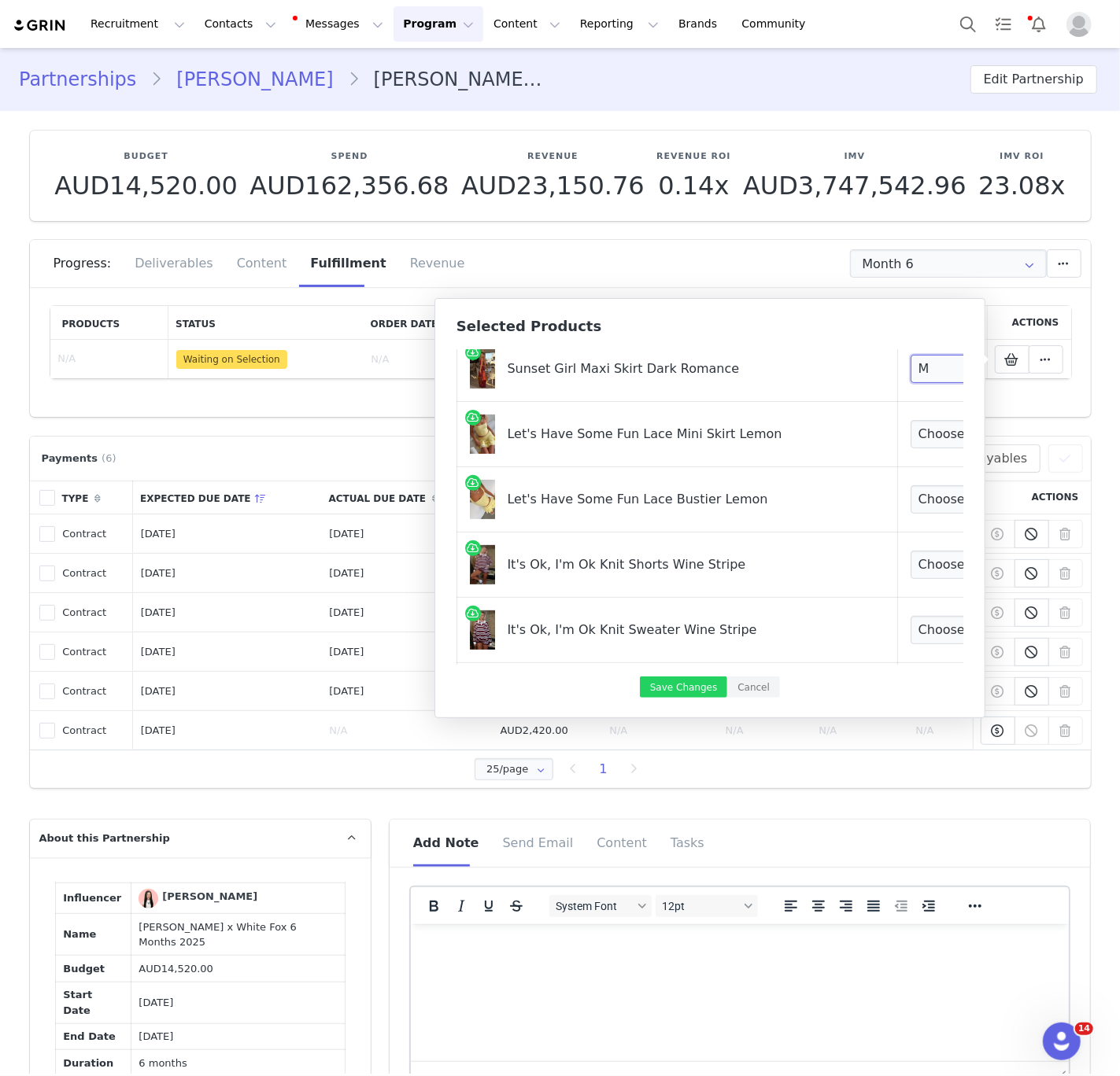
scroll to position [365, 0]
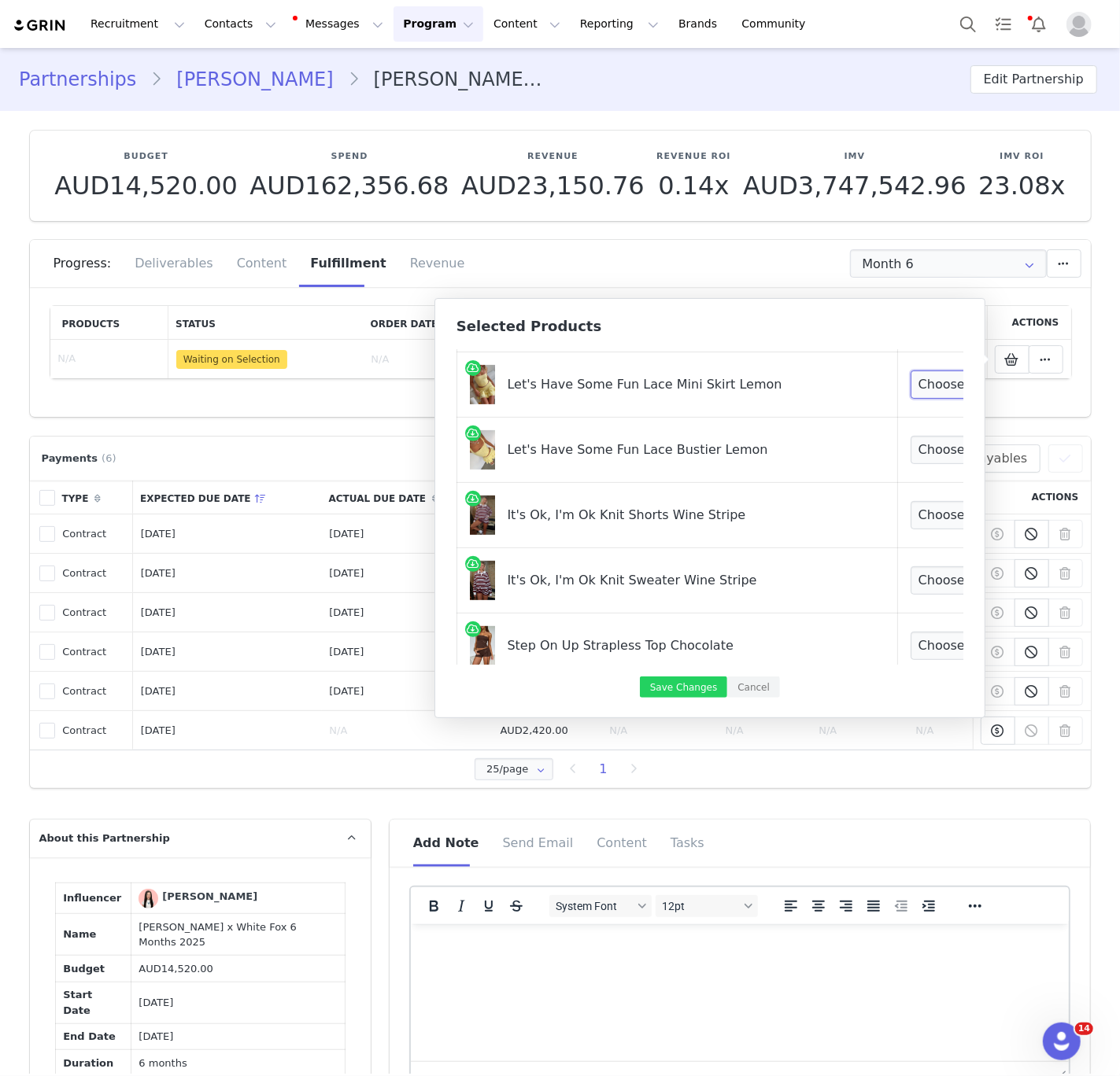
click at [911, 384] on select "Choose Size XXS XS S M L XL" at bounding box center [969, 385] width 117 height 29
select select "24331076"
click at [911, 371] on select "Choose Size XXS XS S M L XL" at bounding box center [969, 385] width 117 height 29
click at [911, 450] on select "Choose Size XXS XS S M L XL" at bounding box center [969, 450] width 117 height 29
select select "24330992"
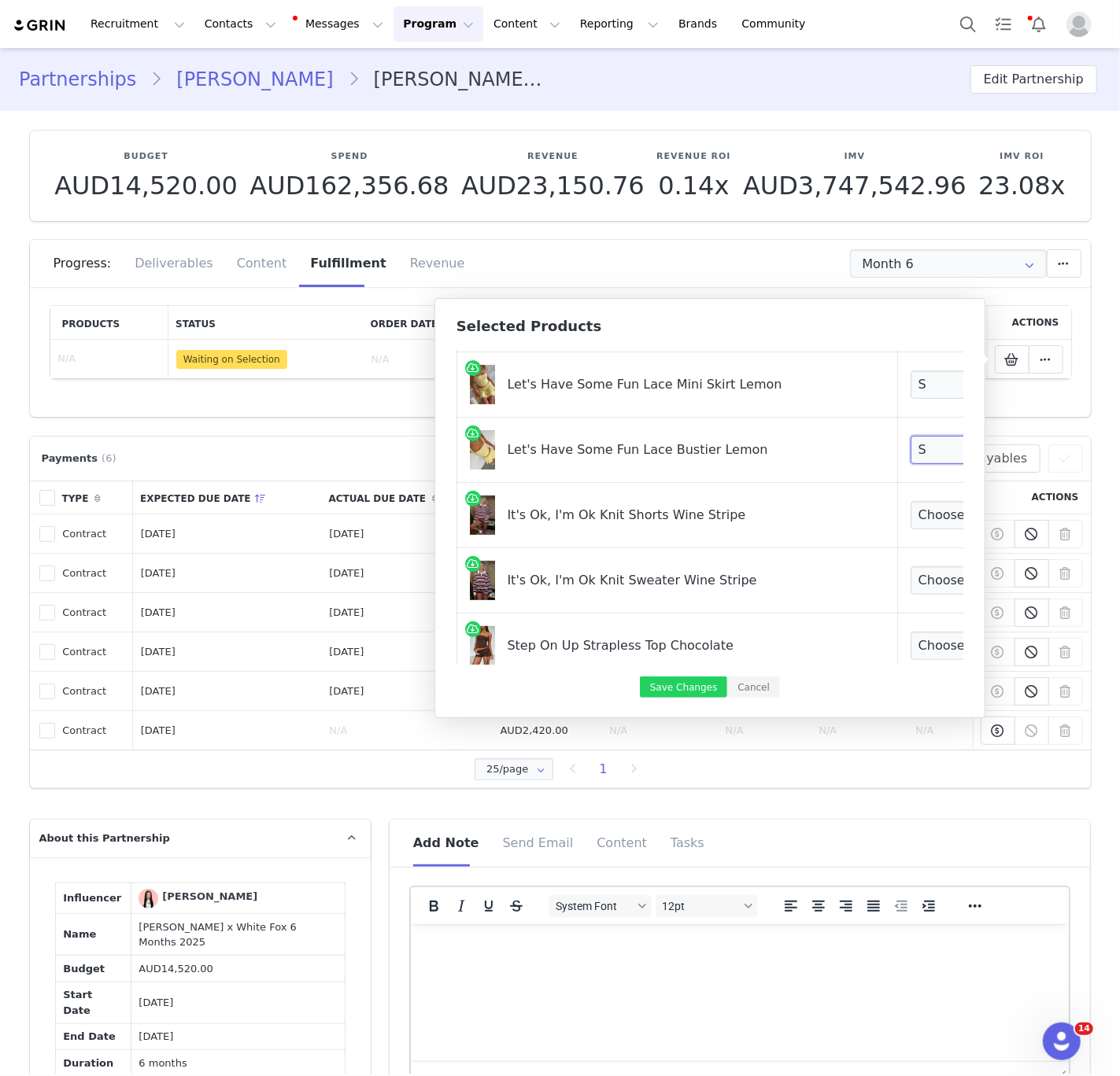
click at [911, 436] on select "Choose Size XXS XS S M L XL" at bounding box center [969, 450] width 117 height 29
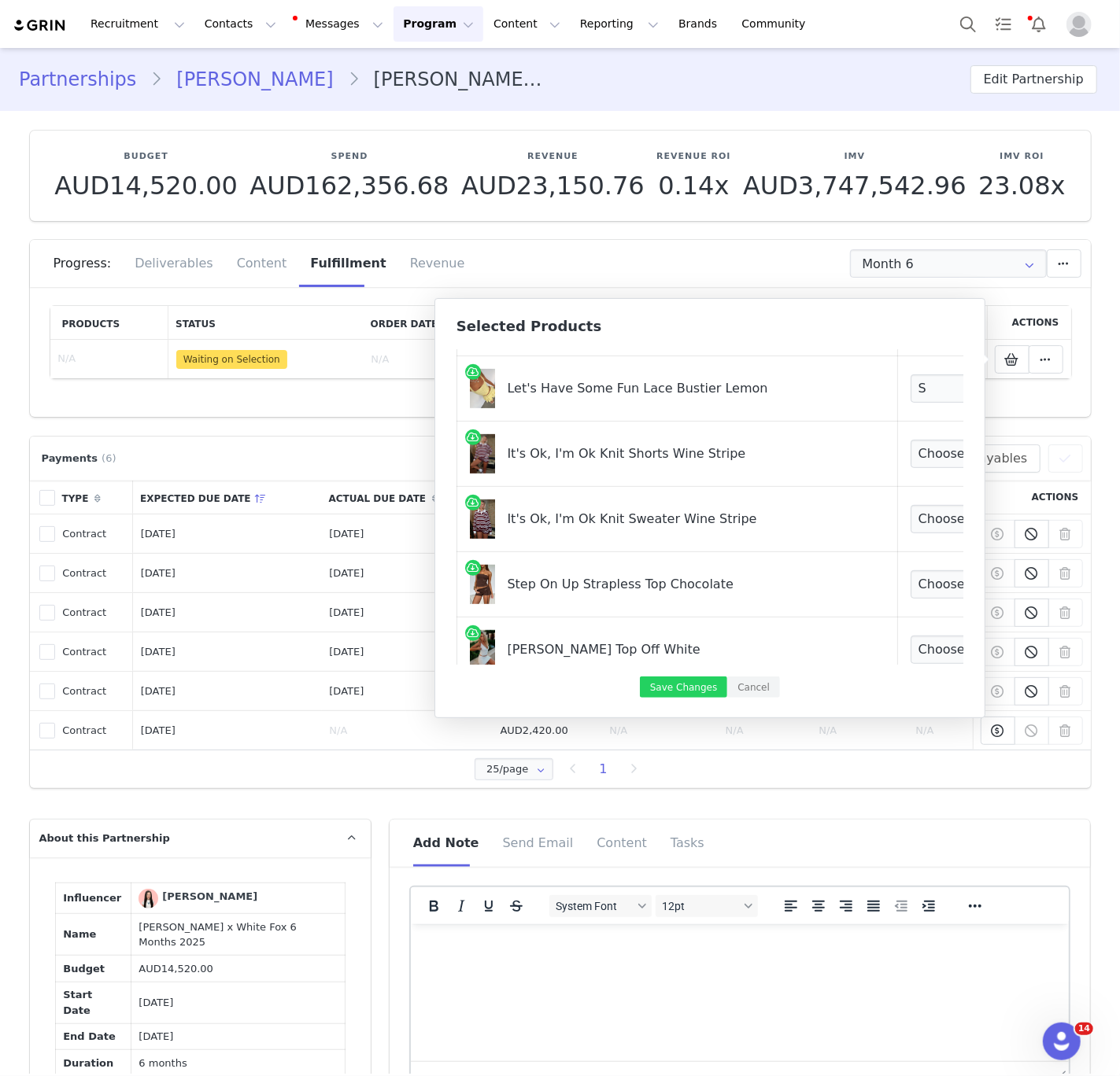
scroll to position [482, 0]
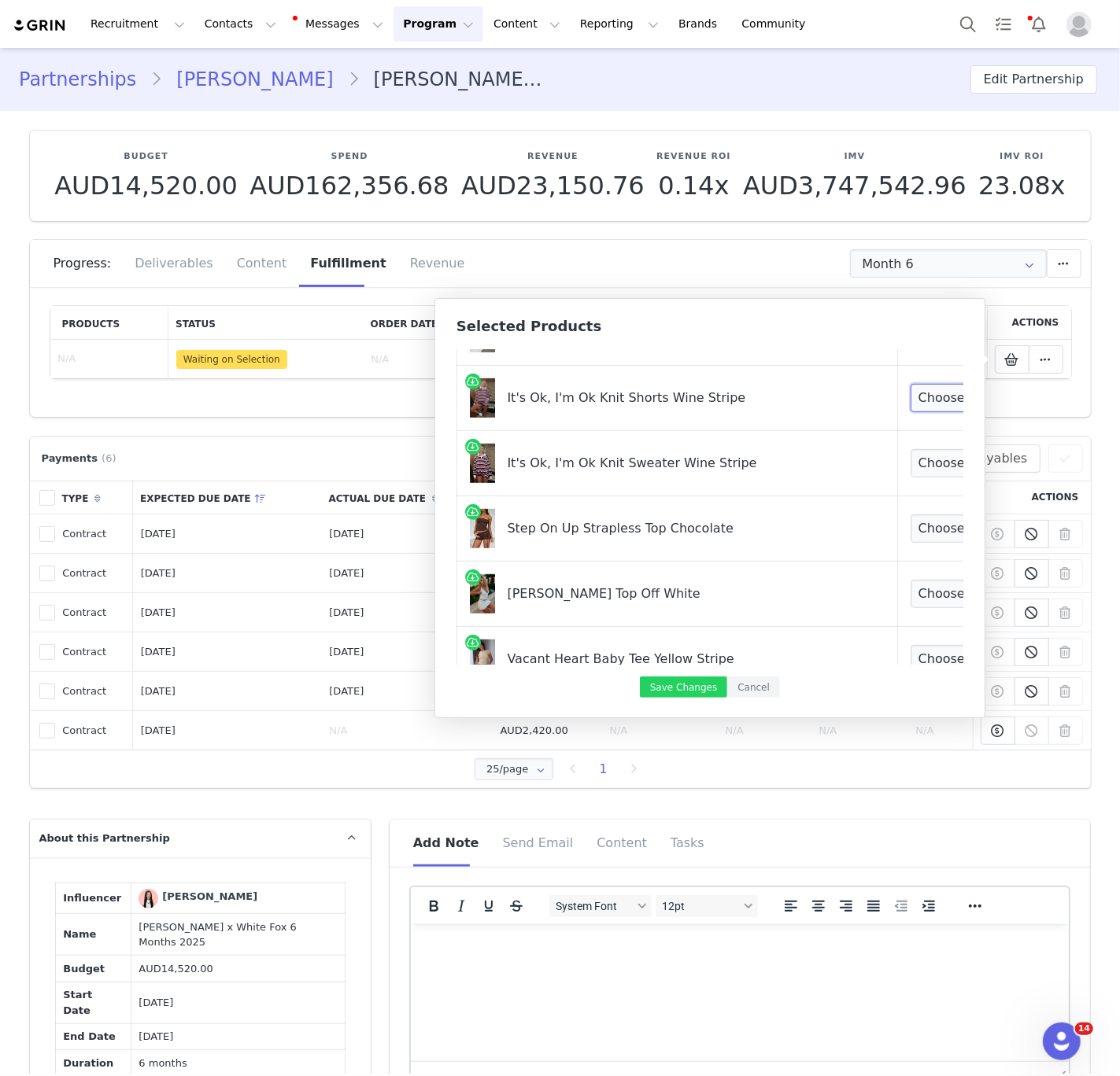
click at [911, 394] on select "Choose Size XXS XS S M L XL" at bounding box center [969, 398] width 117 height 29
select select "27950519"
click at [911, 384] on select "Choose Size XXS XS S M L XL" at bounding box center [969, 398] width 117 height 29
click at [911, 469] on select "Choose Size XXS/XS XS/S S/M M/L L/XL" at bounding box center [969, 463] width 117 height 29
select select "27949471"
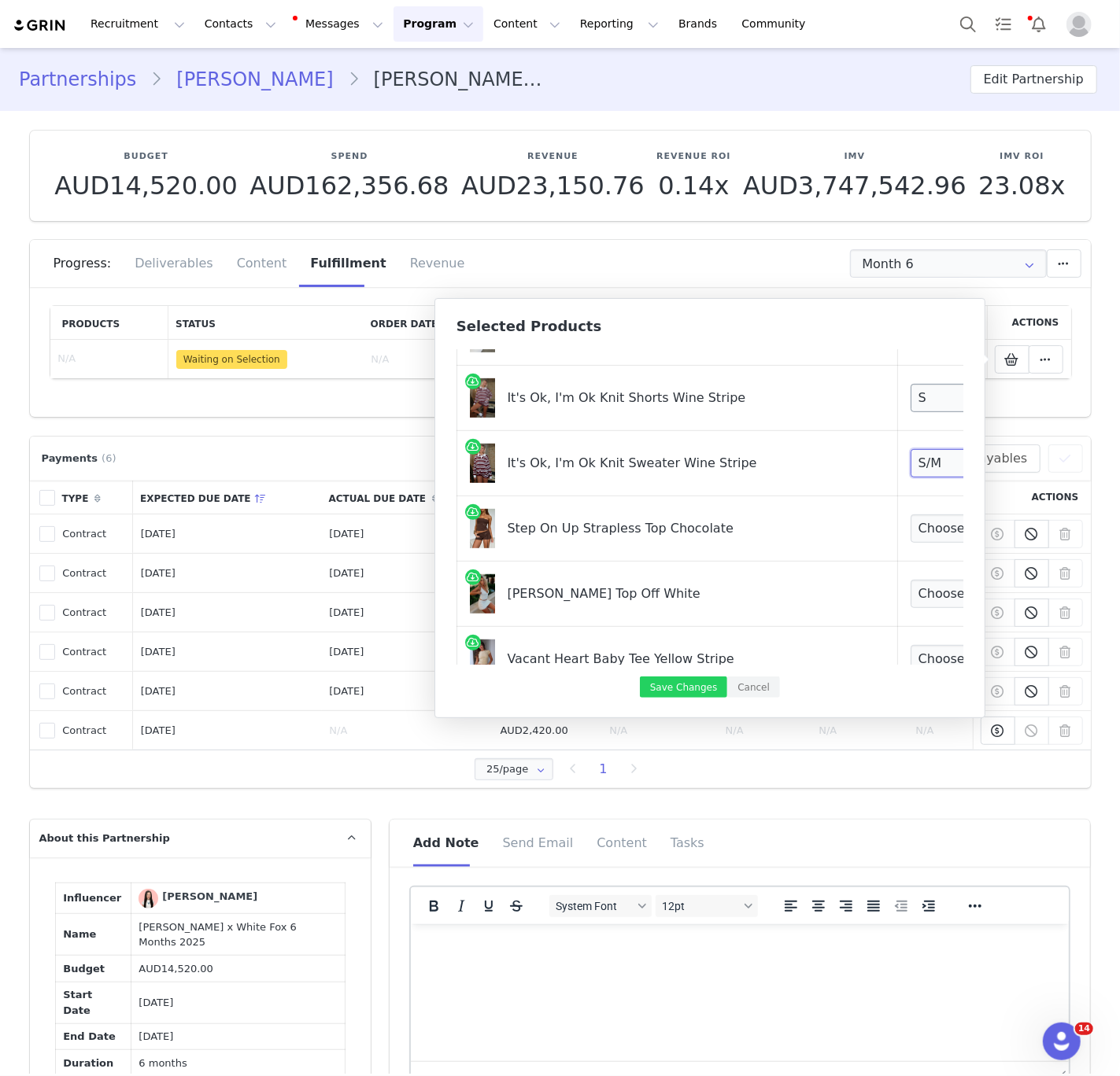
click at [911, 449] on select "Choose Size XXS/XS XS/S S/M M/L L/XL" at bounding box center [969, 463] width 117 height 29
click at [911, 530] on select "Choose Size XXS XS S M L XL" at bounding box center [969, 528] width 117 height 29
select select "27331200"
click at [911, 515] on select "Choose Size XXS XS S M L XL" at bounding box center [969, 528] width 117 height 29
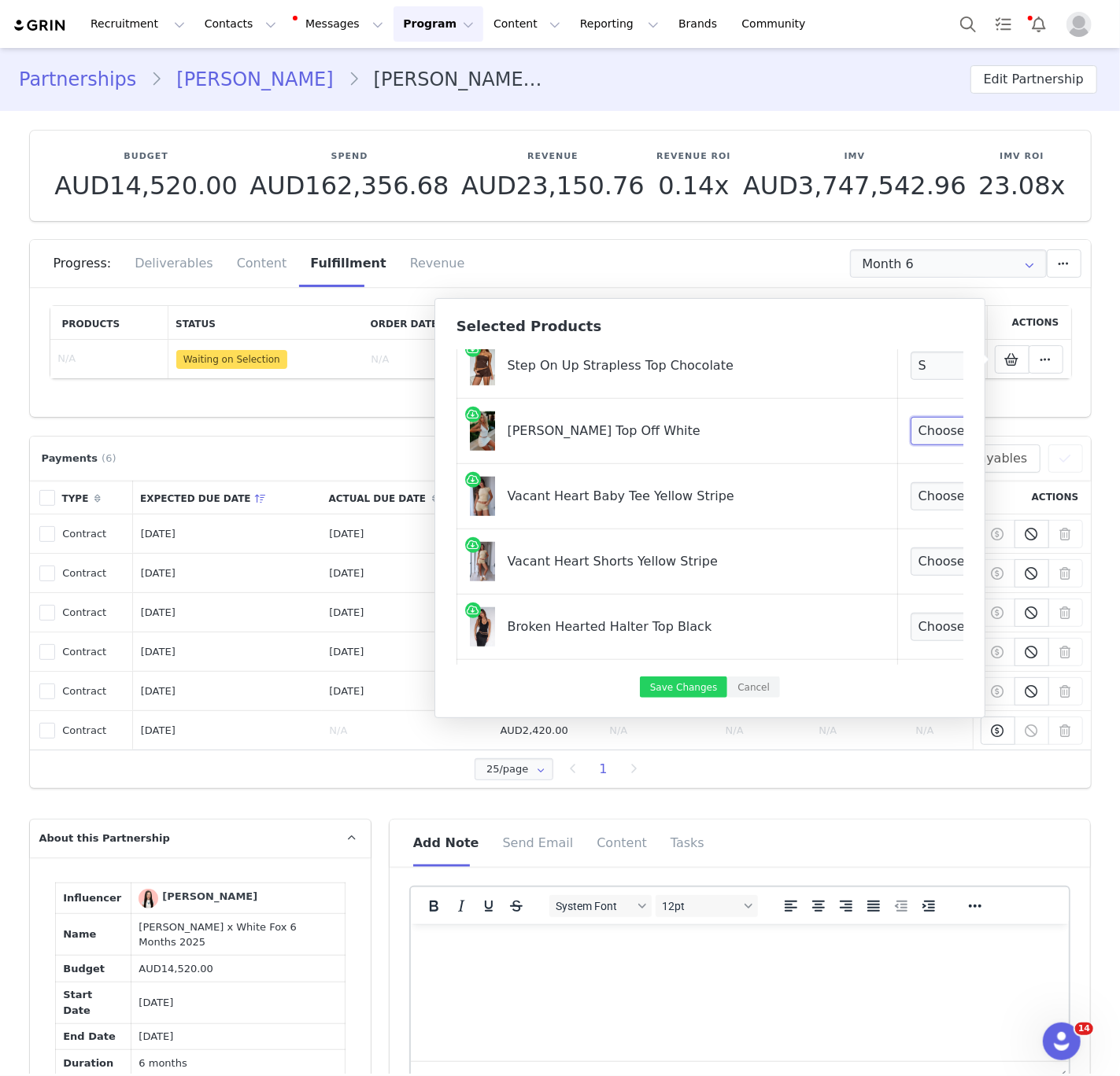
click at [911, 434] on select "Choose Size XXS XS S M L XL" at bounding box center [969, 431] width 117 height 29
select select "26943591"
click at [911, 418] on select "Choose Size XXS XS S M L XL" at bounding box center [969, 431] width 117 height 29
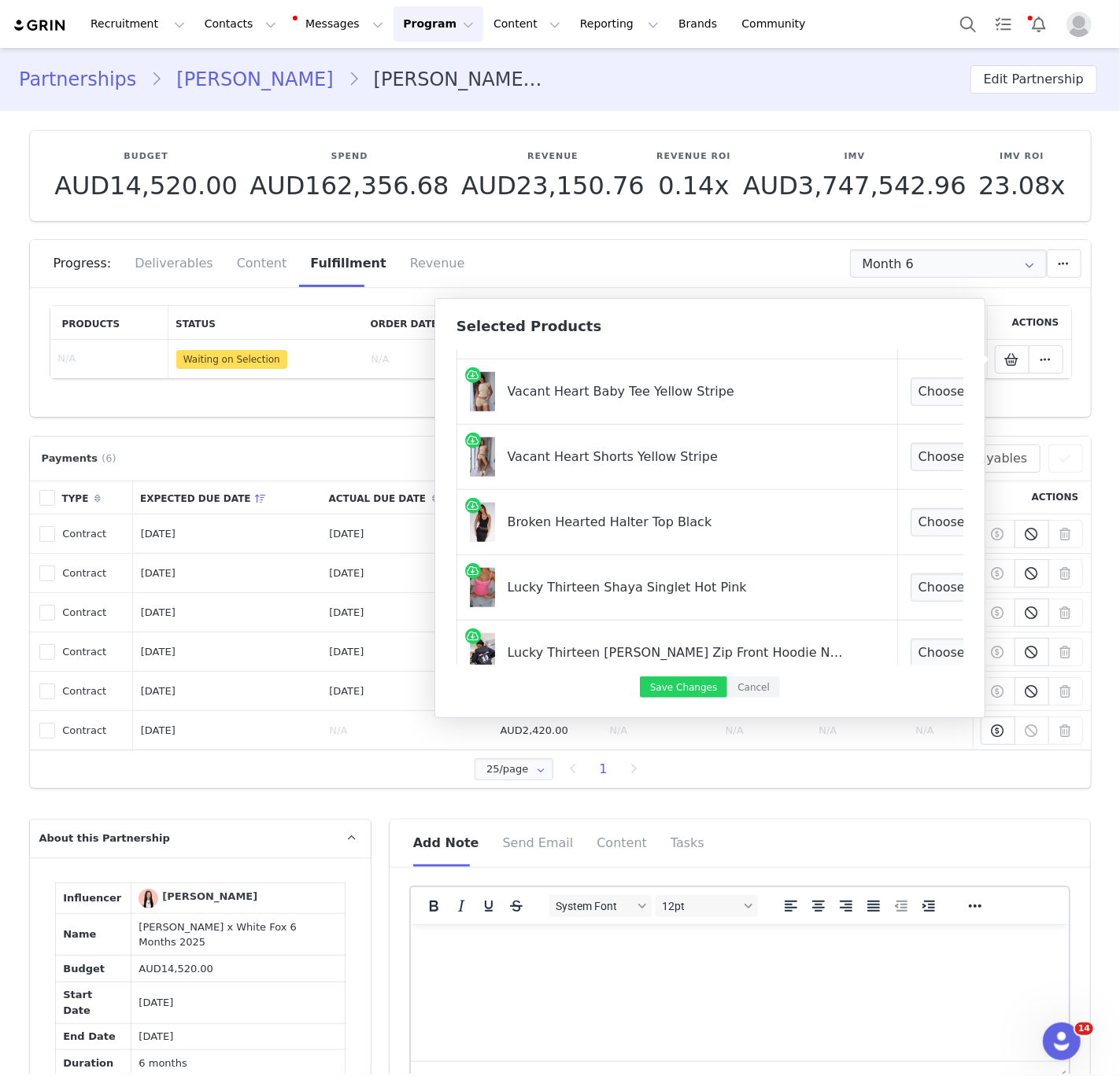
scroll to position [760, 0]
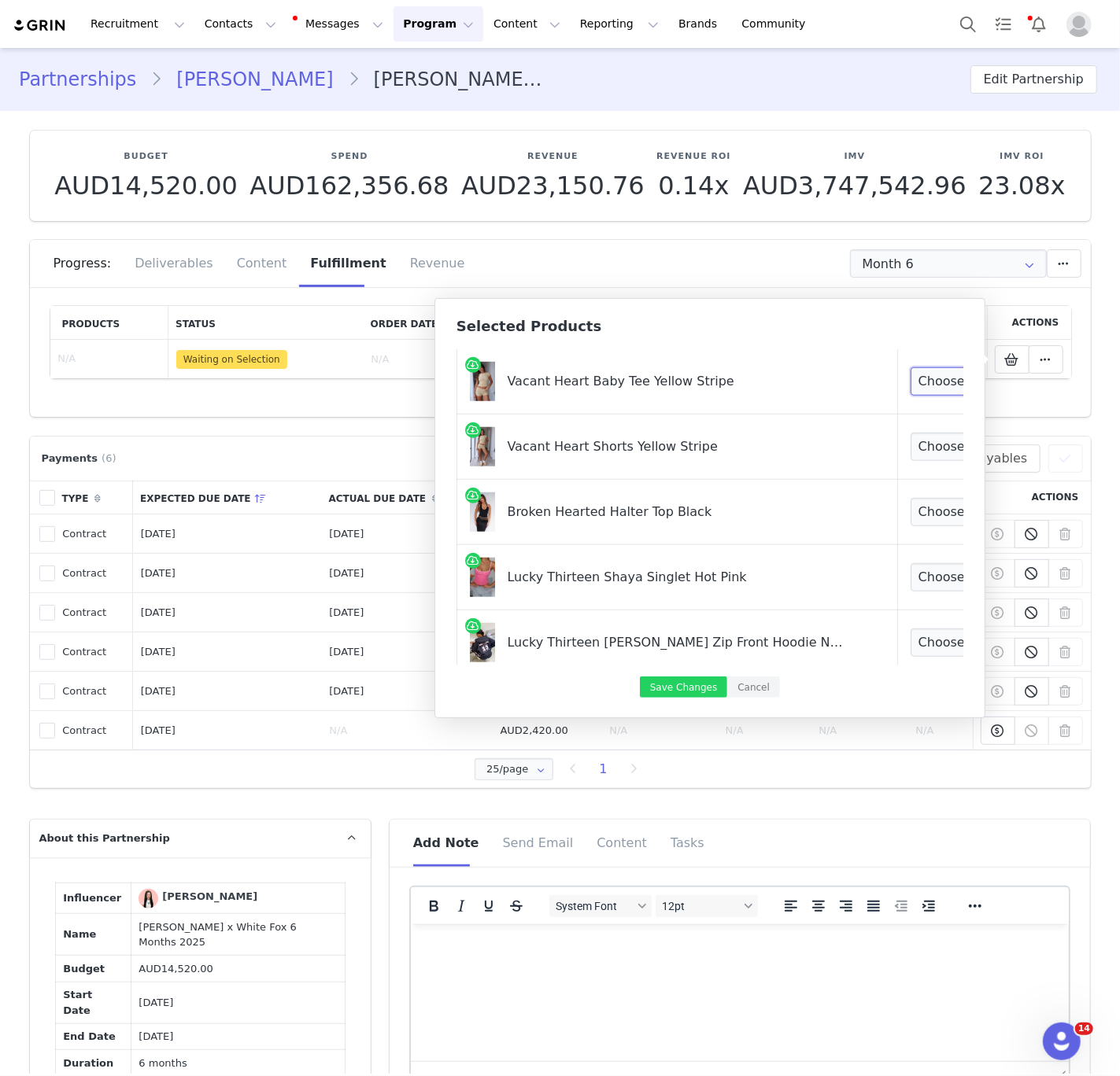
click at [911, 386] on select "Choose Size XXS XS S M L XL" at bounding box center [969, 381] width 117 height 29
select select "25307748"
click at [911, 367] on select "Choose Size XXS XS S M L XL" at bounding box center [969, 381] width 117 height 29
click at [897, 464] on td "Choose Size XXS XS S M L XL" at bounding box center [1004, 446] width 215 height 65
click at [911, 452] on select "Choose Size XXS XS S M L XL" at bounding box center [969, 447] width 117 height 29
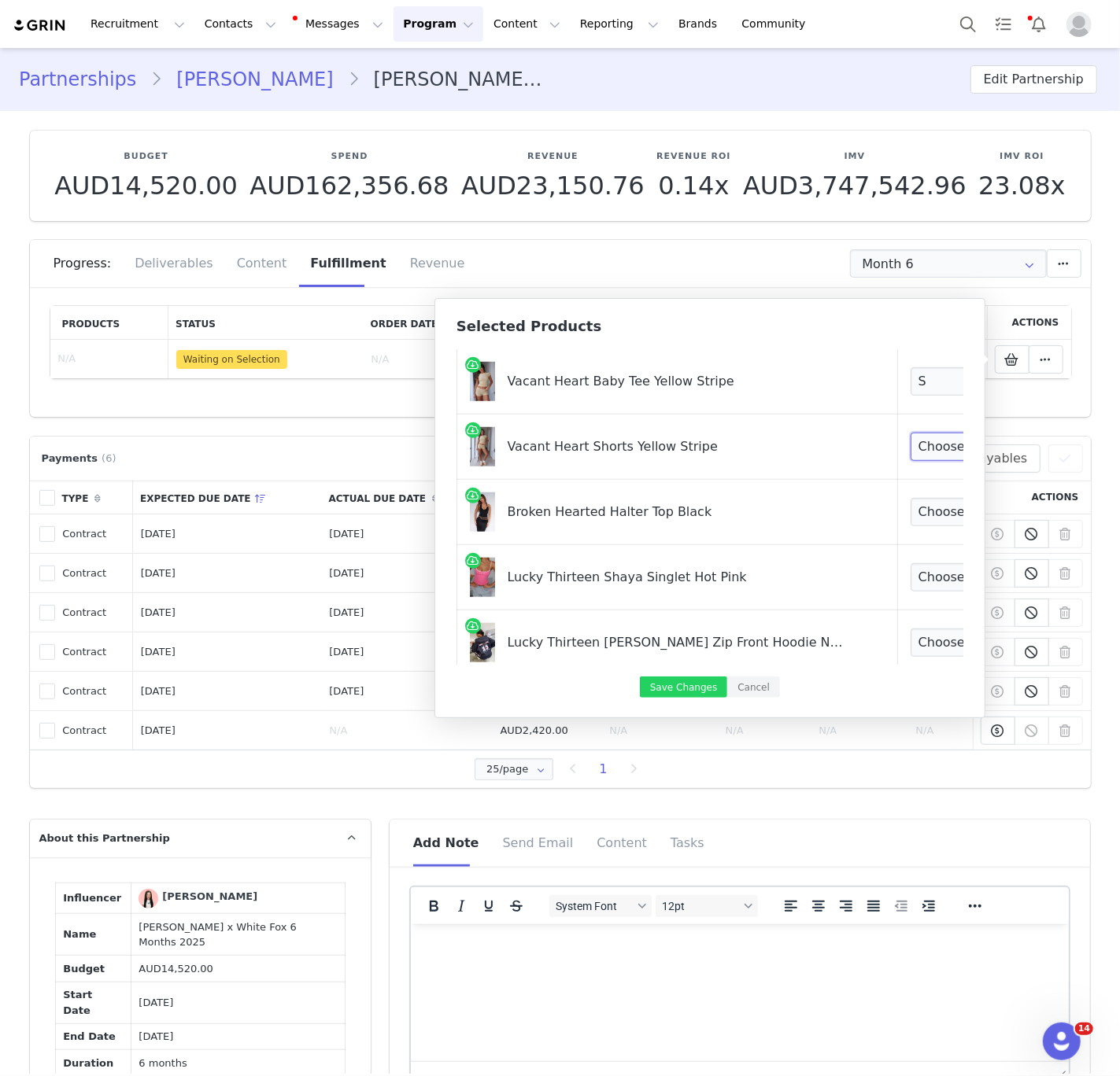
select select "25307718"
click at [911, 433] on select "Choose Size XXS XS S M L XL" at bounding box center [969, 447] width 117 height 29
click at [911, 518] on select "Choose Size XXS XS S M L XL" at bounding box center [969, 512] width 117 height 29
select select "27331235"
click at [911, 499] on select "Choose Size XXS XS S M L XL" at bounding box center [969, 512] width 117 height 29
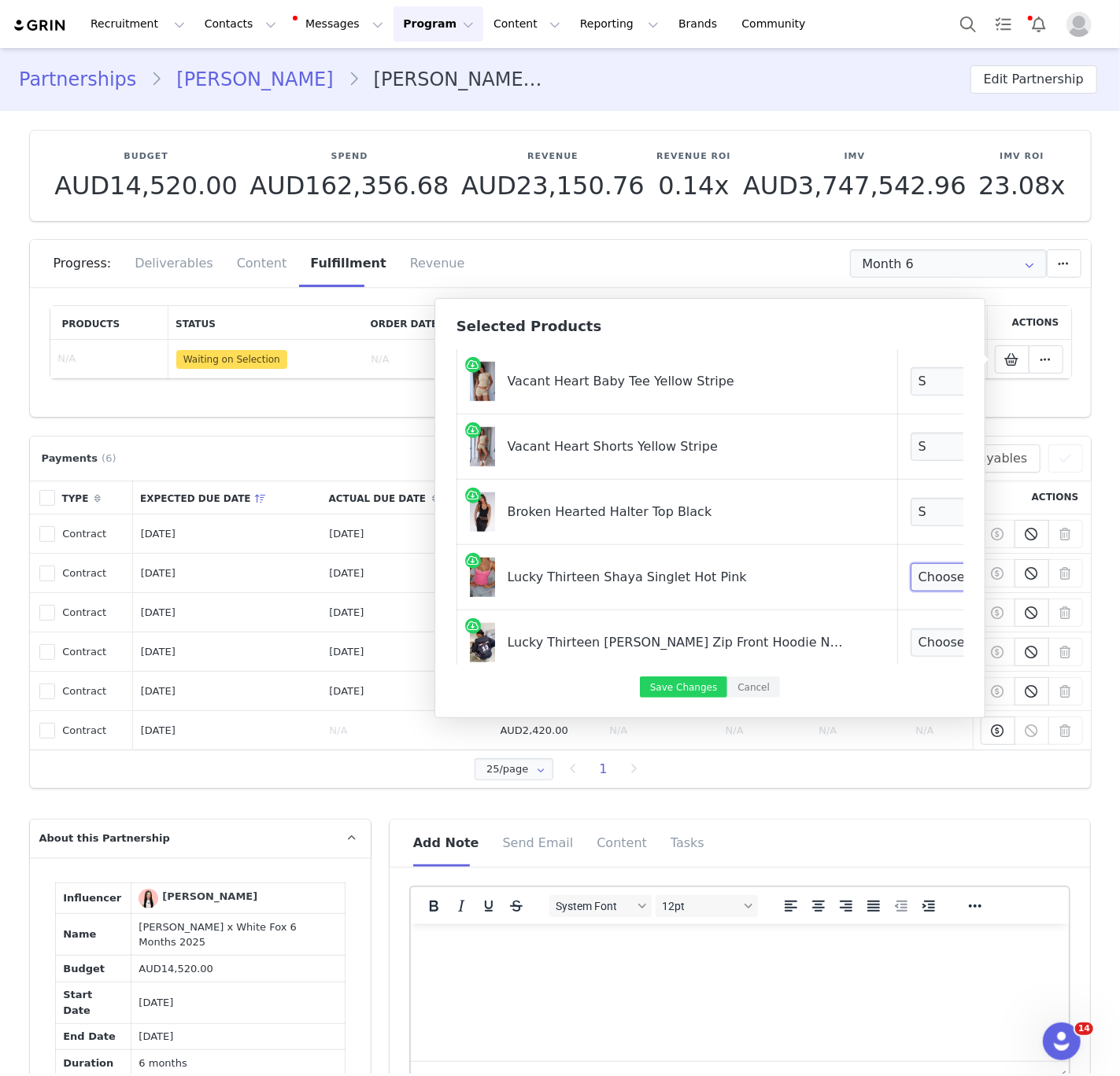
drag, startPoint x: 879, startPoint y: 518, endPoint x: 887, endPoint y: 575, distance: 57.6
click at [911, 575] on select "Choose Size 3XS XXS XS S M L XL" at bounding box center [969, 577] width 117 height 29
select select "27779504"
click at [911, 564] on select "Choose Size 3XS XXS XS S M L XL" at bounding box center [969, 577] width 117 height 29
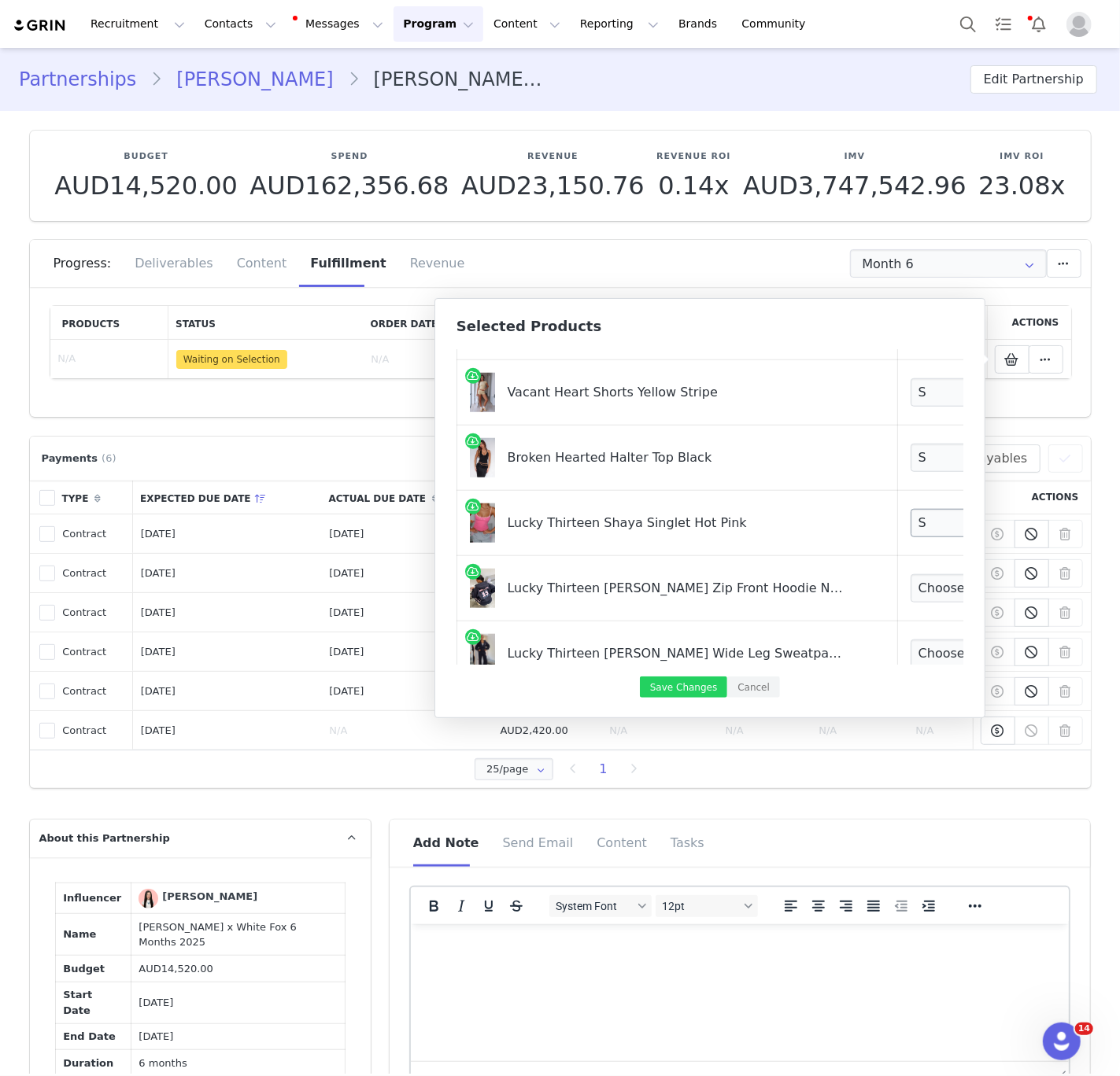
scroll to position [881, 0]
click at [911, 517] on select "Choose Size 3XS/XXS XXS/XS XS/S S/M M/L L/XL" at bounding box center [969, 522] width 117 height 29
select select "27779287"
click at [911, 508] on select "Choose Size 3XS/XXS XXS/XS XS/S S/M M/L L/XL" at bounding box center [969, 522] width 117 height 29
click at [911, 597] on select "Choose Size 3XS XXS XS S M L XL" at bounding box center [969, 587] width 117 height 29
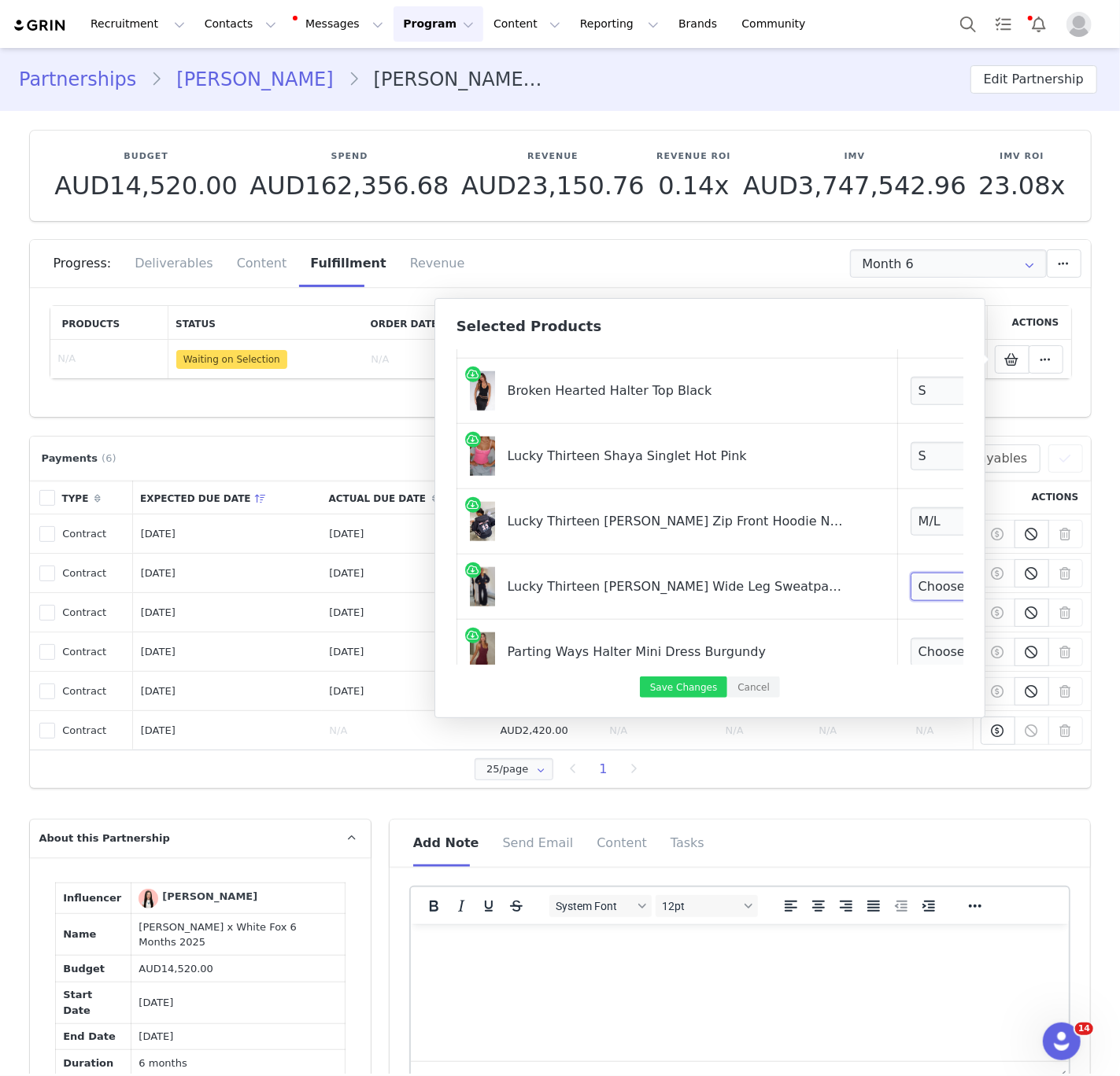
select select "27778528"
click at [911, 575] on select "Choose Size 3XS XXS XS S M L XL" at bounding box center [969, 587] width 117 height 29
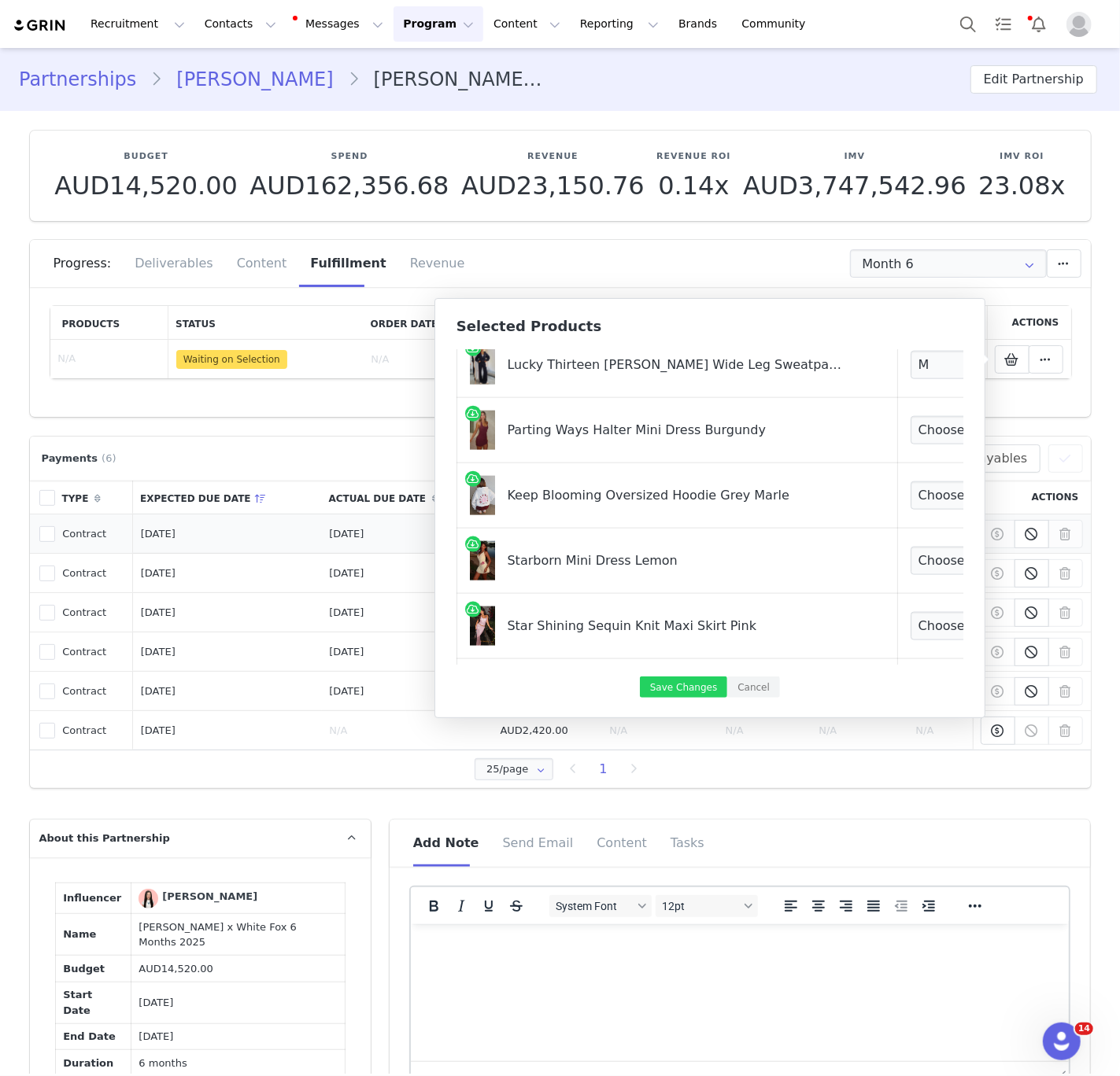
scroll to position [1106, 0]
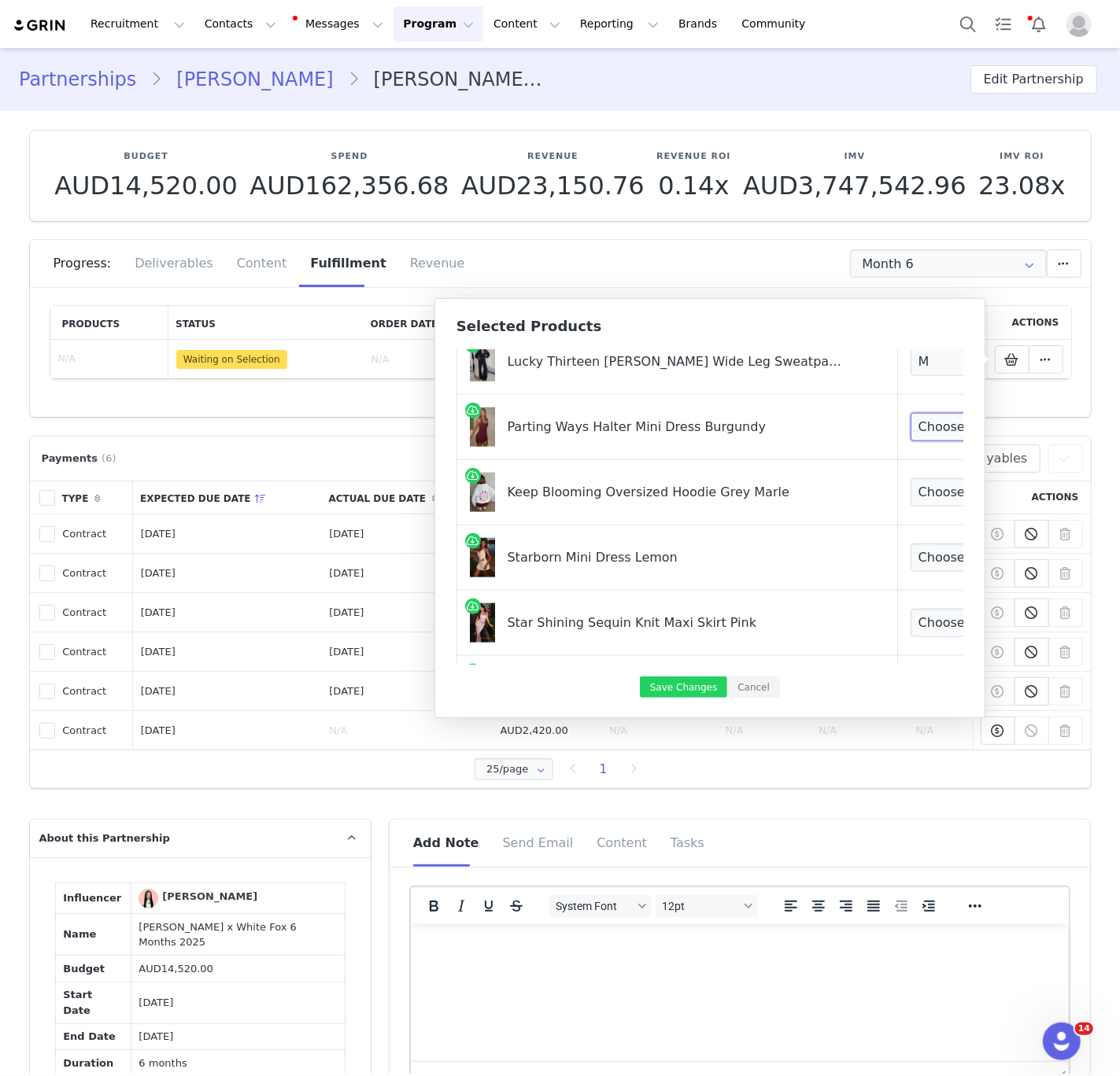
click at [911, 417] on select "Choose Size XXS XS S M L XL" at bounding box center [969, 428] width 117 height 29
select select "27828859"
click at [911, 413] on select "Choose Size XXS XS S M L XL" at bounding box center [969, 428] width 117 height 29
click at [911, 488] on select "Choose Size XXS/XS XS/S S/M M/L L/XL" at bounding box center [969, 493] width 117 height 29
select select "27628809"
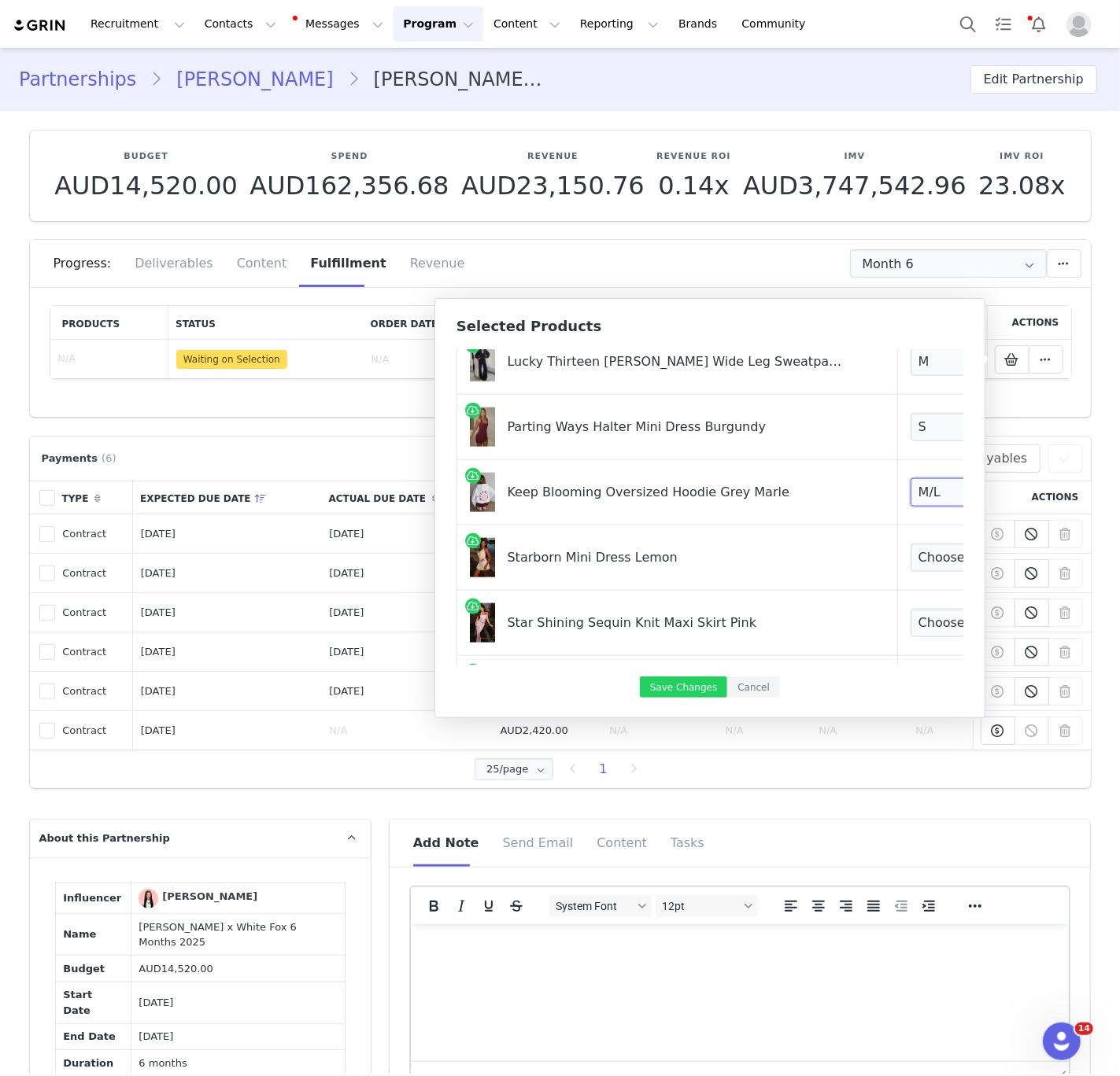
click at [911, 479] on select "Choose Size XXS/XS XS/S S/M M/L L/XL" at bounding box center [969, 493] width 117 height 29
click at [911, 562] on select "Choose Size XXS XS S M L XL" at bounding box center [969, 558] width 117 height 29
select select "26941915"
click at [911, 544] on select "Choose Size XXS XS S M L XL" at bounding box center [969, 558] width 117 height 29
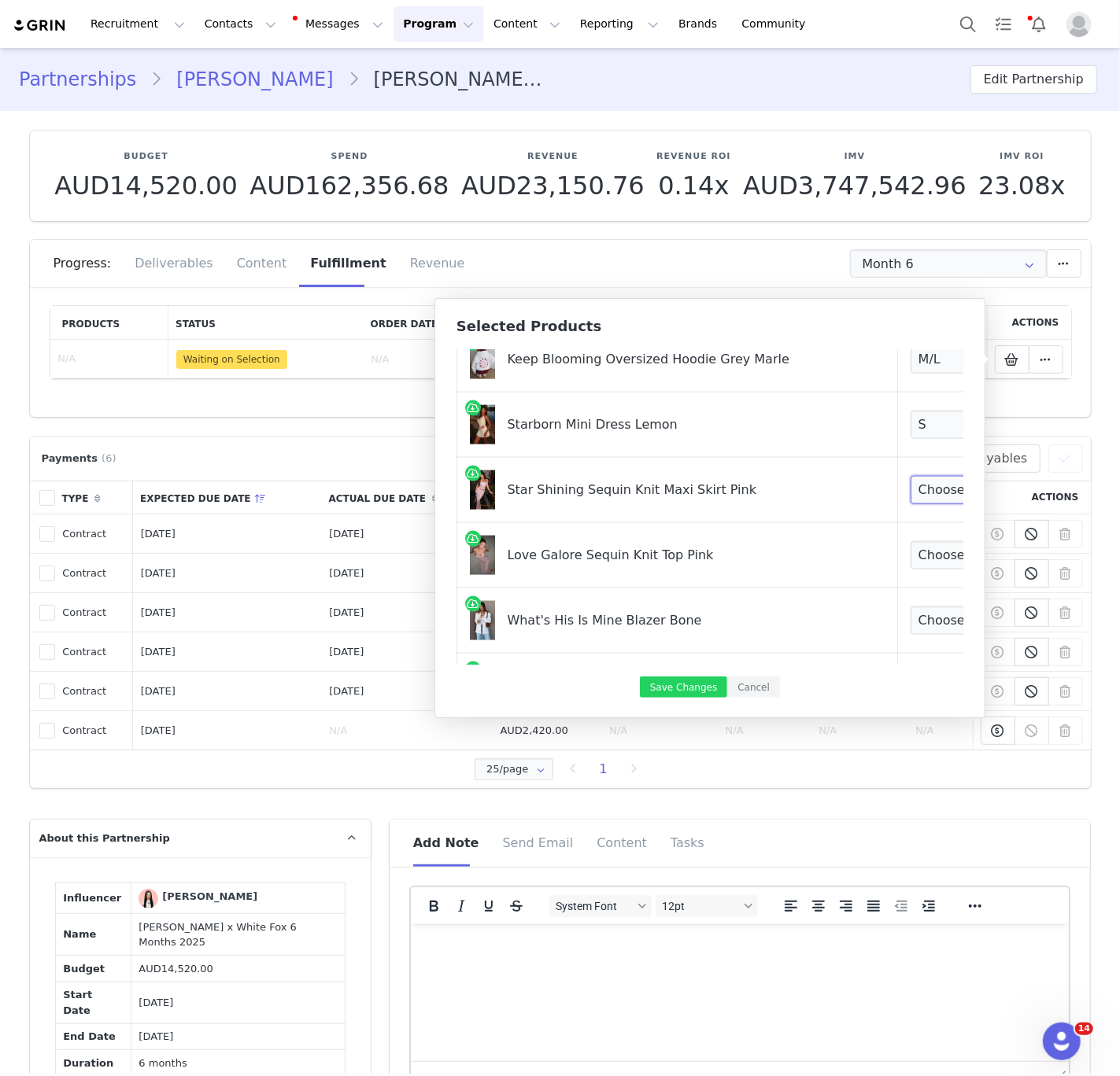
click at [911, 489] on select "Choose Size XS XXS S M L XL" at bounding box center [969, 490] width 117 height 29
select select "15528289"
click at [911, 477] on select "Choose Size XS XXS S M L XL" at bounding box center [969, 490] width 117 height 29
click at [897, 574] on td "Choose Size XS XXS S M L XL" at bounding box center [1004, 555] width 215 height 65
click at [911, 562] on select "Choose Size XS XXS S M L XL" at bounding box center [969, 556] width 117 height 29
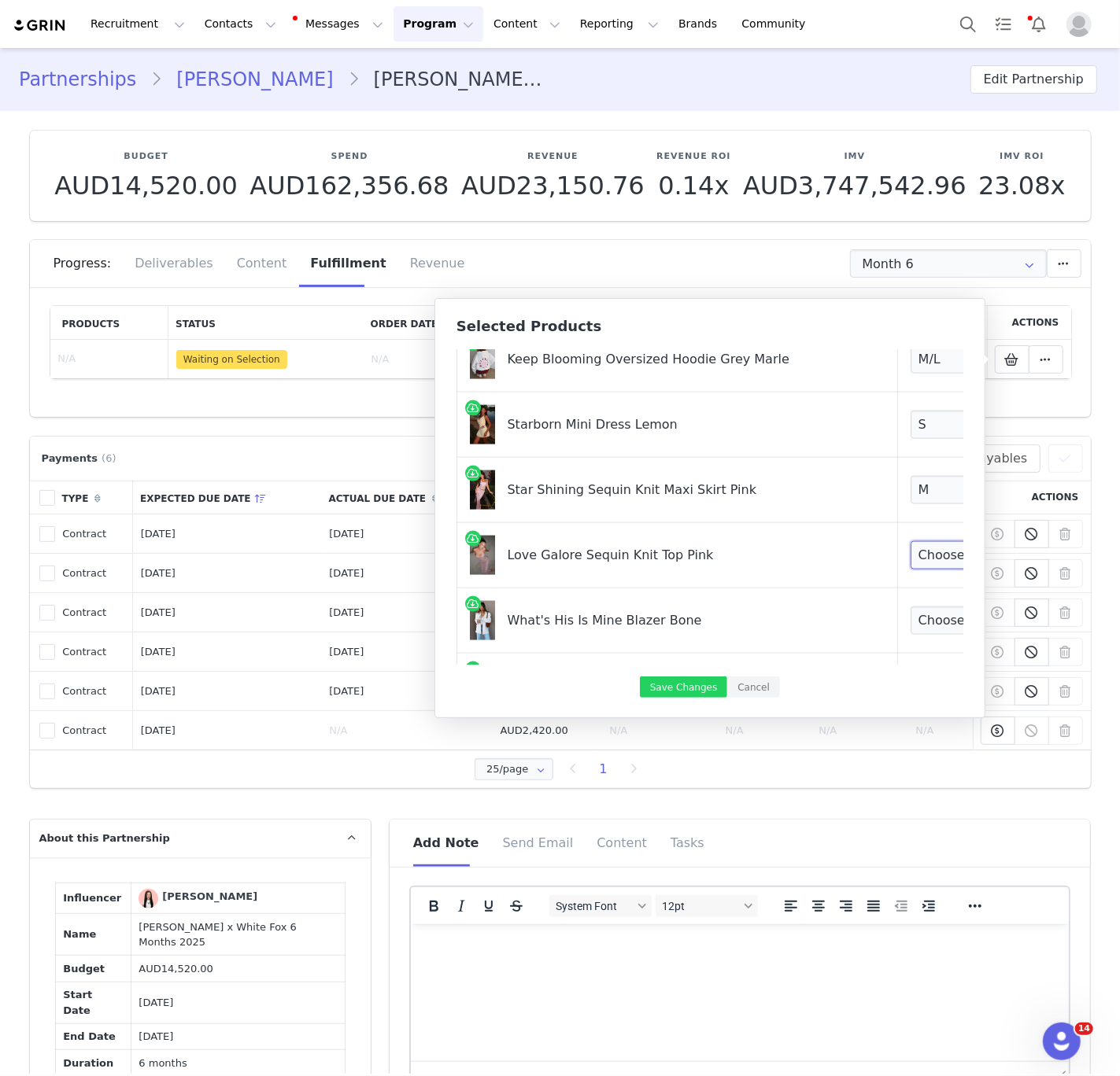
select select "15528198"
click at [911, 542] on select "Choose Size XS XXS S M L XL" at bounding box center [969, 556] width 117 height 29
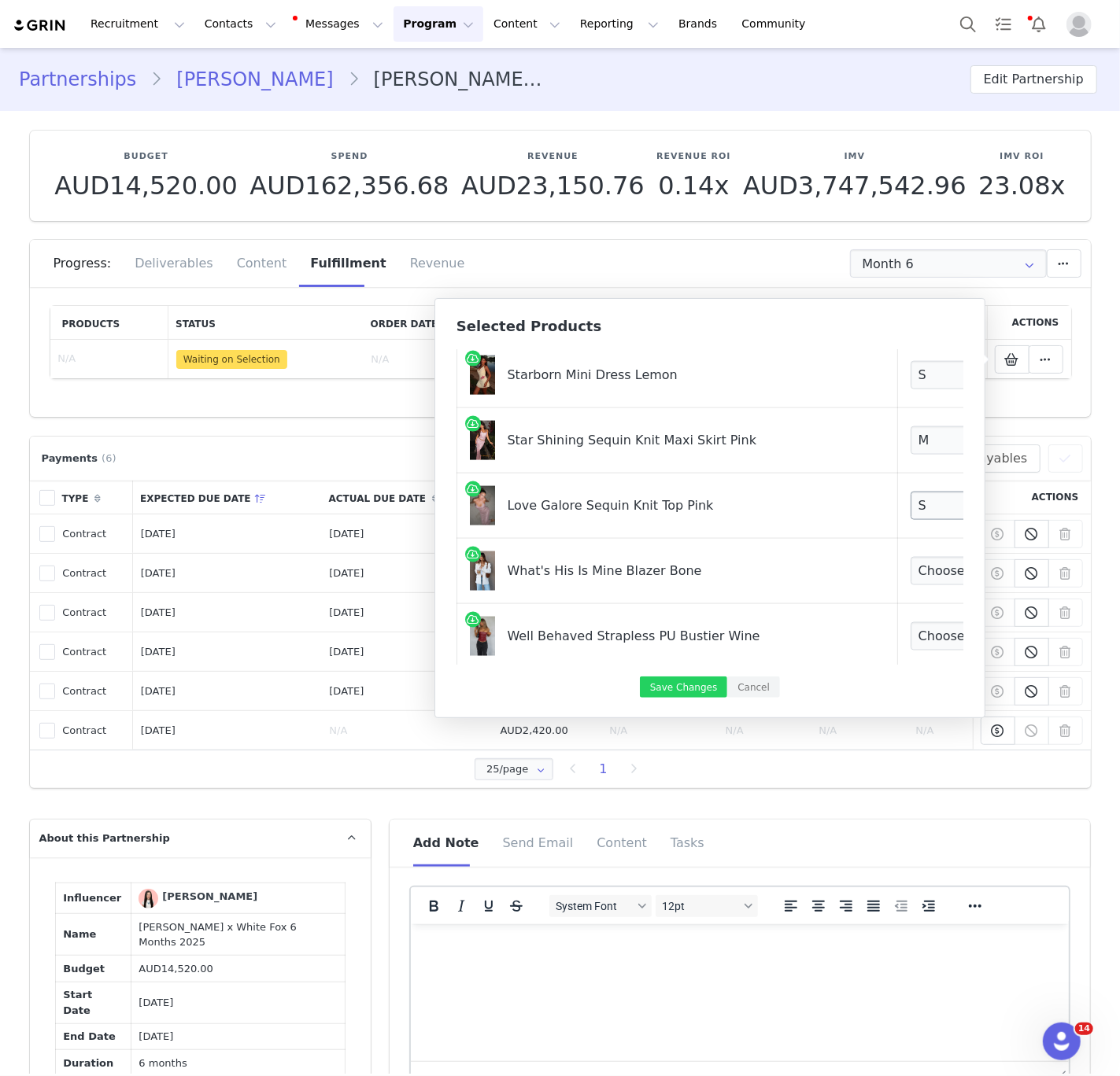
scroll to position [1373, 0]
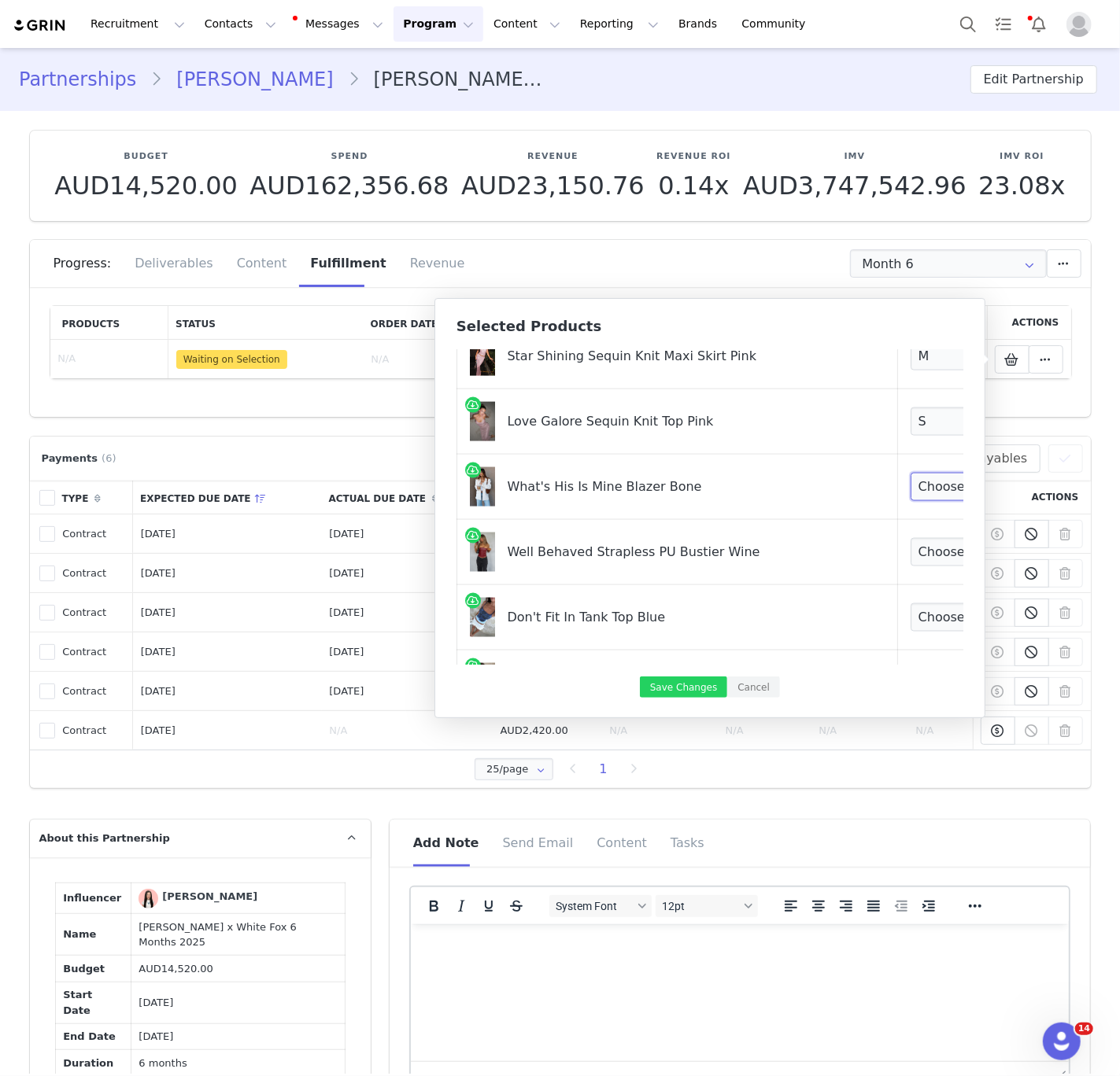
click at [911, 490] on select "Choose Size XS/S S/M M/L L/XL" at bounding box center [969, 487] width 117 height 29
select select "27448097"
click at [911, 474] on select "Choose Size XS/S S/M M/L L/XL" at bounding box center [969, 487] width 117 height 29
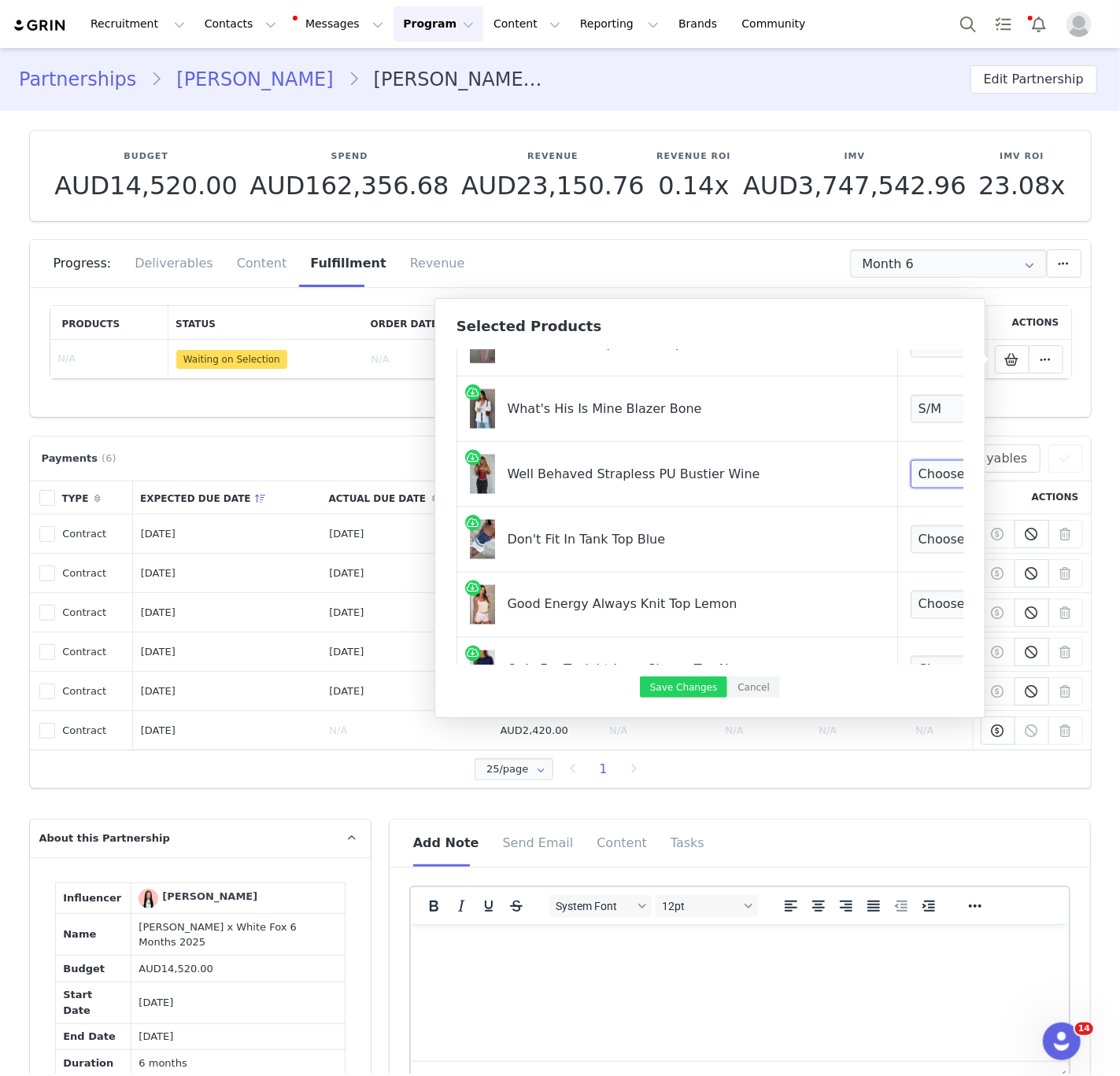
click at [911, 478] on select "Choose Size XXS XS S M L XL" at bounding box center [969, 475] width 117 height 29
select select "24211996"
click at [911, 461] on select "Choose Size XXS XS S M L XL" at bounding box center [969, 475] width 117 height 29
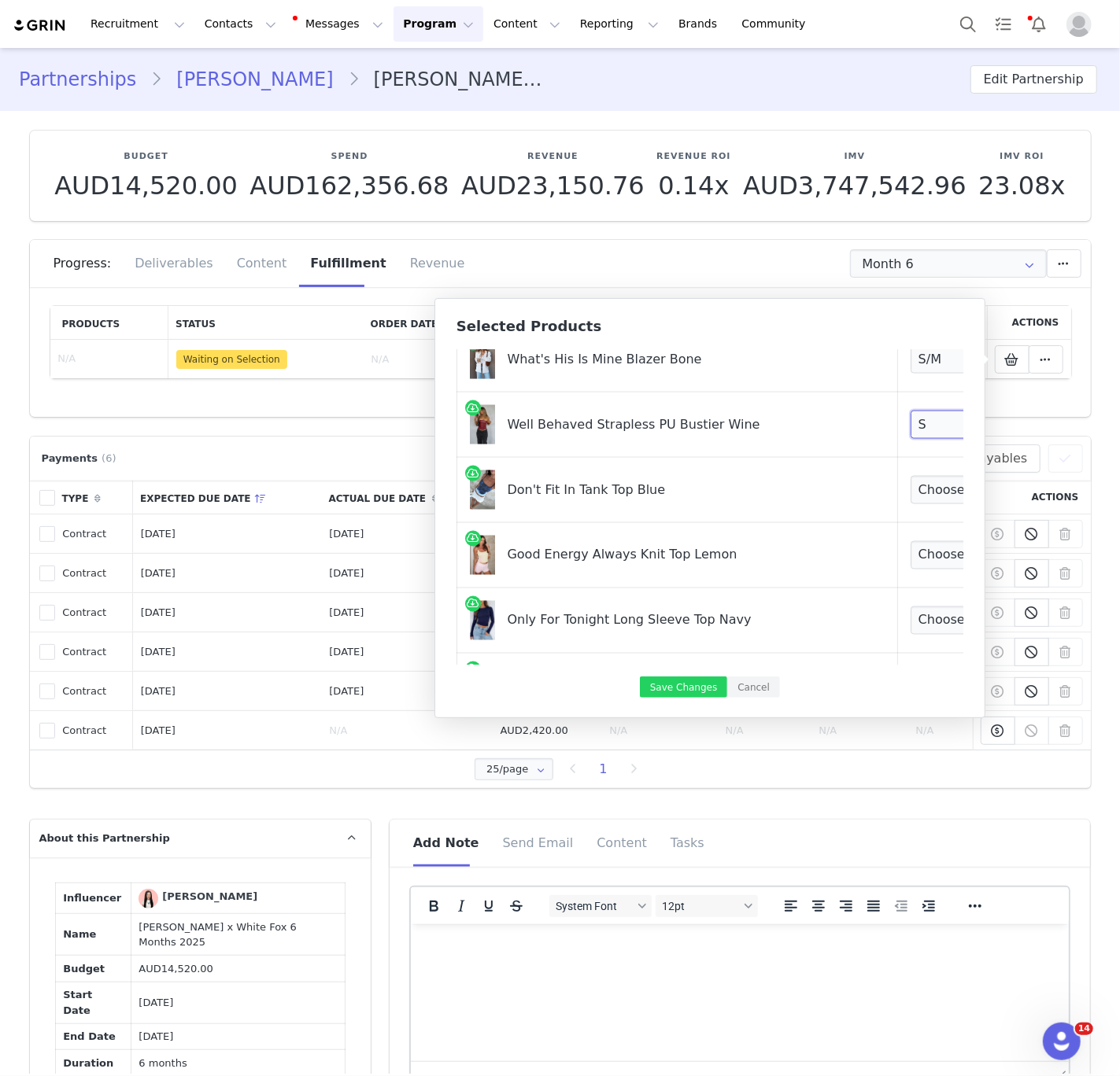
scroll to position [1555, 0]
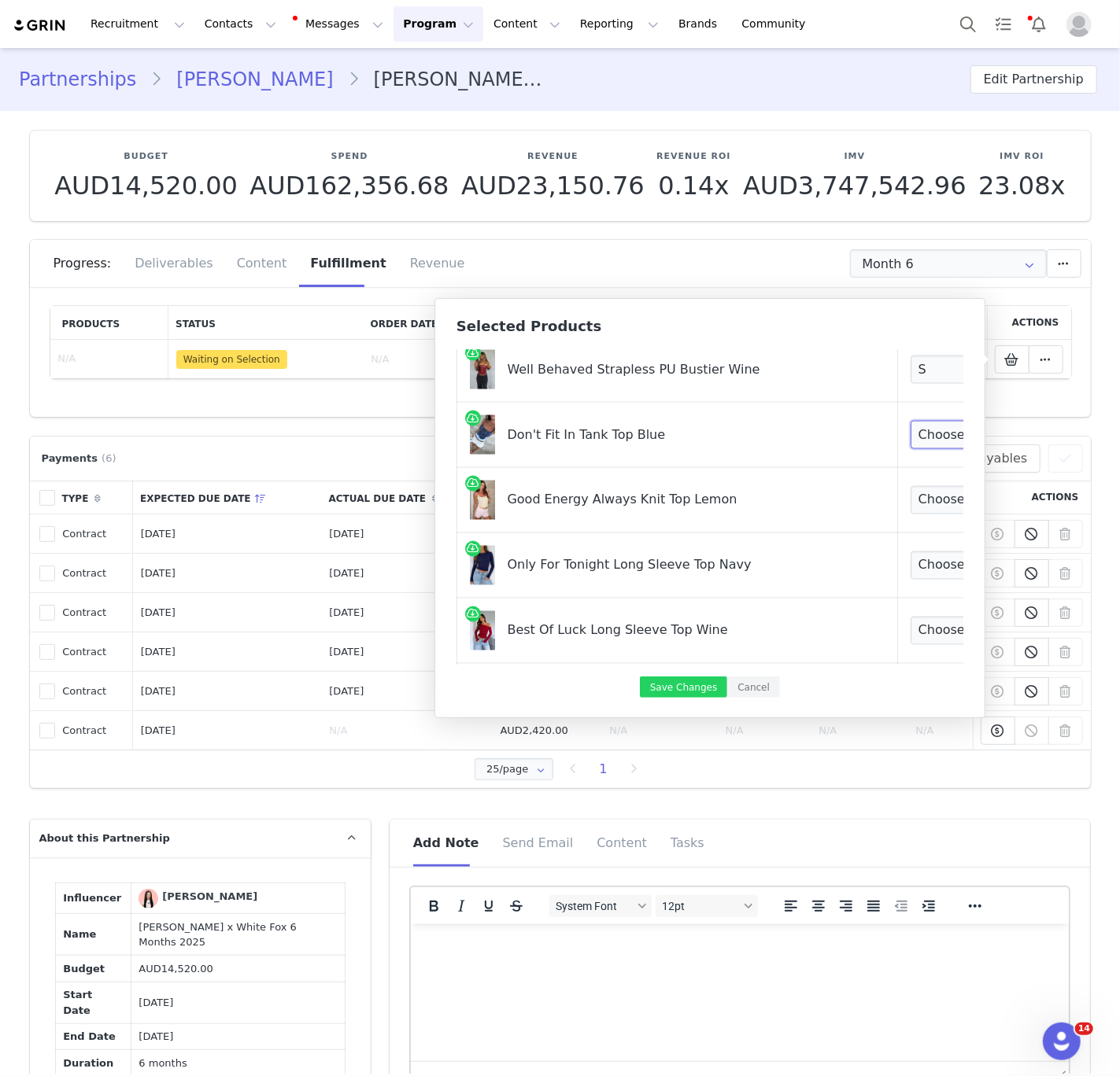
click at [911, 445] on select "Choose Size XXS XS S M L XL" at bounding box center [969, 435] width 117 height 29
select select "27331974"
click at [911, 421] on select "Choose Size XXS XS S M L XL" at bounding box center [969, 435] width 117 height 29
click at [911, 501] on select "Choose Size XXS XS S M L XL" at bounding box center [969, 501] width 117 height 29
select select "27627011"
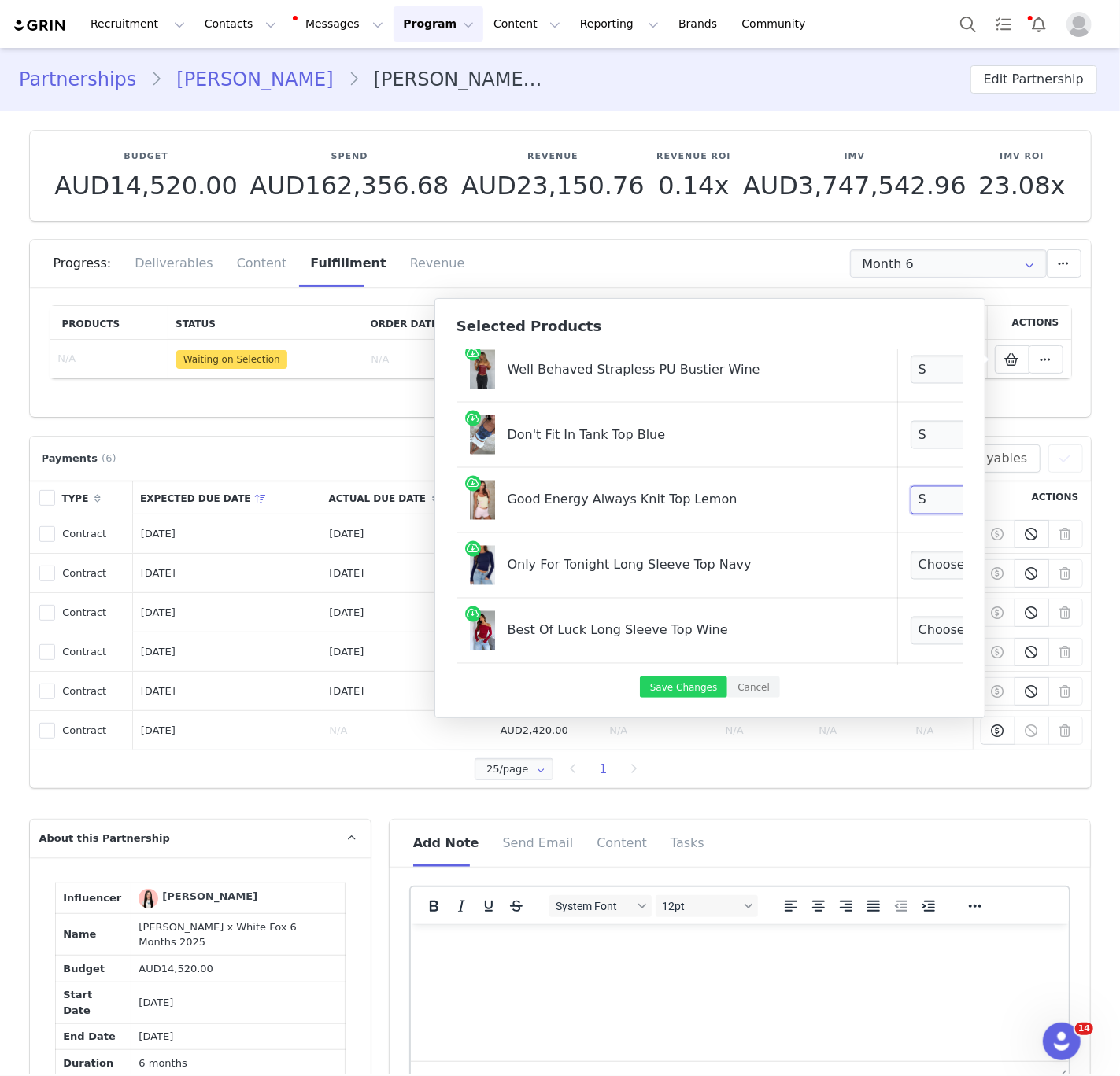
click at [911, 487] on select "Choose Size XXS XS S M L XL" at bounding box center [969, 501] width 117 height 29
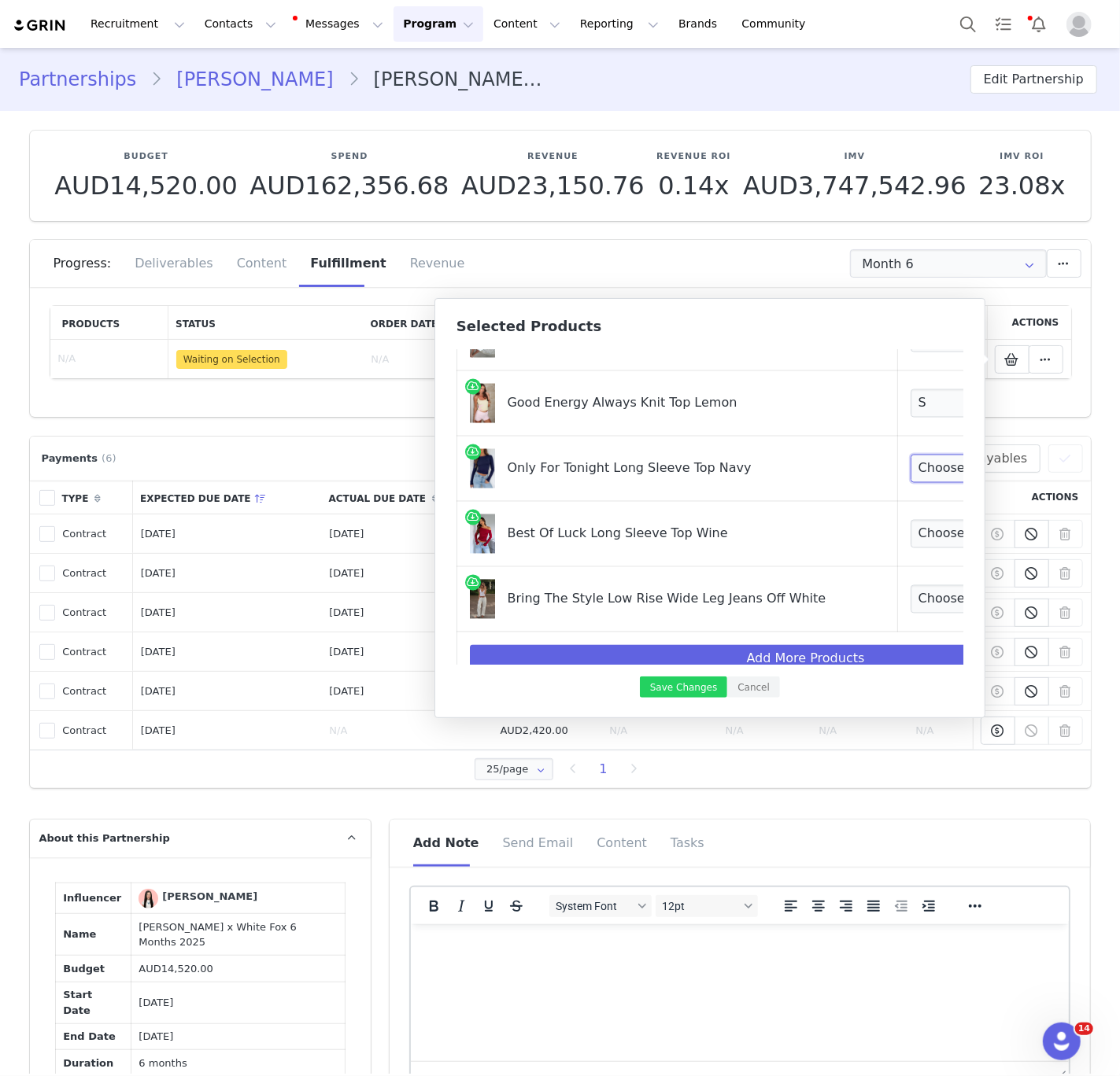
click at [911, 474] on select "Choose Size XXS XS S M L XL" at bounding box center [969, 469] width 117 height 29
select select "21493912"
click at [911, 456] on select "Choose Size XXS XS S M L XL" at bounding box center [969, 469] width 117 height 29
click at [911, 533] on select "Choose Size XXS XS S M L XL" at bounding box center [969, 534] width 117 height 29
select select "21493586"
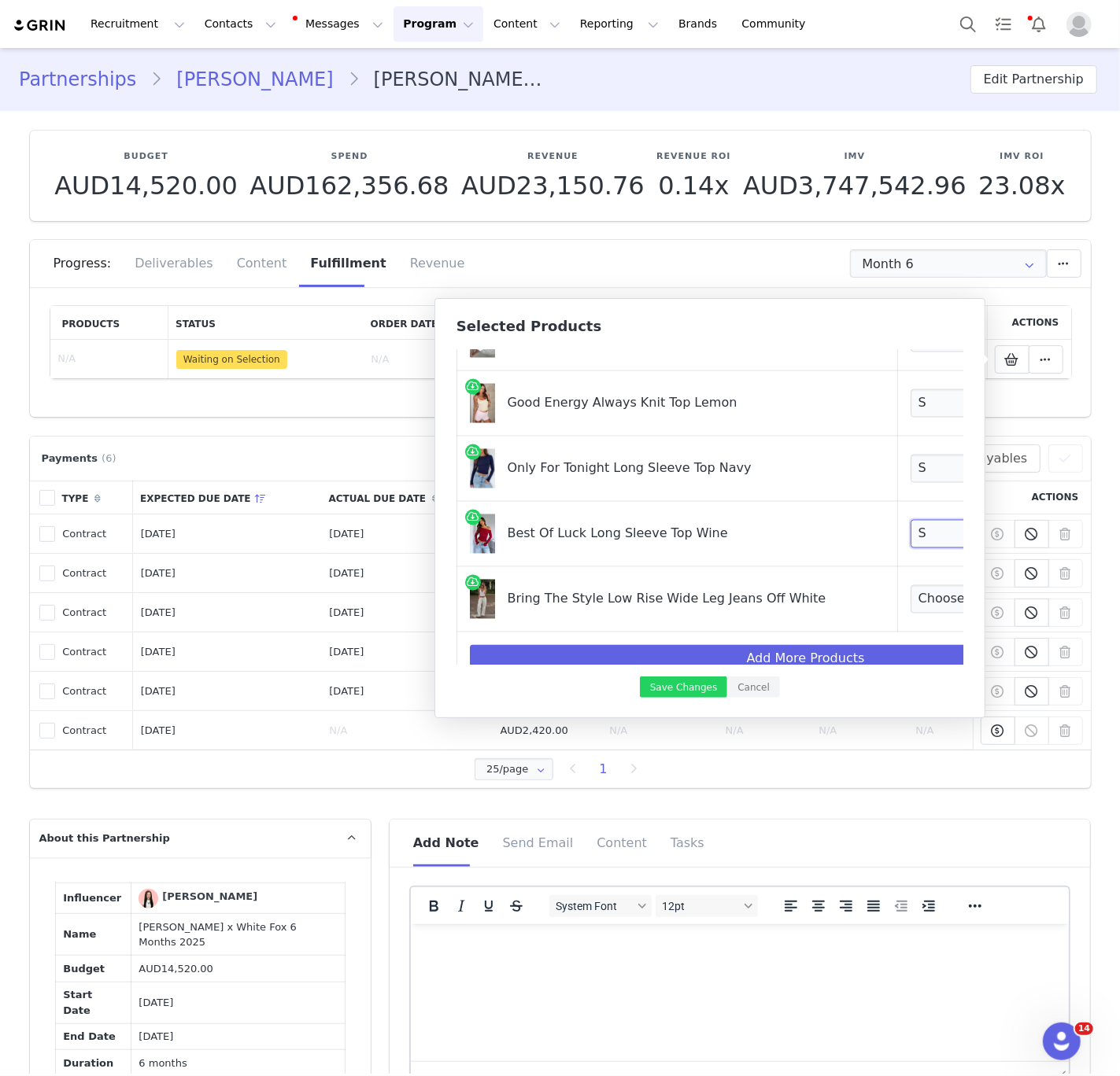
click at [911, 521] on select "Choose Size XXS XS S M L XL" at bounding box center [969, 534] width 117 height 29
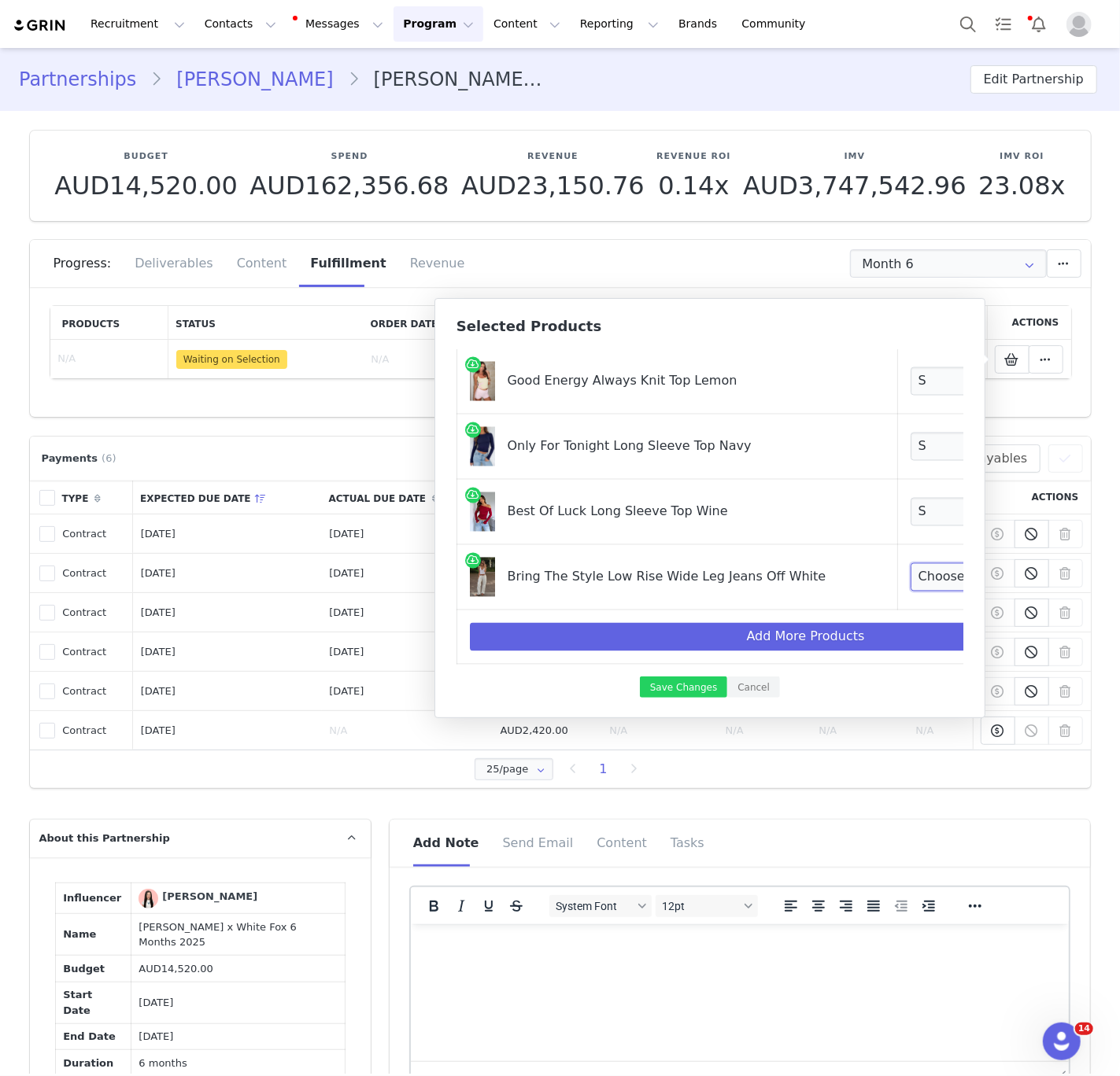
click at [911, 575] on select "Choose Size XXS XS S M L XL" at bounding box center [969, 577] width 117 height 29
select select "23098776"
click at [911, 563] on select "Choose Size XXS XS S M L XL" at bounding box center [969, 577] width 117 height 29
click at [747, 484] on td "Best Of Luck Long Sleeve Top Wine" at bounding box center [677, 512] width 440 height 65
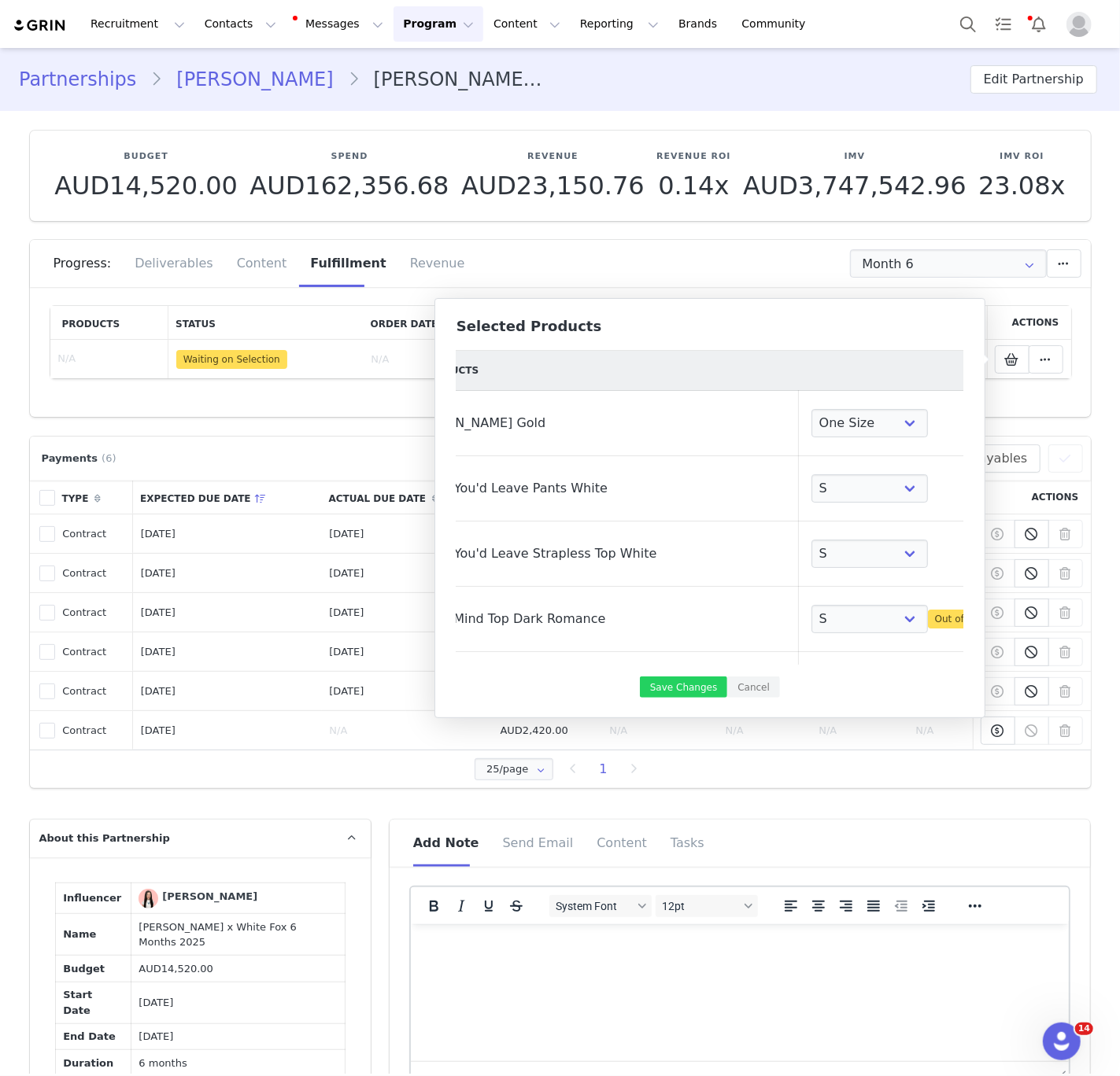
scroll to position [205, 99]
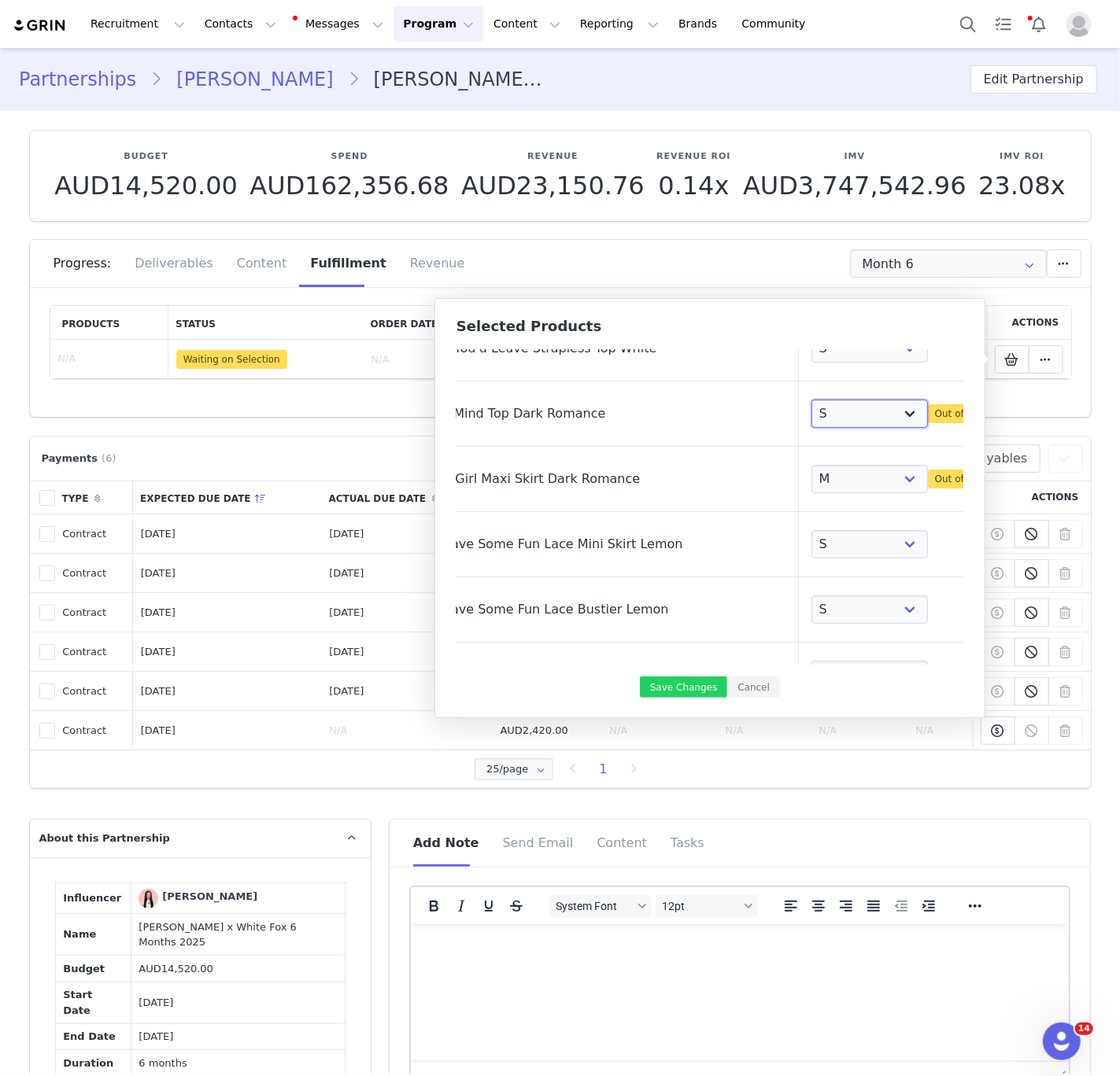
click at [811, 416] on select "Choose Size XXS XS S M L XL" at bounding box center [869, 414] width 117 height 29
click at [811, 400] on select "Choose Size XXS XS S M L XL" at bounding box center [869, 414] width 117 height 29
click at [811, 416] on select "Choose Size XXS XS S M L XL" at bounding box center [869, 414] width 117 height 29
click at [811, 400] on select "Choose Size XXS XS S M L XL" at bounding box center [869, 414] width 117 height 29
click at [811, 403] on select "Choose Size XXS XS S M L XL" at bounding box center [869, 414] width 117 height 29
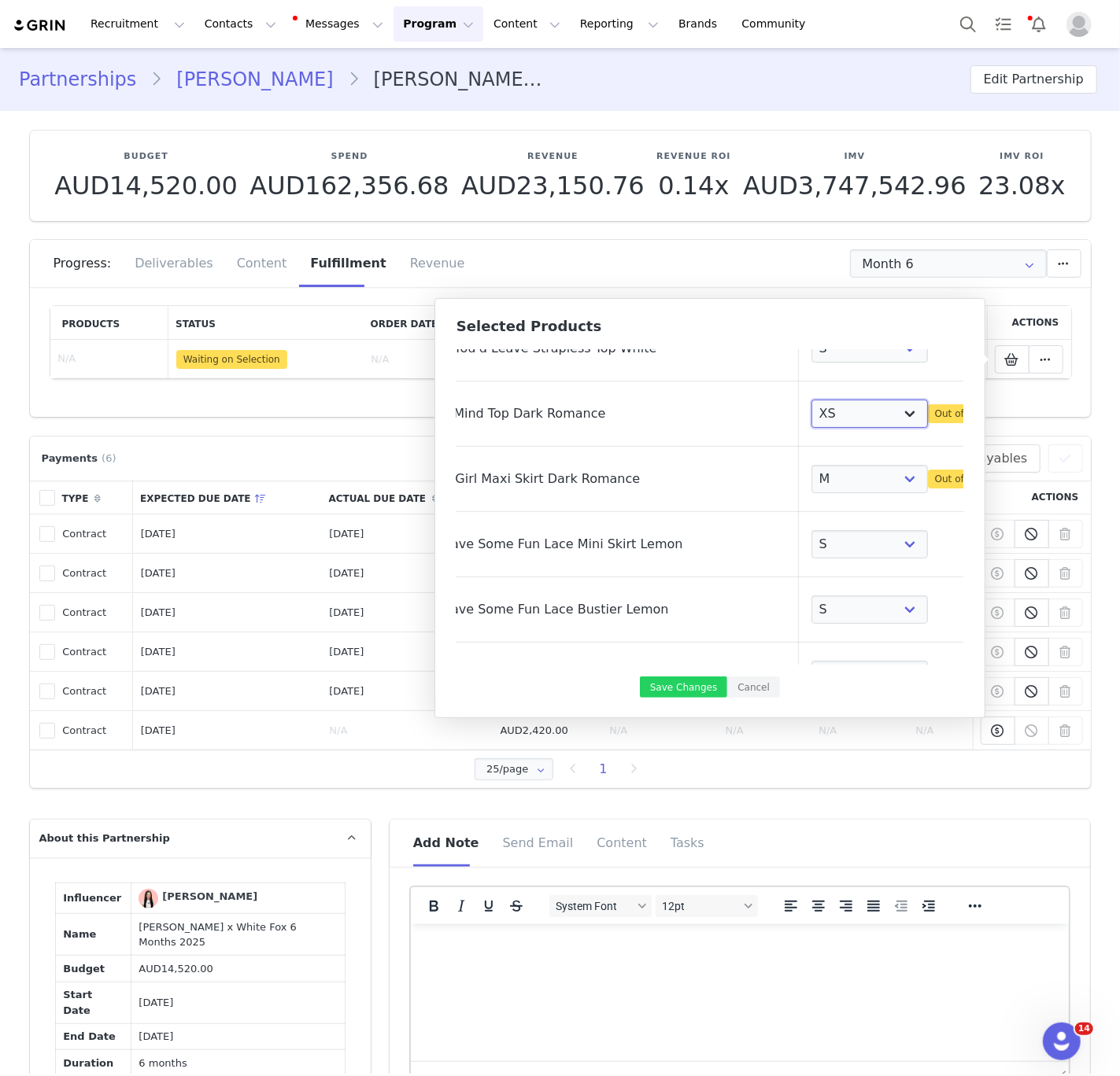
click at [811, 400] on select "Choose Size XXS XS S M L XL" at bounding box center [869, 414] width 117 height 29
click at [811, 403] on select "Choose Size XXS XS S M L XL" at bounding box center [869, 414] width 117 height 29
select select "24587243"
click at [811, 400] on select "Choose Size XXS XS S M L XL" at bounding box center [869, 414] width 117 height 29
click at [811, 477] on select "Choose Size XXS XS S M L XL" at bounding box center [869, 479] width 117 height 29
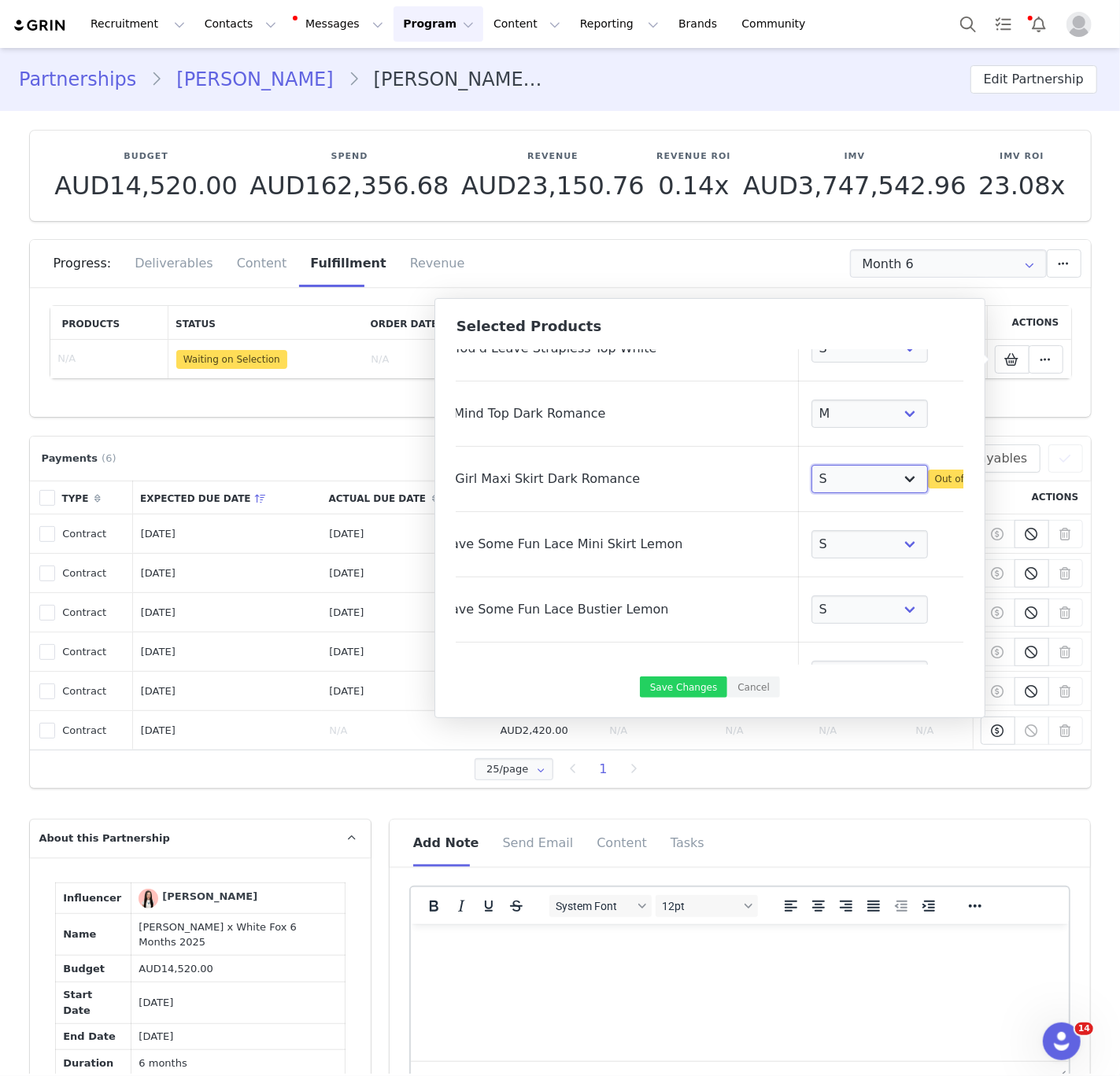
click at [811, 465] on select "Choose Size XXS XS S M L XL" at bounding box center [869, 479] width 117 height 29
click at [811, 481] on select "Choose Size XXS XS S M L XL" at bounding box center [869, 479] width 117 height 29
select select "24596002"
click at [811, 465] on select "Choose Size XXS XS S M L XL" at bounding box center [869, 479] width 117 height 29
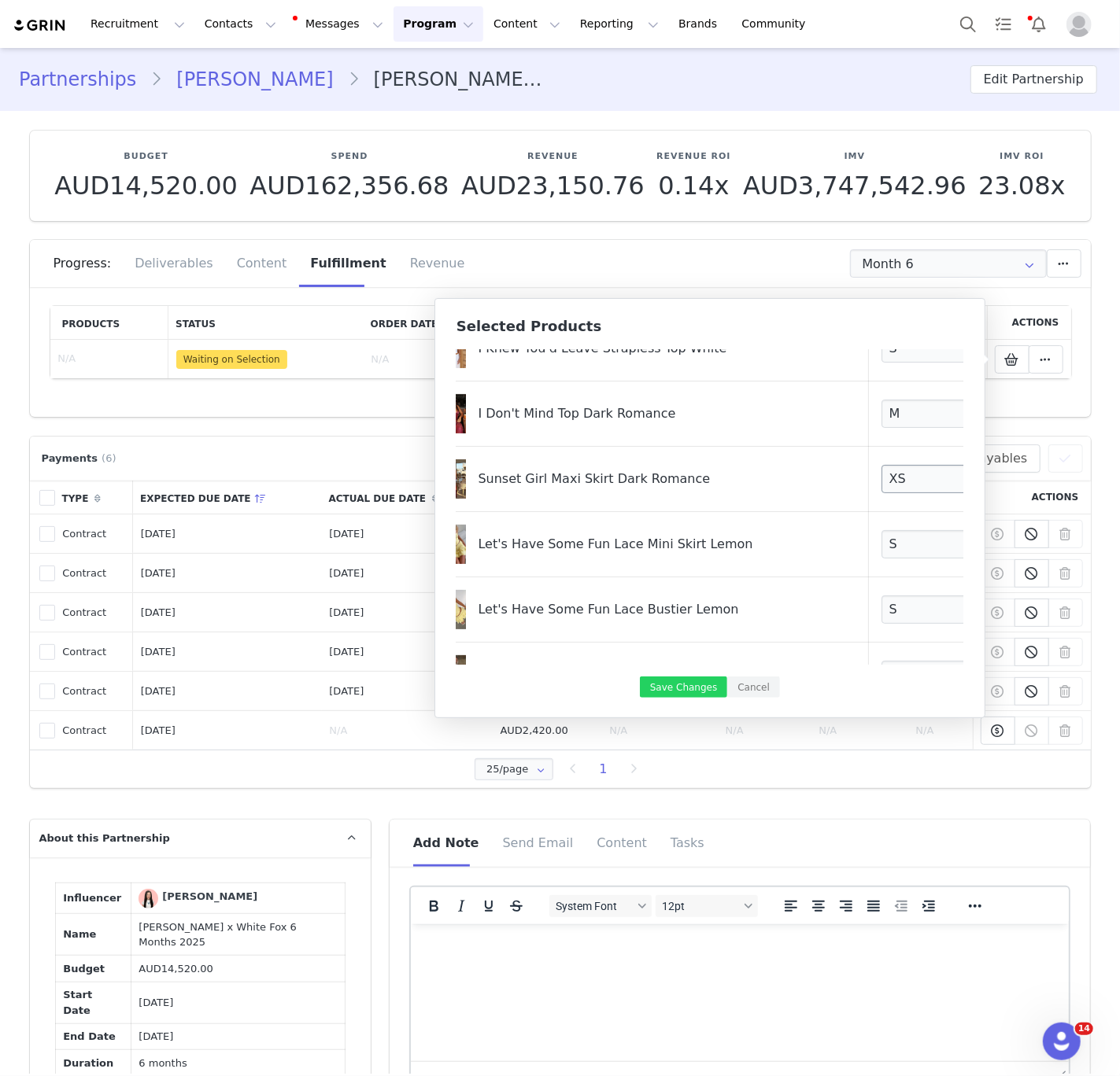
click at [770, 463] on td "Sunset Girl Maxi Skirt Dark Romance" at bounding box center [648, 479] width 440 height 65
click at [698, 689] on button "Save Changes" at bounding box center [683, 687] width 87 height 21
